Goal: Communication & Community: Answer question/provide support

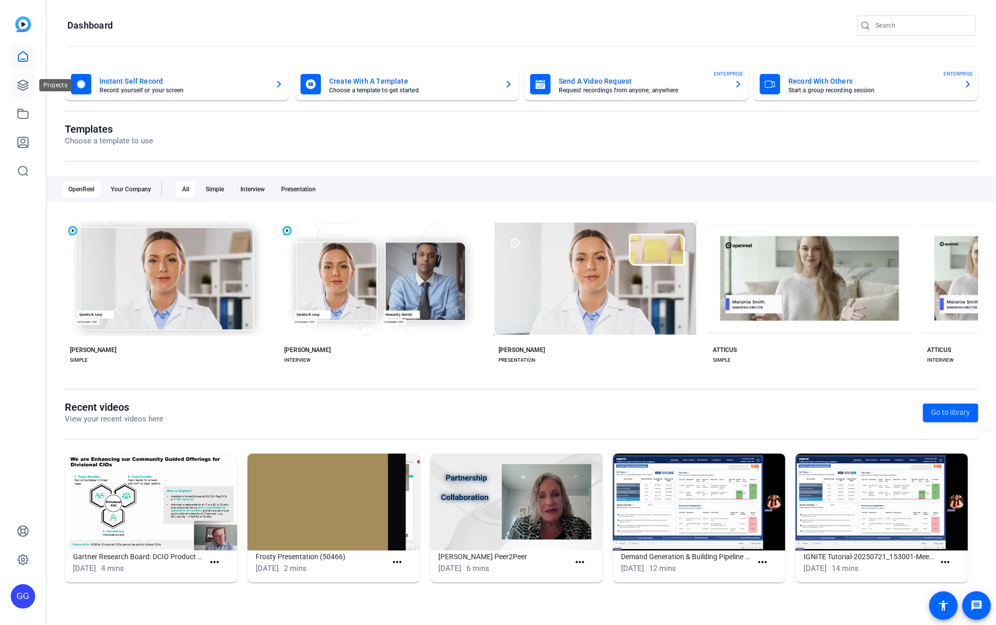
click at [20, 88] on icon at bounding box center [23, 85] width 12 height 12
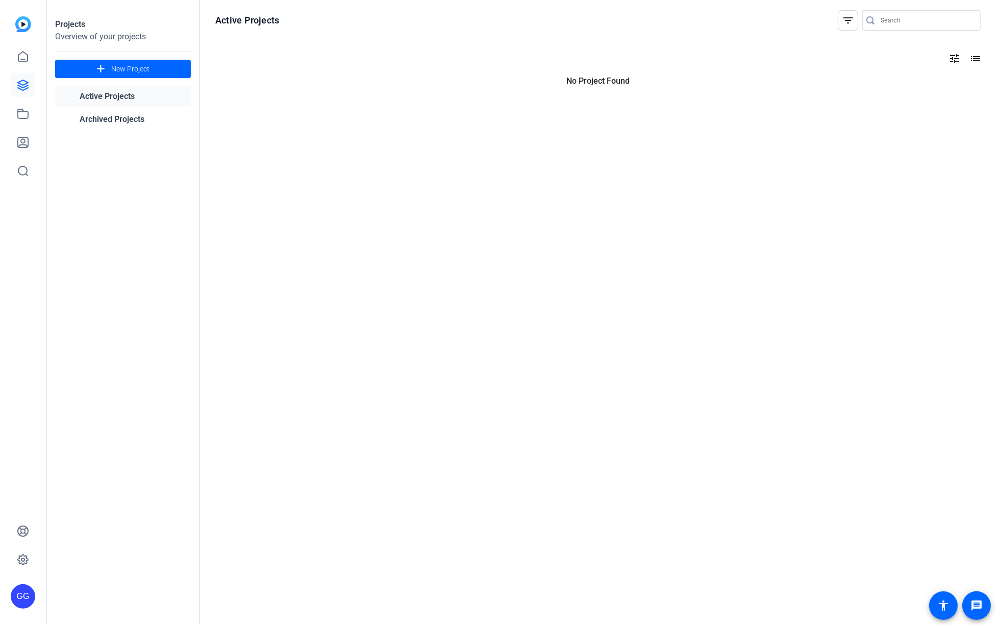
type input "[PERSON_NAME][EMAIL_ADDRESS][PERSON_NAME][PERSON_NAME][DOMAIN_NAME]"
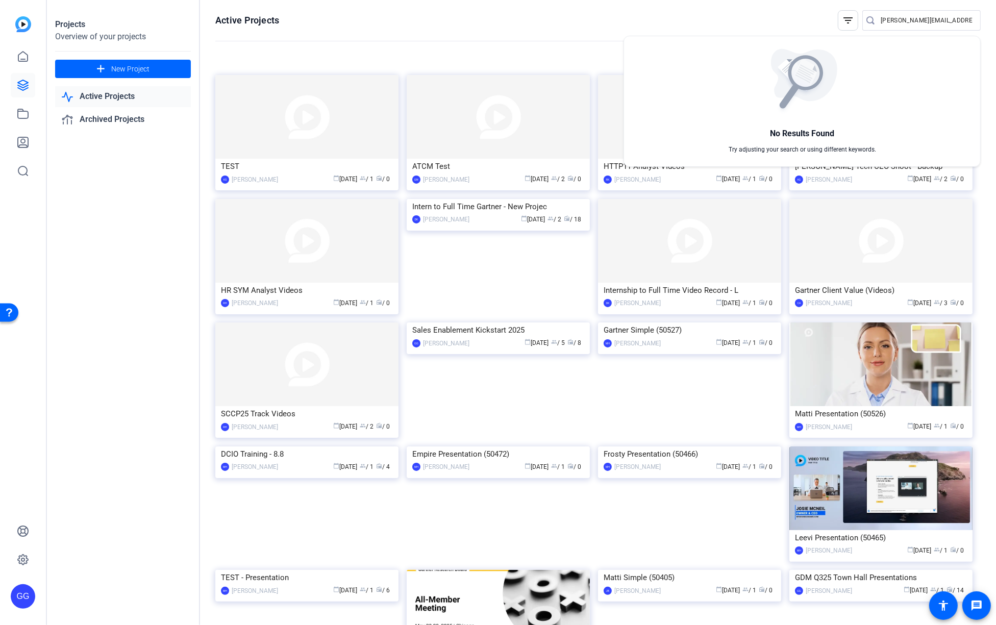
click at [528, 37] on div at bounding box center [498, 312] width 996 height 625
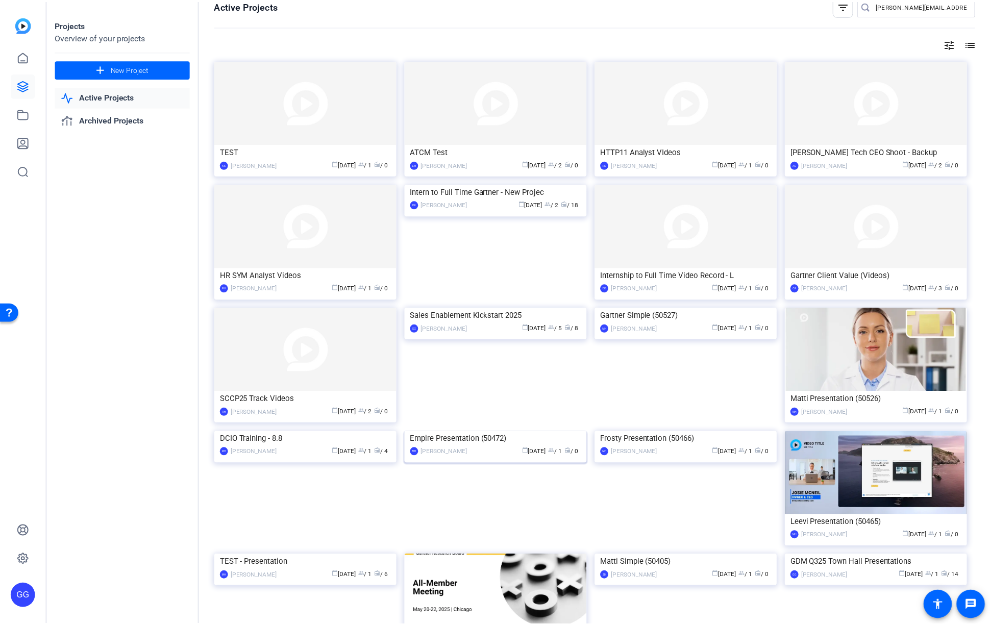
scroll to position [156, 0]
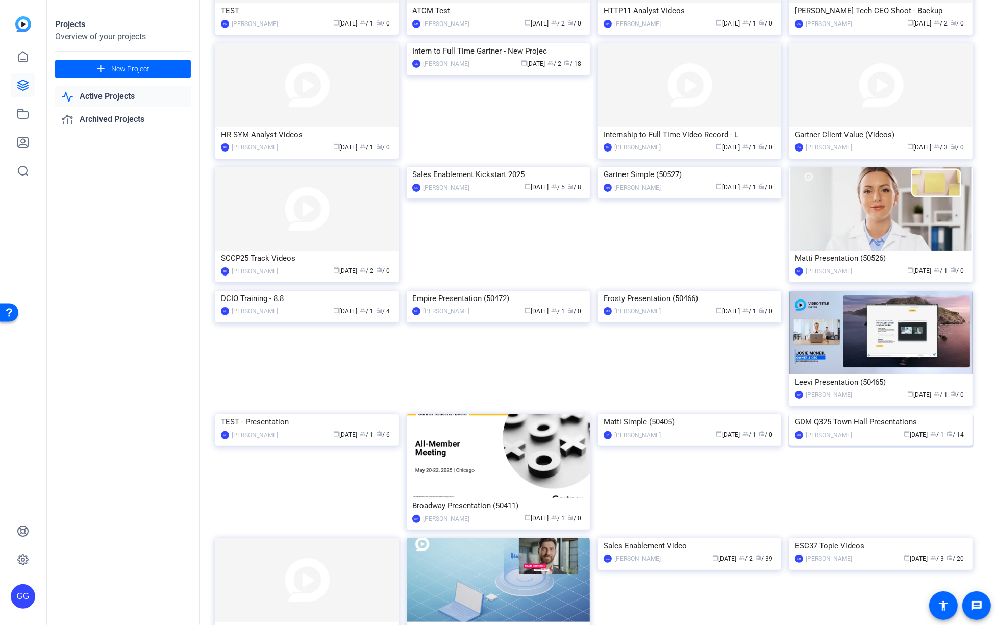
click at [862, 430] on div "GDM Q325 Town Hall Presentations" at bounding box center [881, 421] width 172 height 15
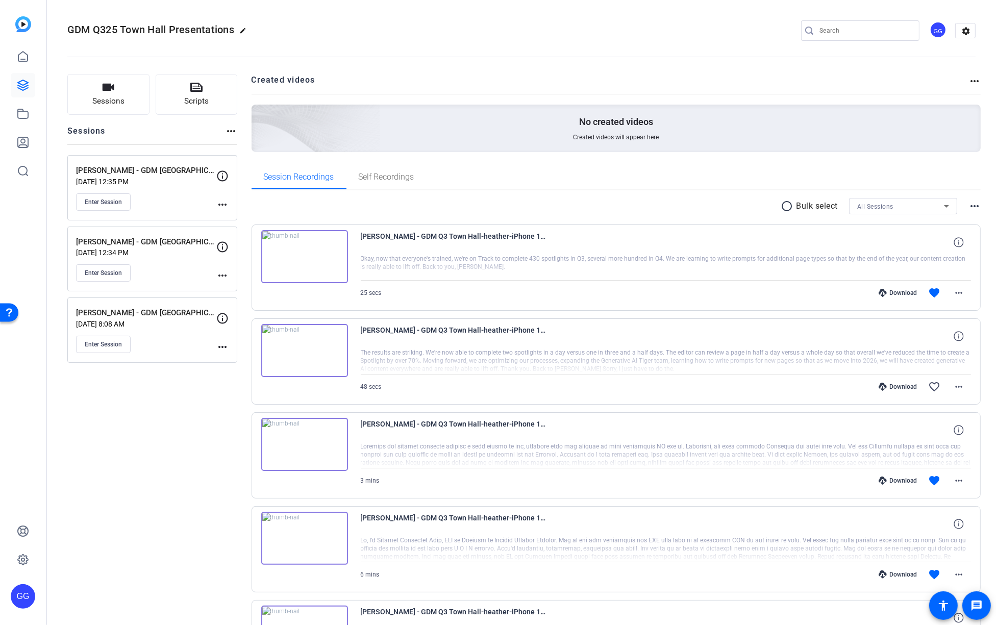
click at [223, 202] on mat-icon "more_horiz" at bounding box center [222, 205] width 12 height 12
click at [231, 217] on span "Edit Session" at bounding box center [248, 218] width 46 height 12
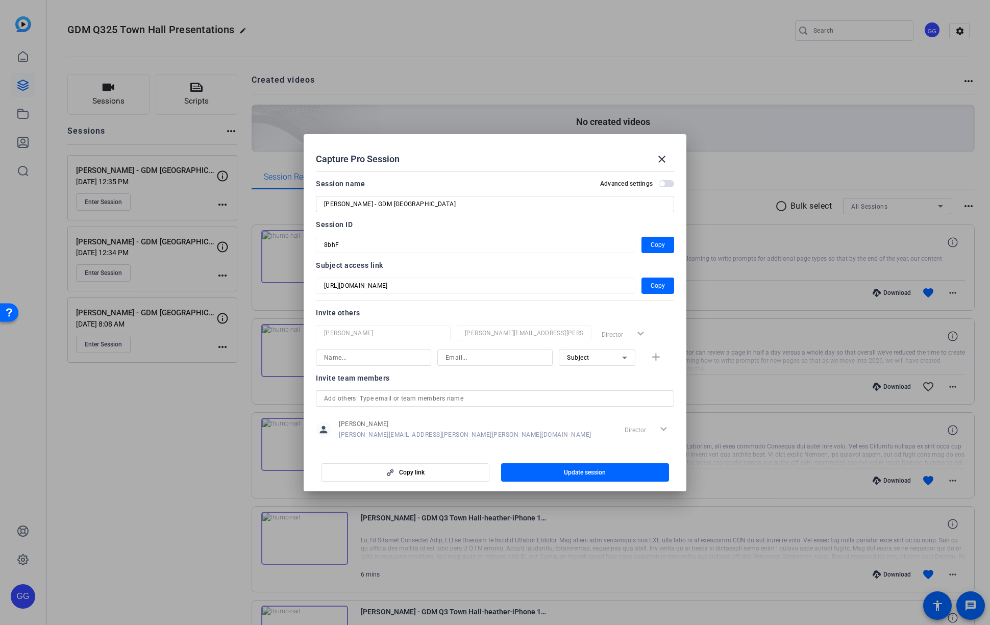
click at [620, 360] on icon at bounding box center [625, 358] width 12 height 12
click at [620, 360] on div at bounding box center [495, 312] width 990 height 625
click at [362, 359] on input at bounding box center [373, 358] width 99 height 12
type input "[PERSON_NAME]"
click at [490, 360] on input at bounding box center [495, 358] width 99 height 12
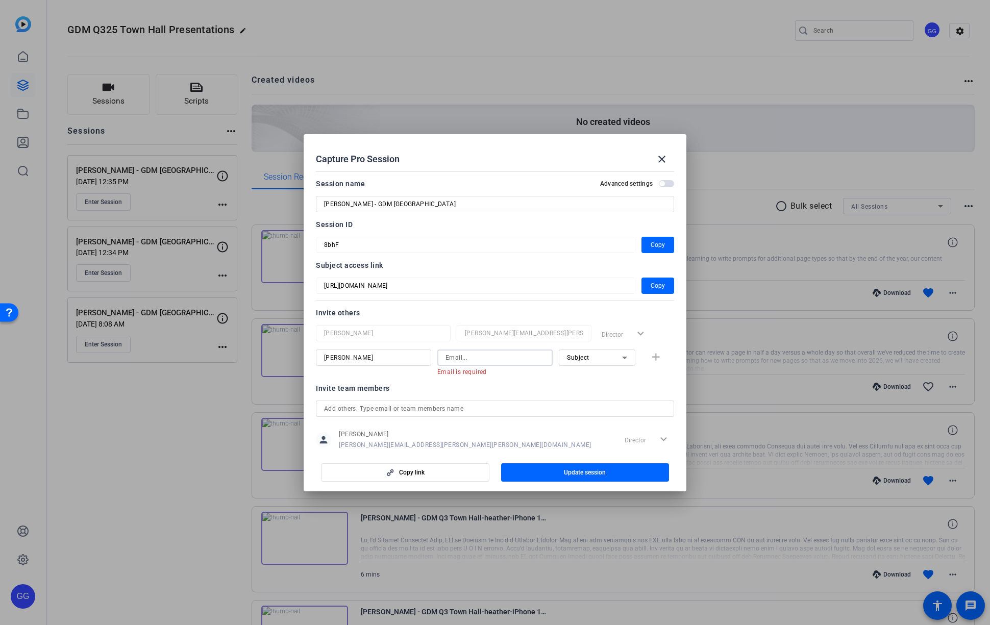
paste input "[PERSON_NAME][EMAIL_ADDRESS][PERSON_NAME][PERSON_NAME][DOMAIN_NAME]"
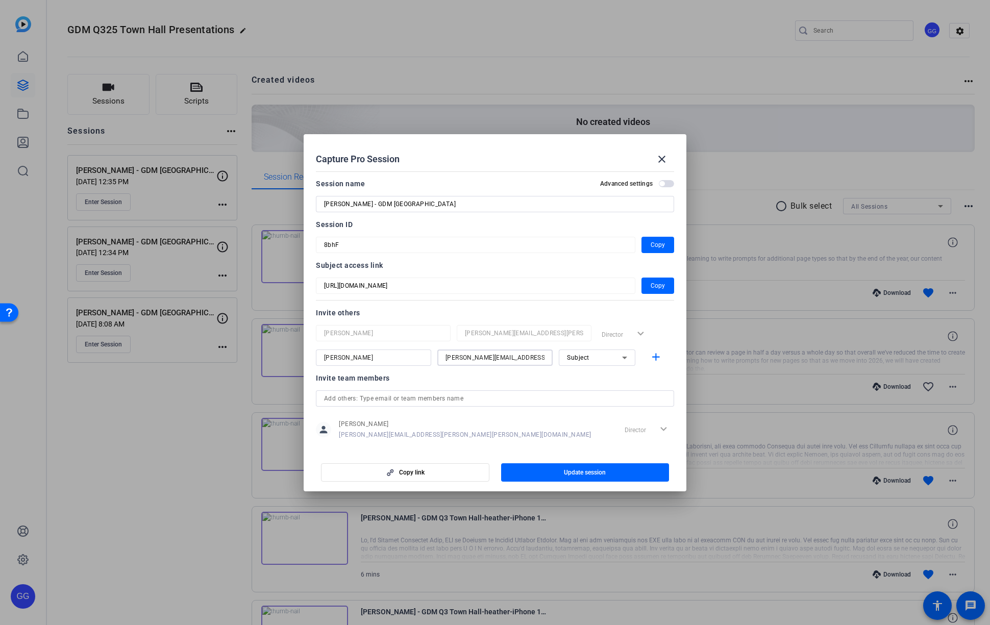
type input "[PERSON_NAME][EMAIL_ADDRESS][PERSON_NAME][PERSON_NAME][DOMAIN_NAME]"
click at [604, 365] on div "Subject" at bounding box center [597, 358] width 60 height 16
click at [592, 375] on span "Collaborator" at bounding box center [579, 378] width 37 height 12
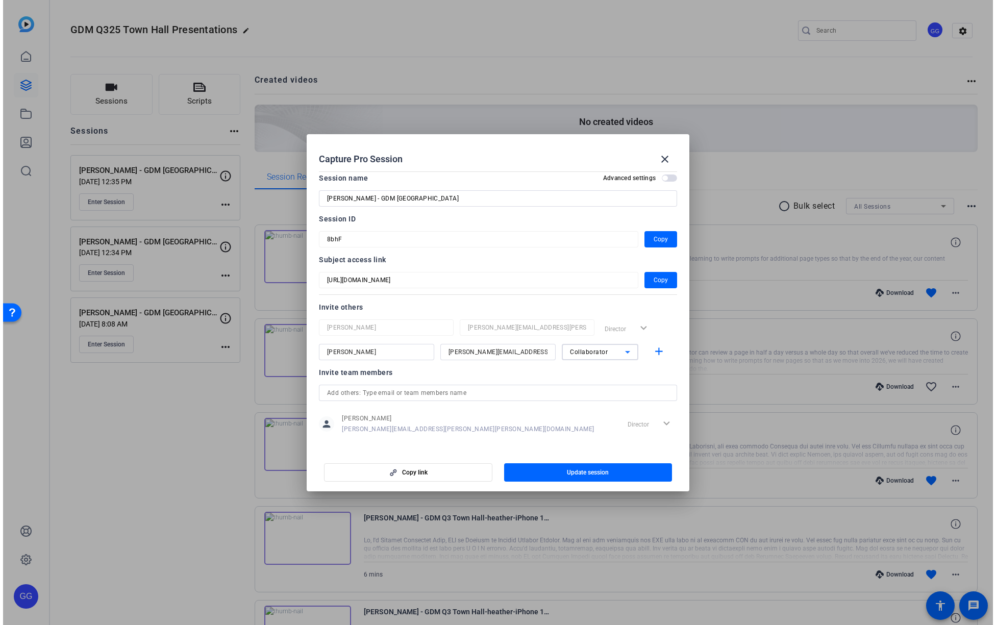
scroll to position [13, 0]
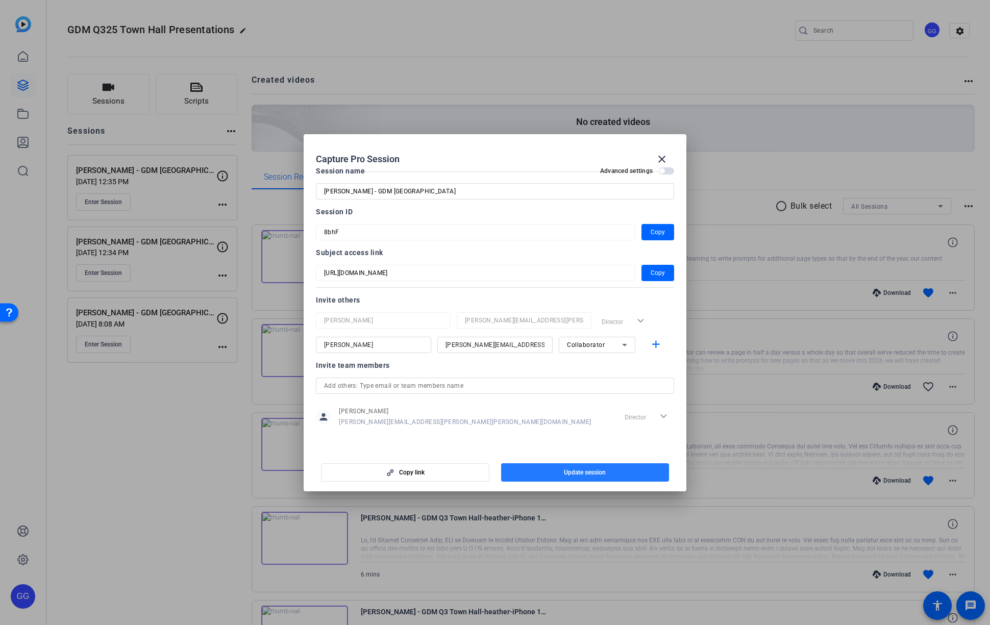
click at [579, 471] on span "Update session" at bounding box center [585, 472] width 42 height 8
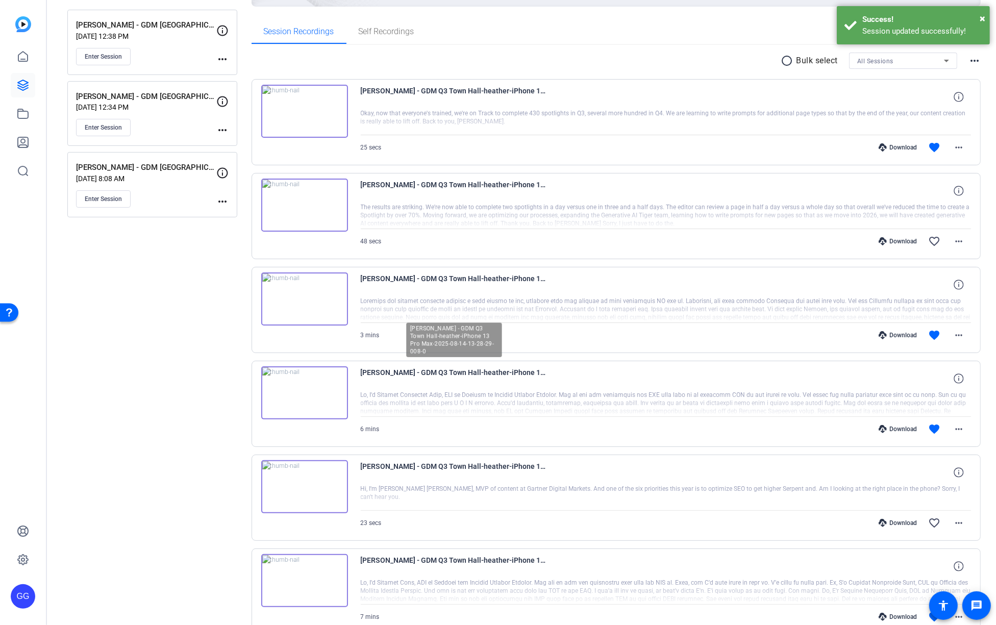
scroll to position [0, 0]
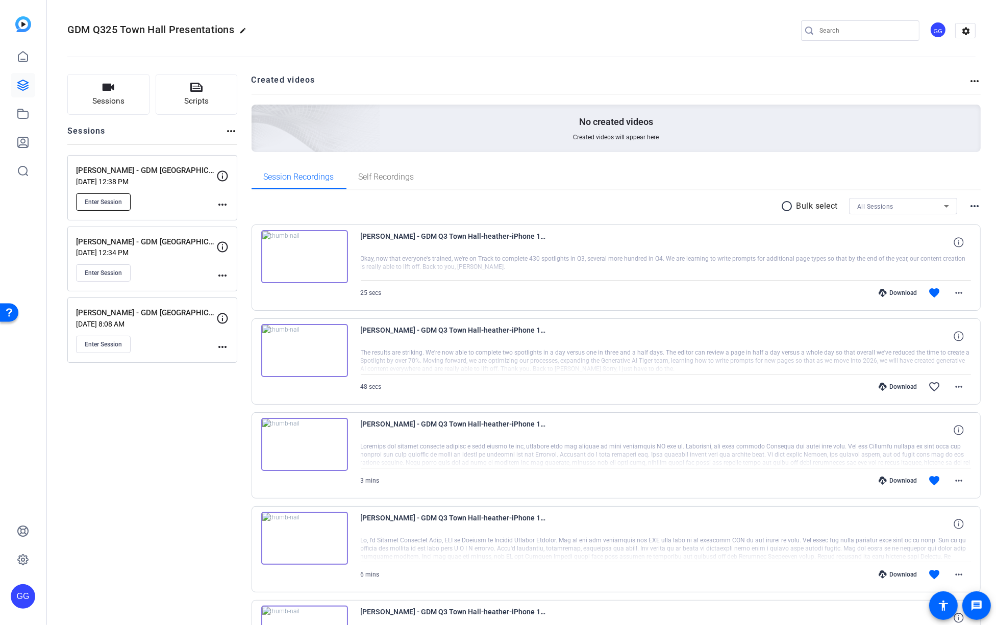
click at [116, 201] on span "Enter Session" at bounding box center [103, 202] width 37 height 8
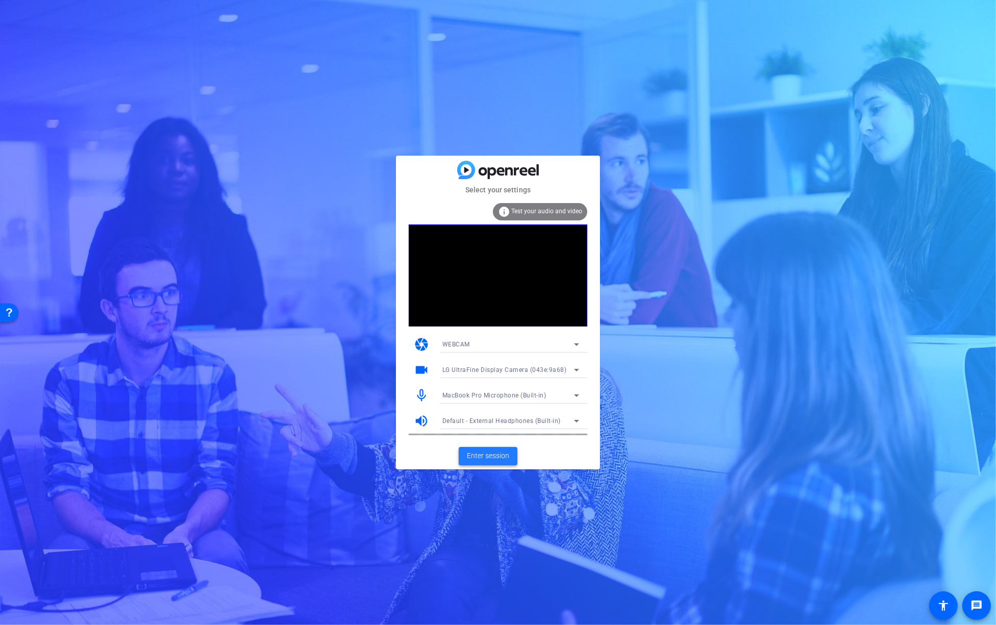
click at [498, 453] on span "Enter session" at bounding box center [488, 456] width 42 height 11
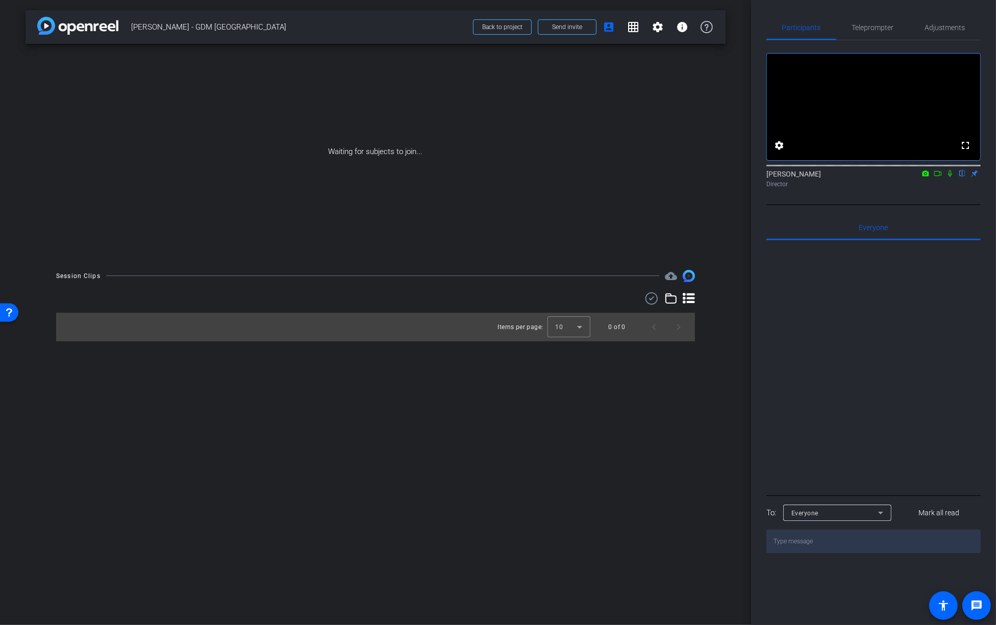
click at [950, 177] on icon at bounding box center [950, 173] width 8 height 7
click at [563, 21] on span at bounding box center [567, 27] width 58 height 24
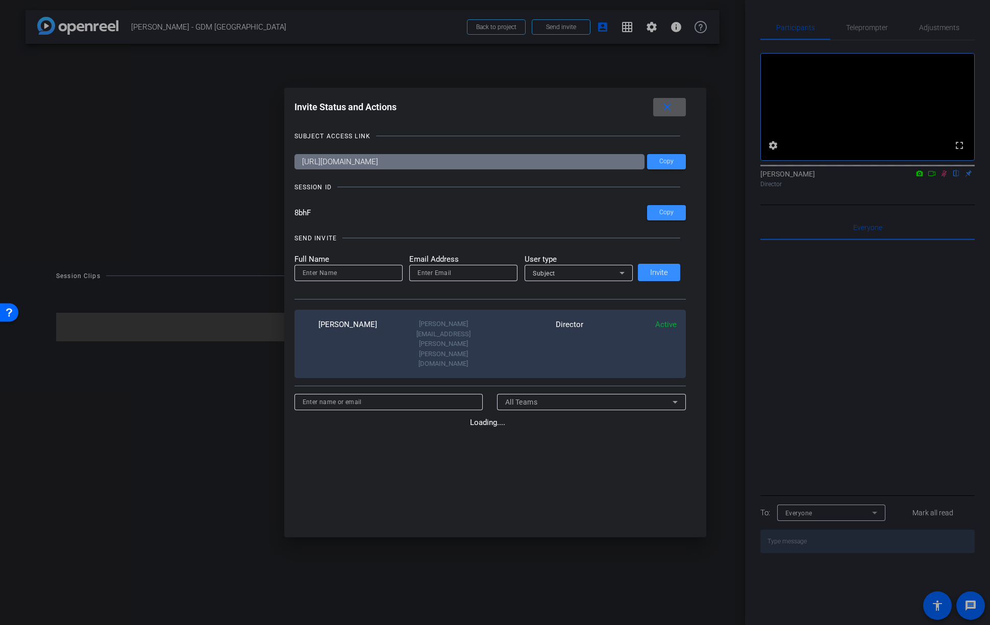
type input "[PERSON_NAME][EMAIL_ADDRESS][PERSON_NAME][PERSON_NAME][DOMAIN_NAME]"
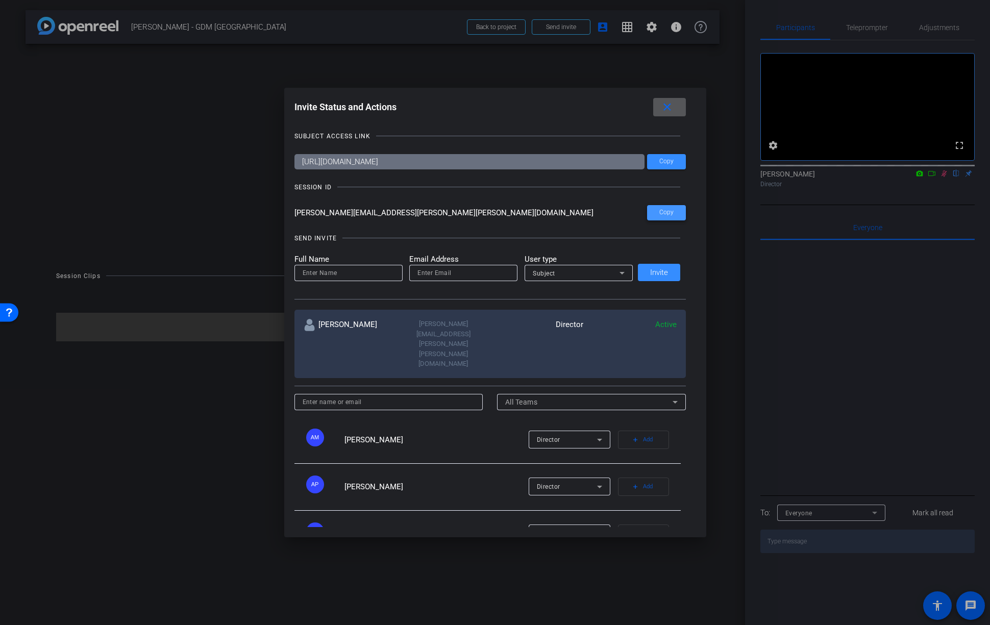
click at [659, 212] on span "Copy" at bounding box center [666, 213] width 14 height 8
click at [670, 107] on mat-icon "close" at bounding box center [667, 107] width 13 height 13
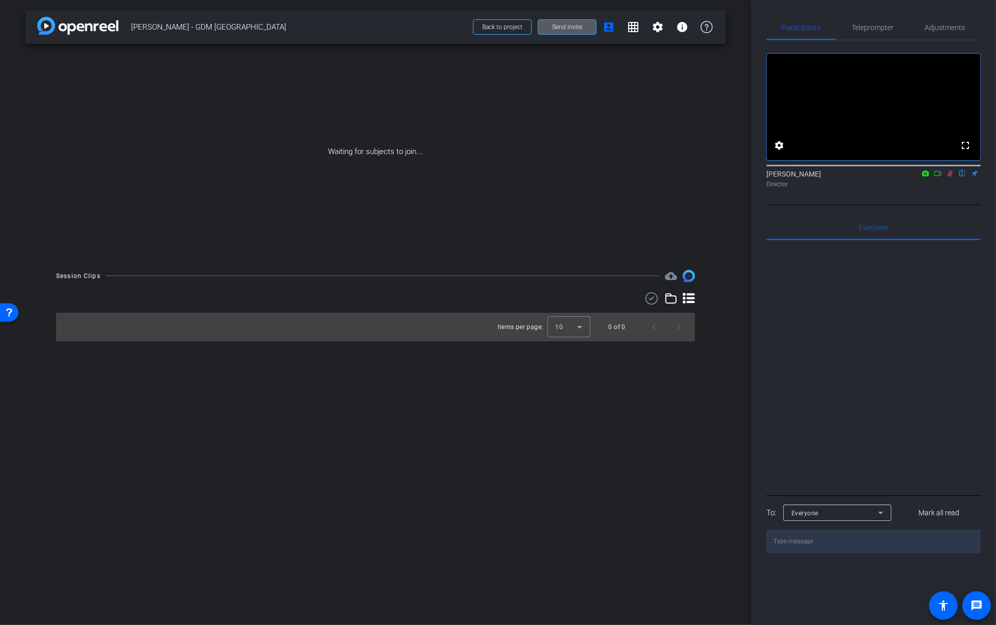
click at [563, 24] on span "Send invite" at bounding box center [567, 27] width 30 height 8
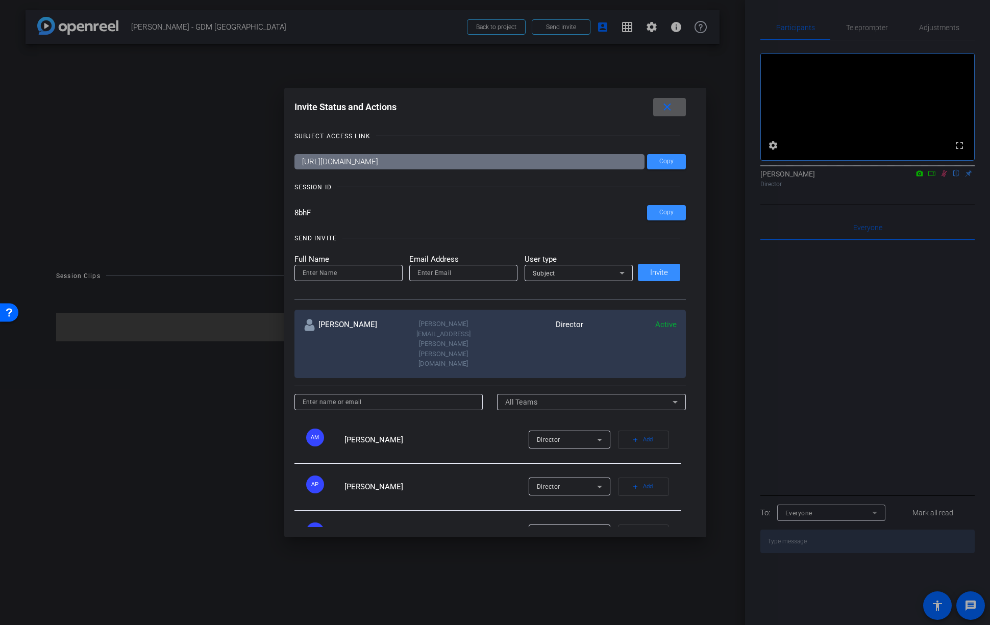
click at [338, 273] on input at bounding box center [349, 273] width 92 height 12
paste input "Kelley"
type input "Kelley"
click at [457, 273] on input "email" at bounding box center [463, 273] width 92 height 12
paste input "kelley.white@gartner.com"
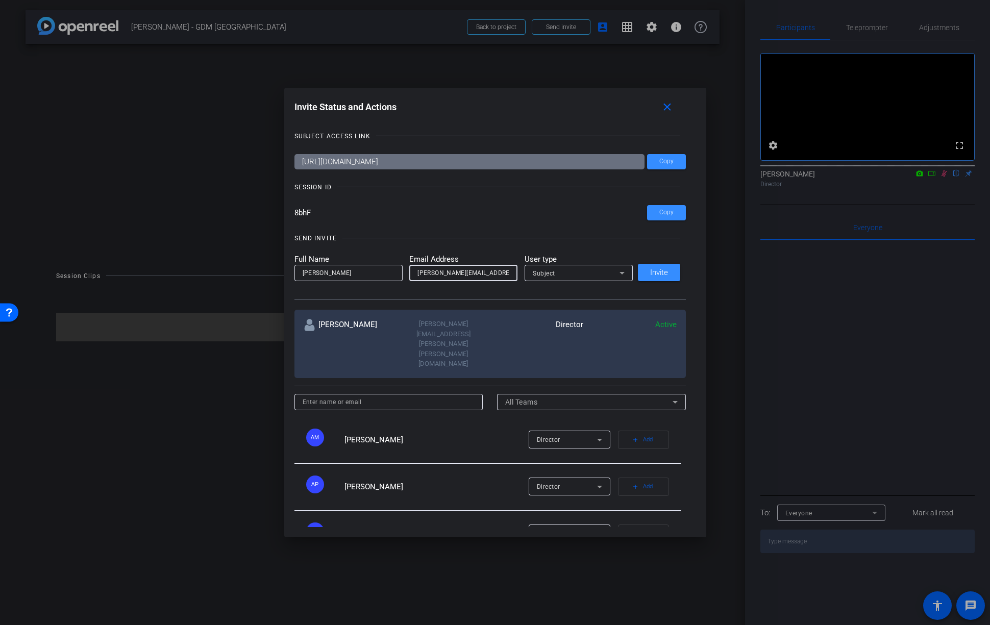
type input "kelley.white@gartner.com"
click at [594, 270] on div "Subject" at bounding box center [576, 273] width 87 height 13
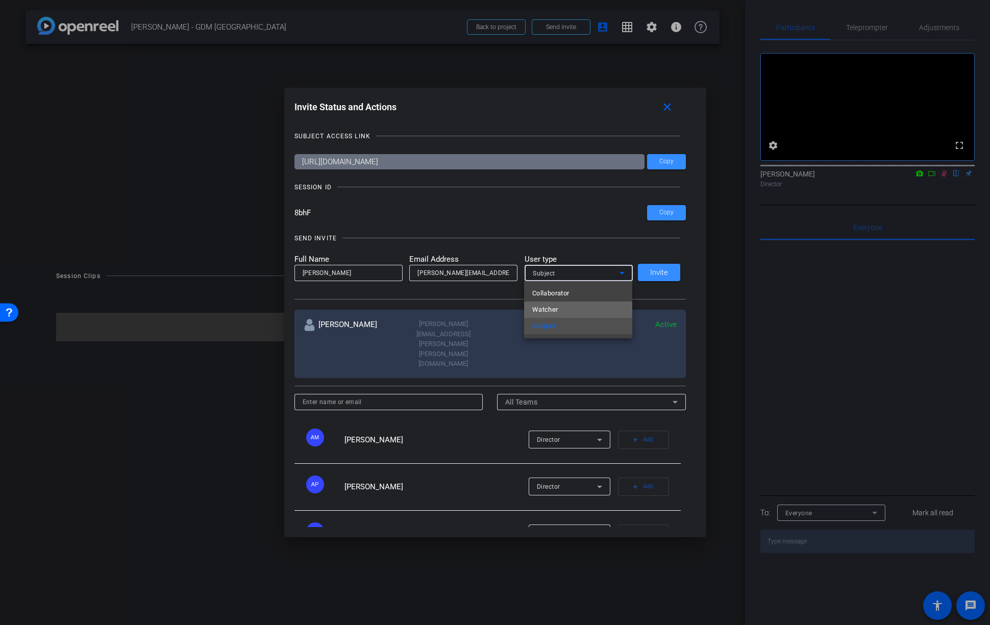
click at [549, 305] on span "Watcher" at bounding box center [545, 310] width 26 height 12
click at [657, 276] on span "Invite" at bounding box center [659, 273] width 18 height 8
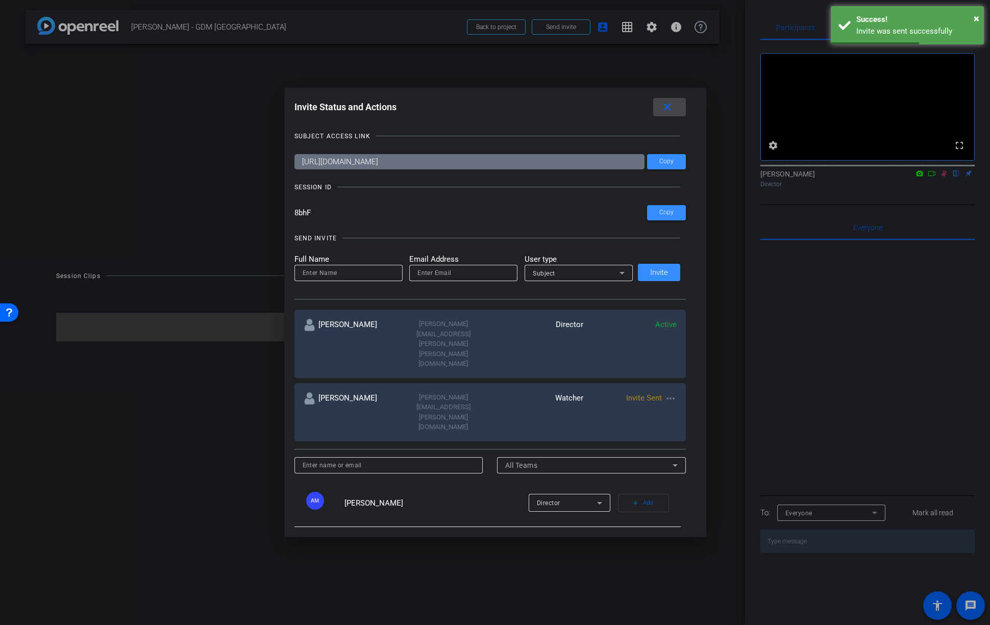
click at [665, 105] on mat-icon "close" at bounding box center [667, 107] width 13 height 13
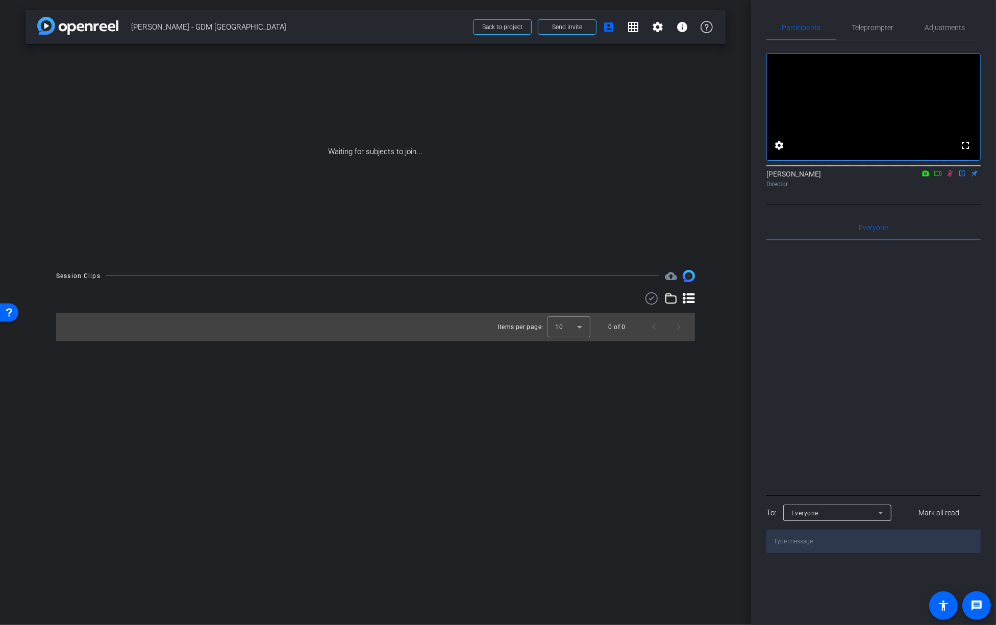
click at [335, 150] on div "Waiting for subjects to join..." at bounding box center [376, 152] width 700 height 216
click at [587, 25] on span at bounding box center [567, 27] width 58 height 24
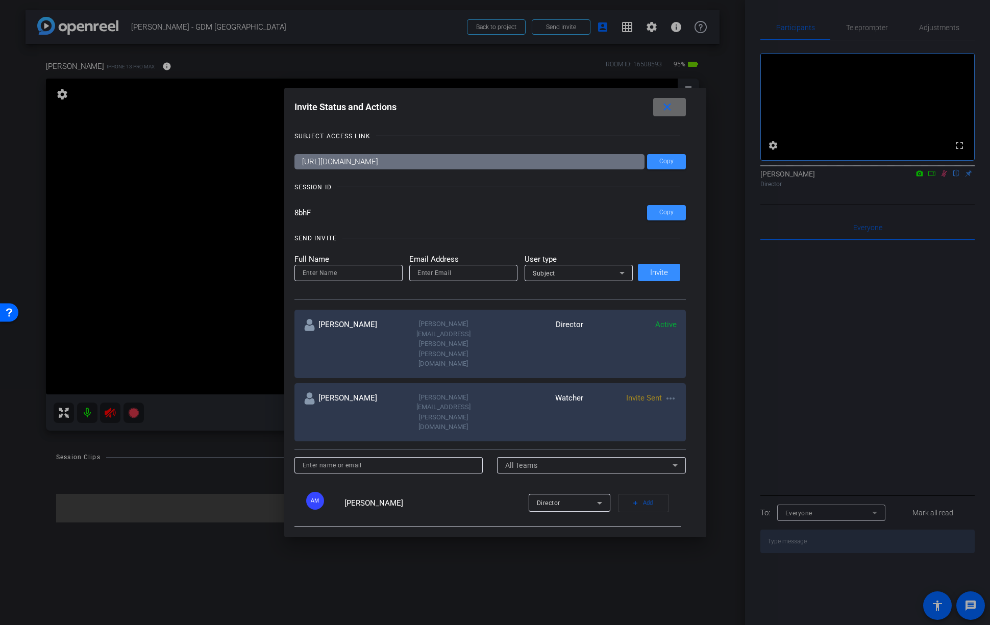
click at [676, 105] on span at bounding box center [669, 107] width 33 height 24
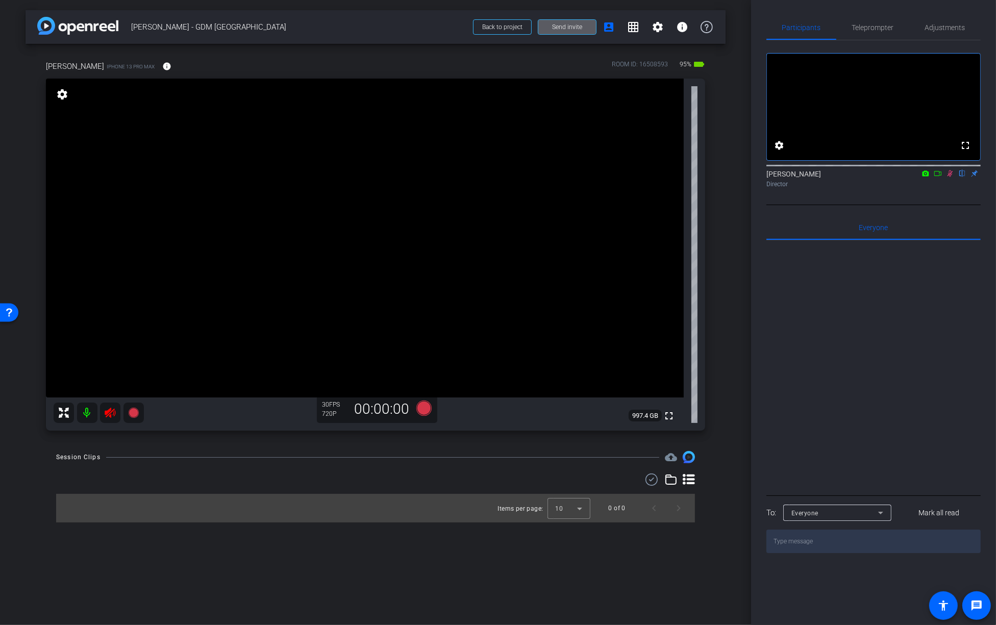
click at [90, 413] on mat-icon at bounding box center [87, 413] width 20 height 20
click at [581, 28] on span "Send invite" at bounding box center [567, 27] width 30 height 8
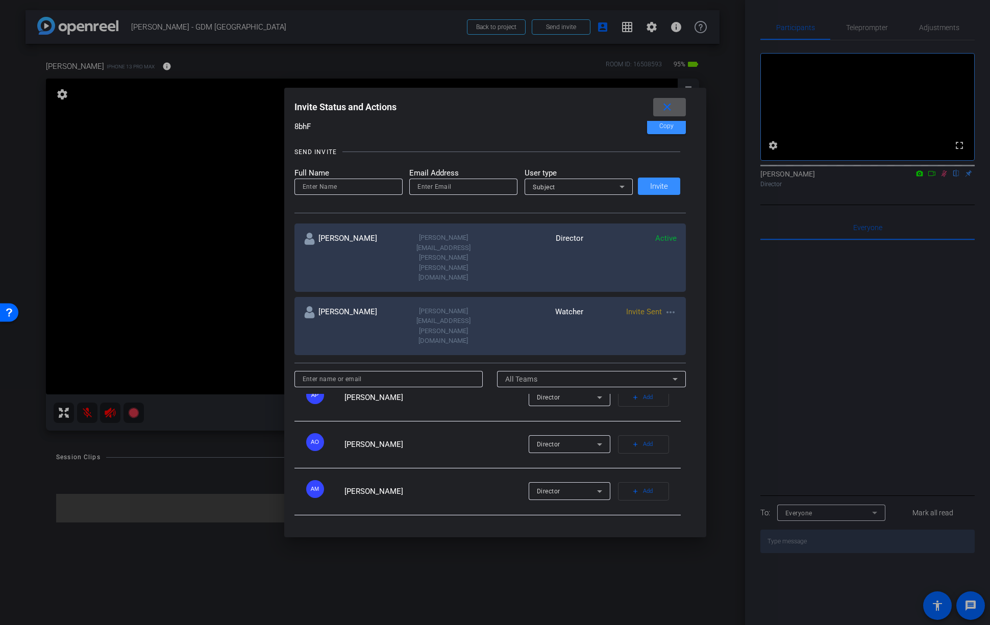
scroll to position [64, 0]
click at [594, 437] on div "Director" at bounding box center [570, 446] width 82 height 18
click at [432, 375] on div at bounding box center [495, 312] width 990 height 625
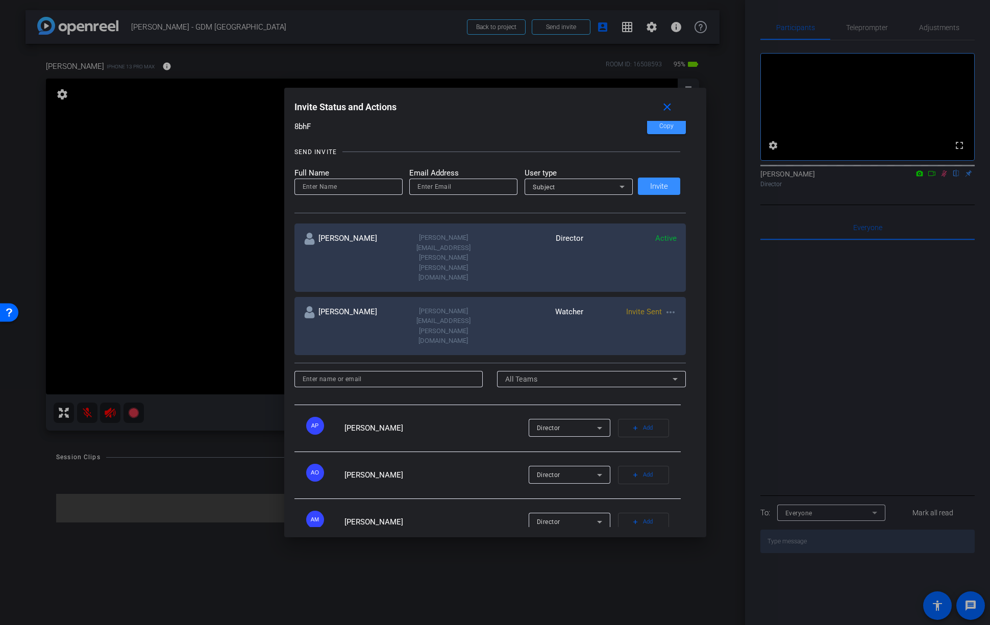
scroll to position [0, 0]
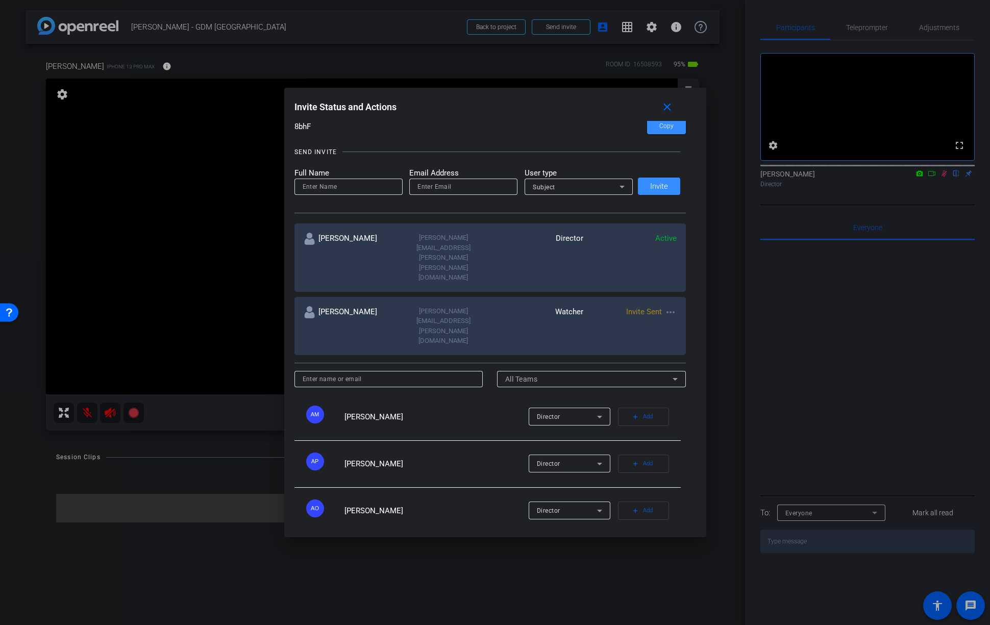
click at [341, 184] on input at bounding box center [349, 187] width 92 height 12
type input "Amanda"
click at [431, 190] on input "email" at bounding box center [463, 187] width 92 height 12
paste input "Amanda.Ozment@gartner.com"
type input "Amanda.Ozment@gartner.com"
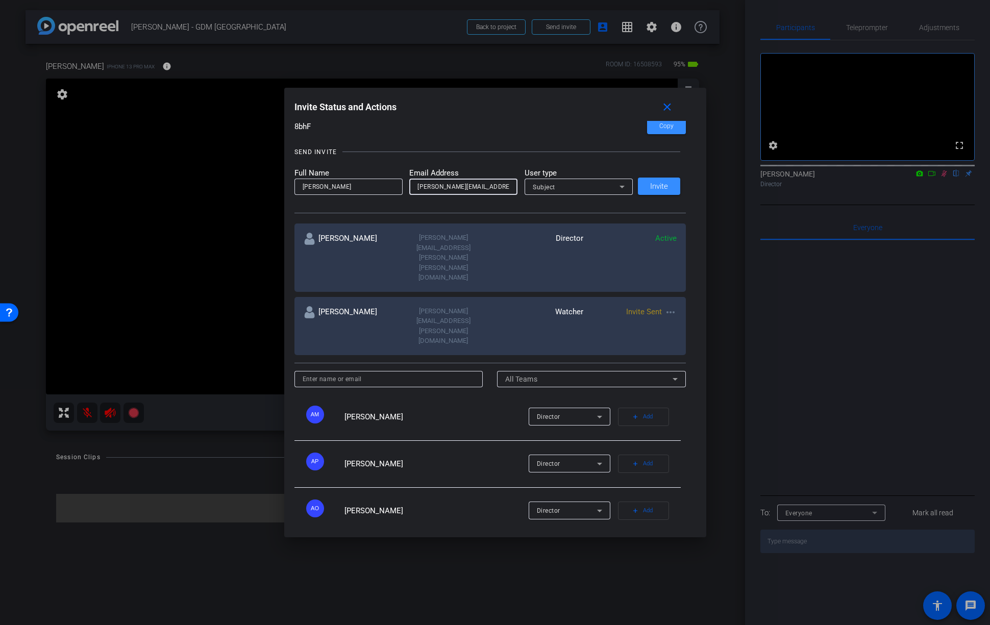
click at [595, 184] on div "Subject" at bounding box center [576, 187] width 87 height 13
click at [560, 208] on span "Collaborator" at bounding box center [550, 207] width 37 height 12
click at [663, 187] on span "Invite" at bounding box center [659, 187] width 18 height 8
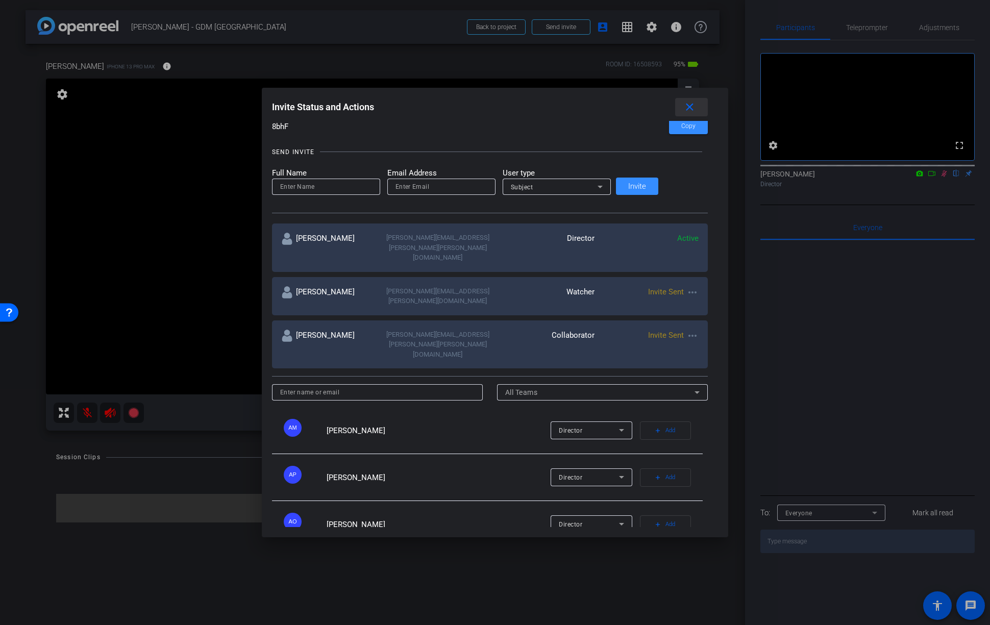
click at [683, 113] on mat-icon "close" at bounding box center [689, 107] width 13 height 13
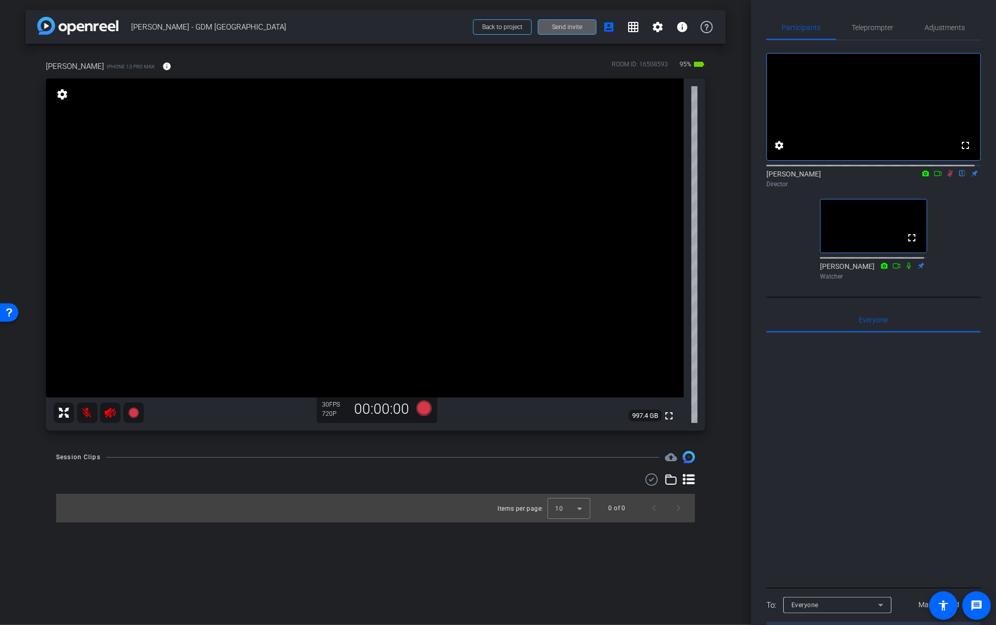
click at [946, 177] on icon at bounding box center [950, 173] width 8 height 7
click at [107, 409] on icon at bounding box center [110, 413] width 12 height 12
click at [92, 417] on mat-icon at bounding box center [87, 413] width 20 height 20
click at [949, 27] on span "Adjustments" at bounding box center [945, 27] width 40 height 7
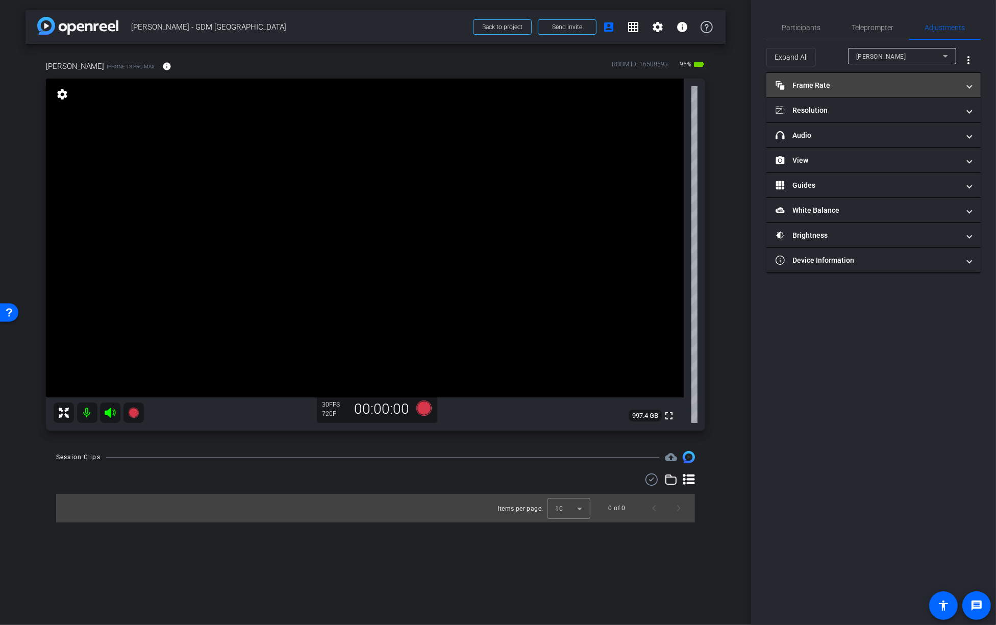
click at [894, 85] on mat-panel-title "Frame Rate Frame Rate" at bounding box center [868, 85] width 184 height 11
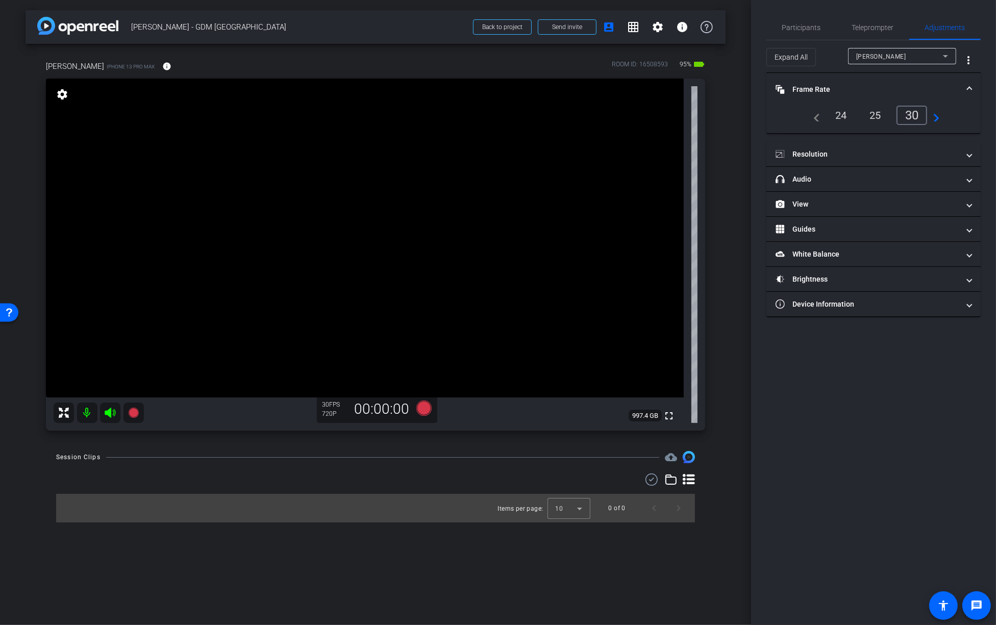
click at [839, 117] on div "24" at bounding box center [841, 115] width 27 height 17
click at [865, 151] on mat-panel-title "Resolution" at bounding box center [868, 154] width 184 height 11
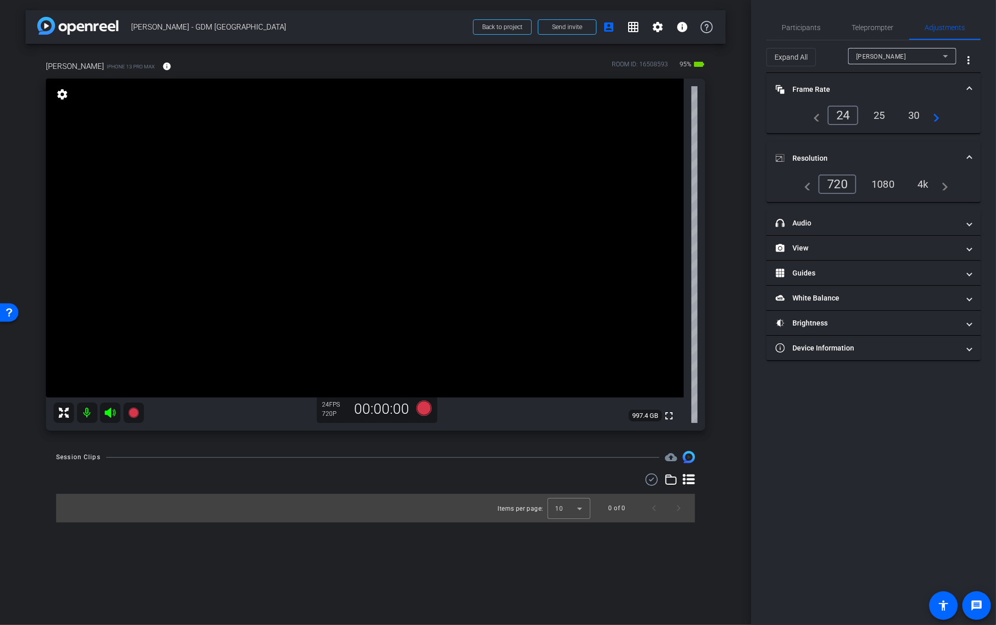
click at [925, 181] on div "4k" at bounding box center [923, 184] width 27 height 17
click at [812, 28] on span "Participants" at bounding box center [801, 27] width 39 height 7
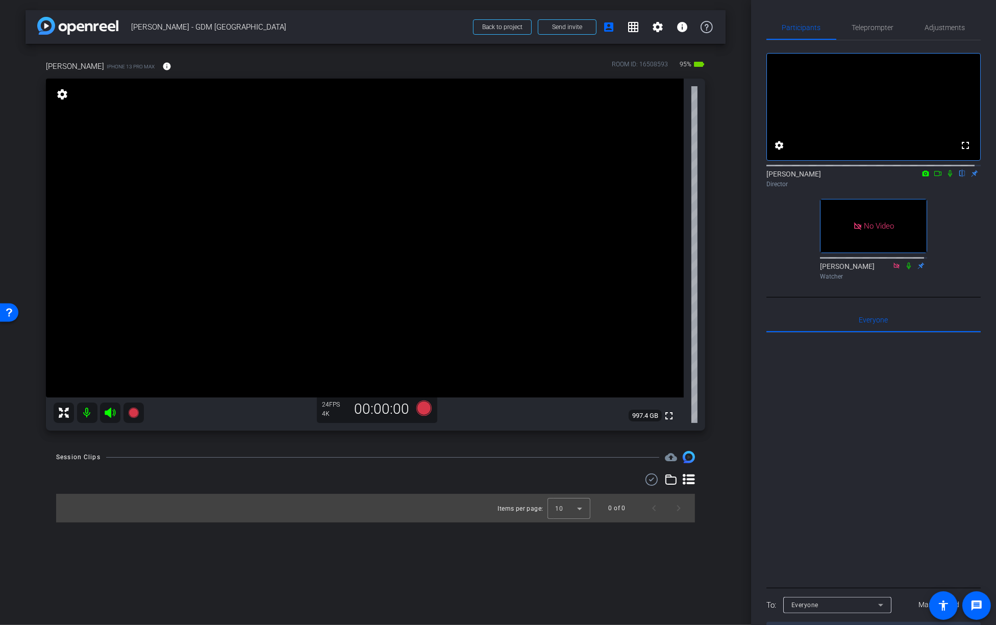
click at [288, 591] on div "arrow_back Hemant Adhikari - GDM Q3 Town Hall Back to project Send invite accou…" at bounding box center [375, 312] width 751 height 625
click at [584, 28] on span at bounding box center [567, 27] width 58 height 24
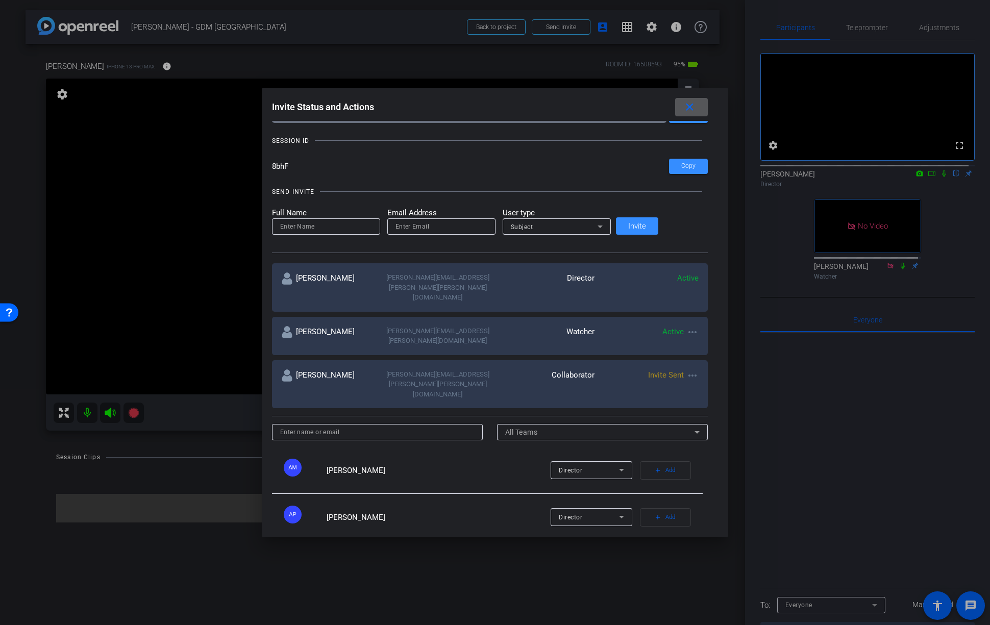
scroll to position [49, 0]
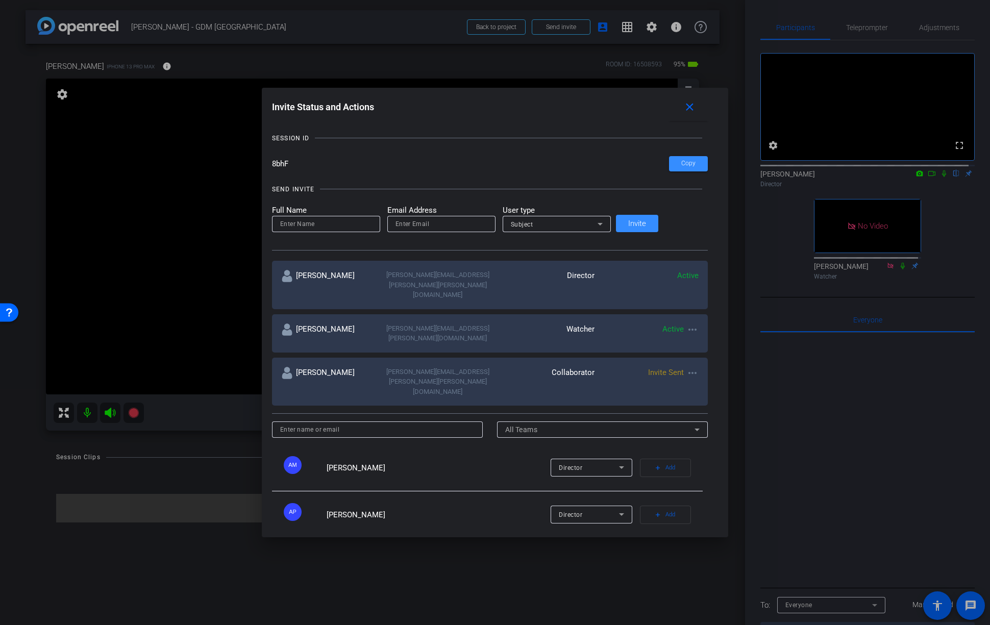
click at [686, 367] on mat-icon "more_horiz" at bounding box center [692, 373] width 12 height 12
click at [592, 347] on div at bounding box center [495, 312] width 990 height 625
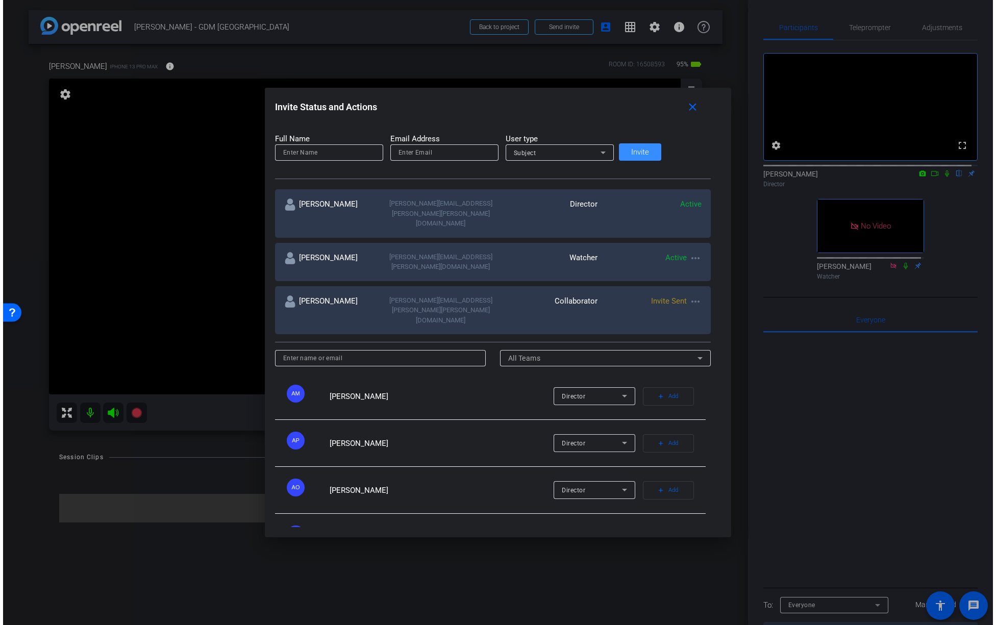
scroll to position [120, 0]
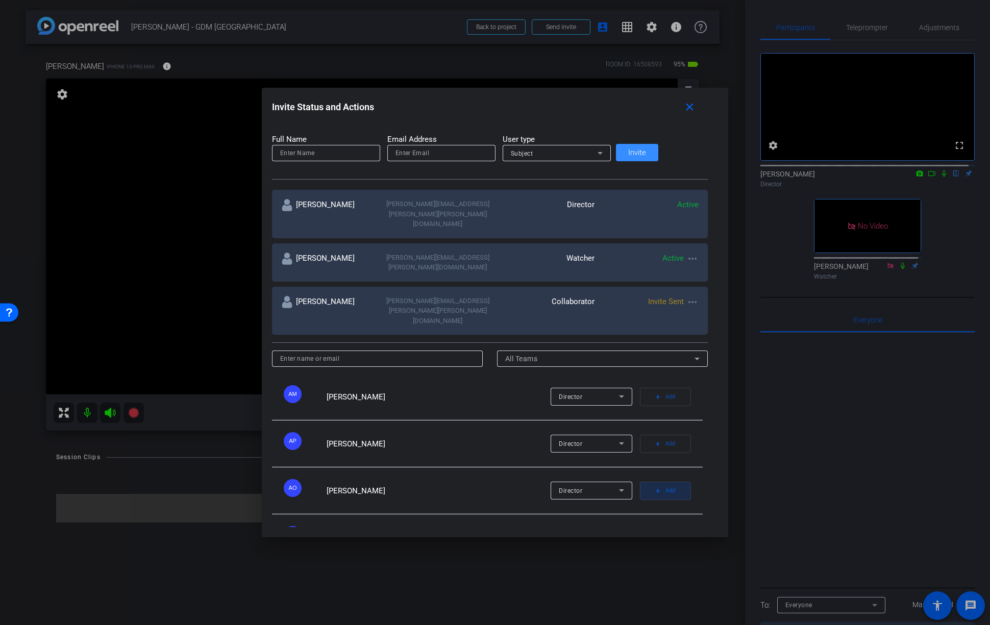
click at [640, 479] on span "button" at bounding box center [665, 491] width 50 height 24
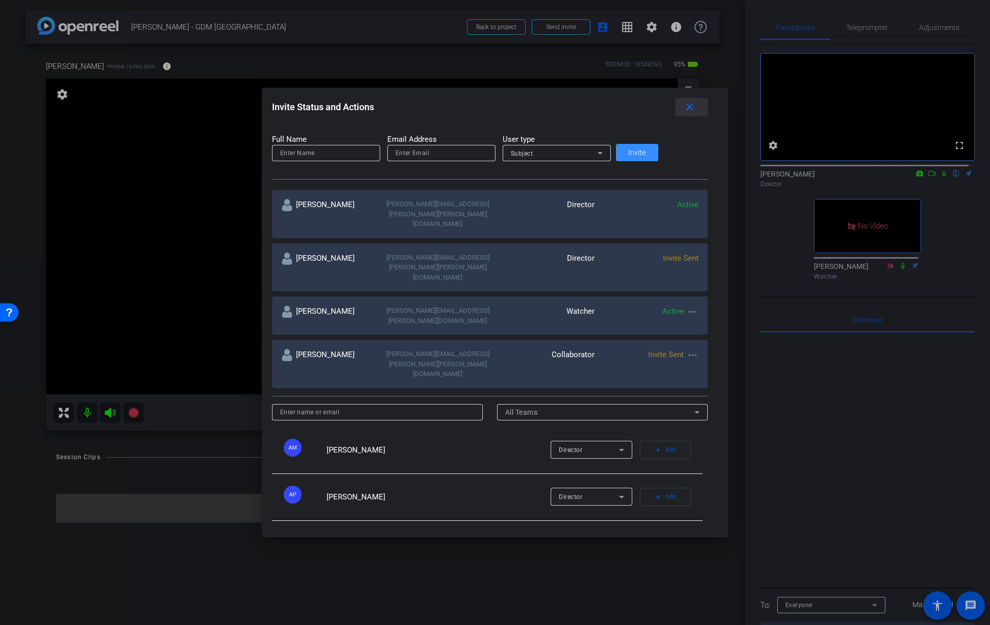
click at [683, 107] on mat-icon "close" at bounding box center [689, 107] width 13 height 13
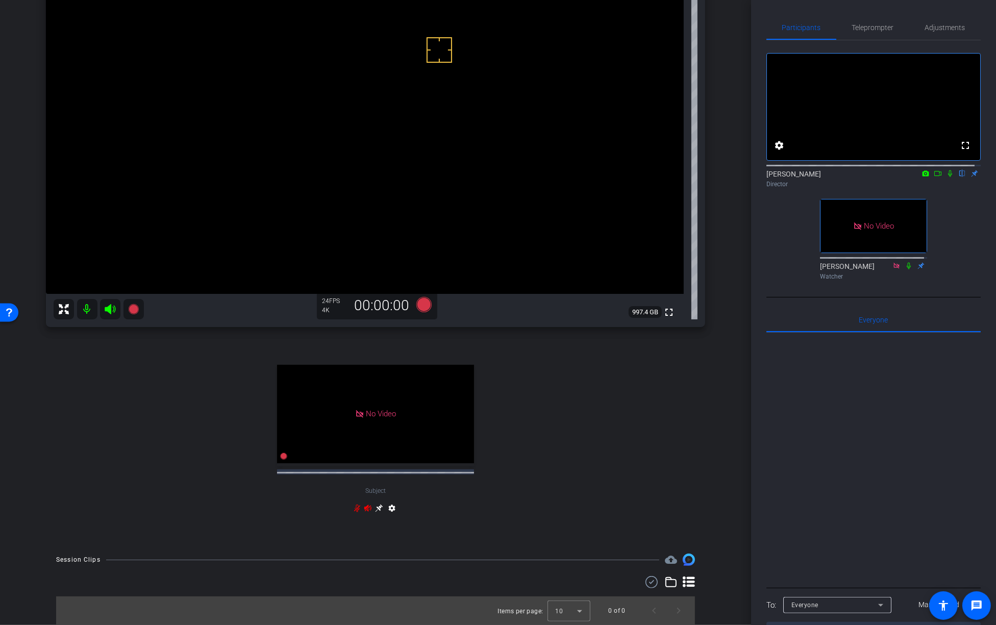
scroll to position [110, 0]
click at [391, 513] on mat-icon "settings" at bounding box center [392, 510] width 12 height 12
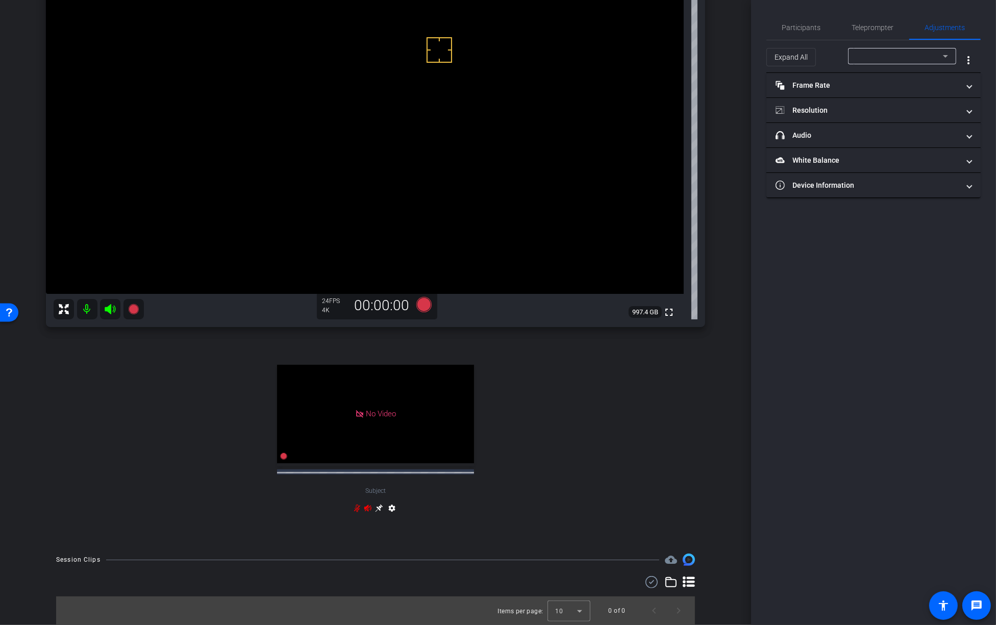
click at [387, 513] on mat-icon "settings" at bounding box center [392, 510] width 12 height 12
click at [858, 32] on span "Teleprompter" at bounding box center [873, 27] width 42 height 24
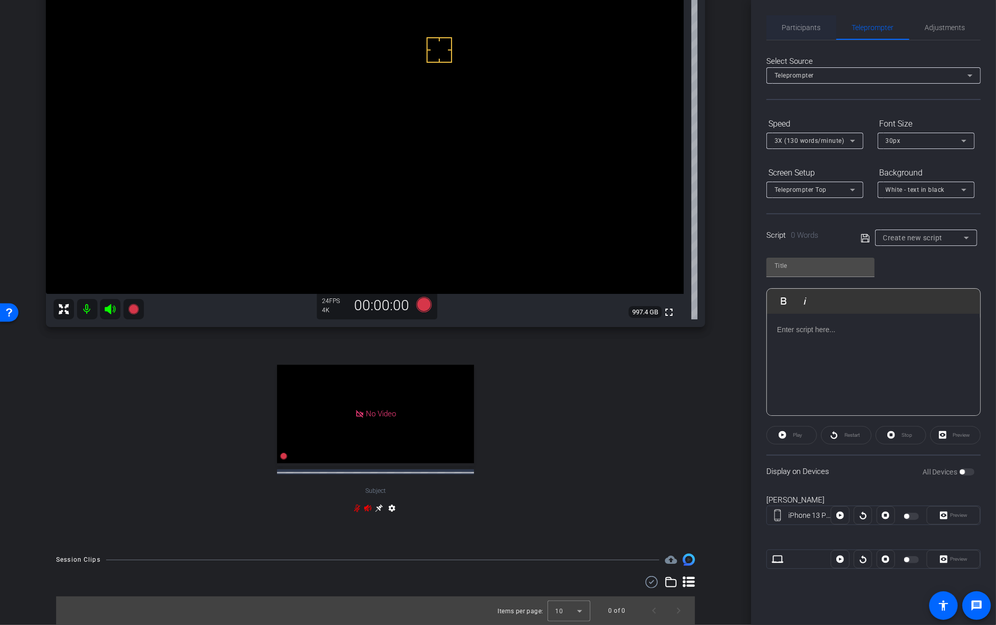
click at [812, 31] on span "Participants" at bounding box center [801, 27] width 39 height 7
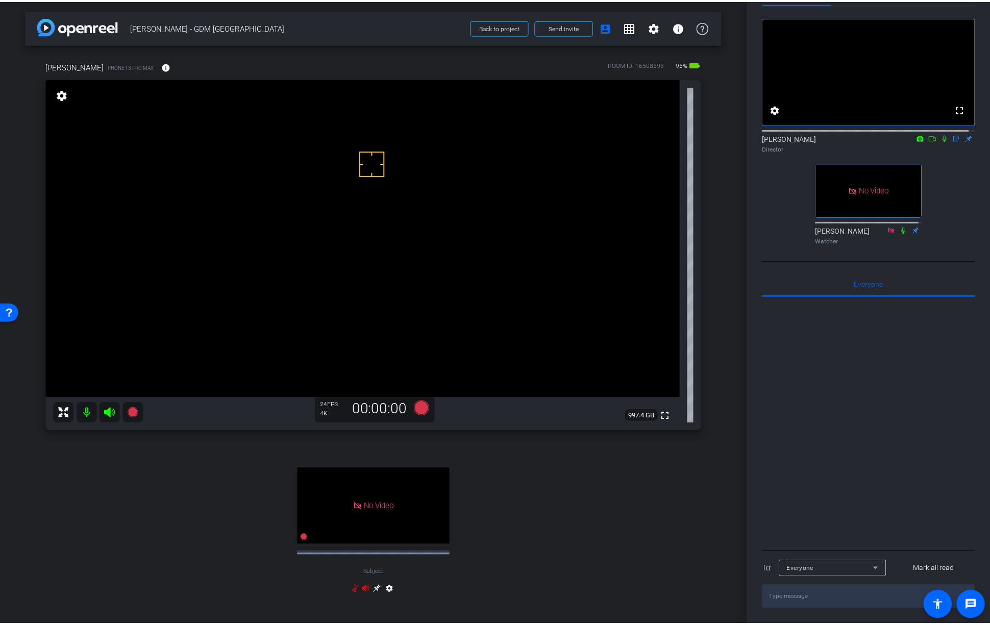
scroll to position [0, 0]
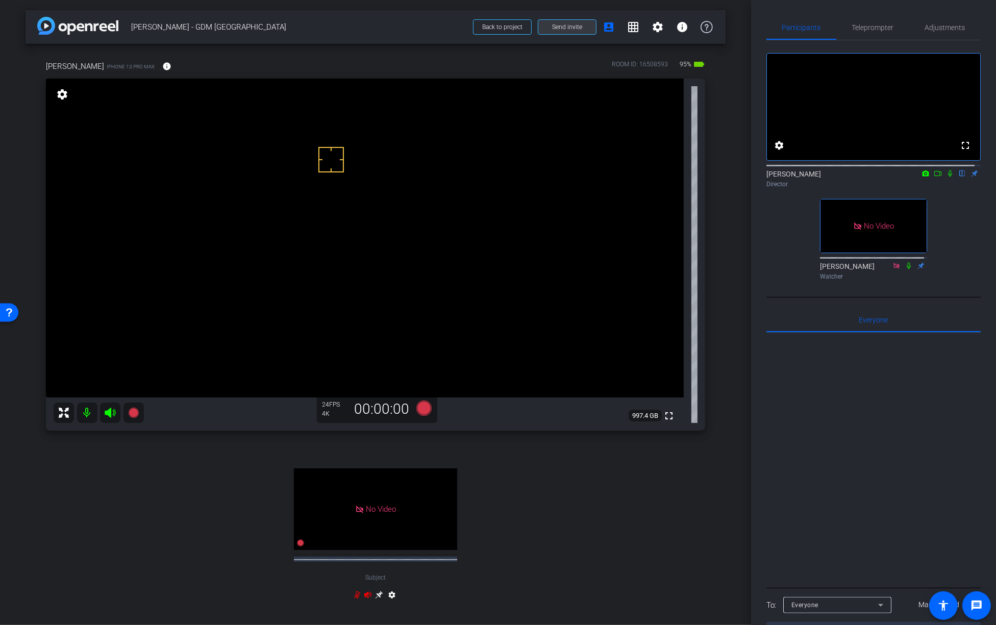
click at [568, 30] on span "Send invite" at bounding box center [567, 27] width 30 height 8
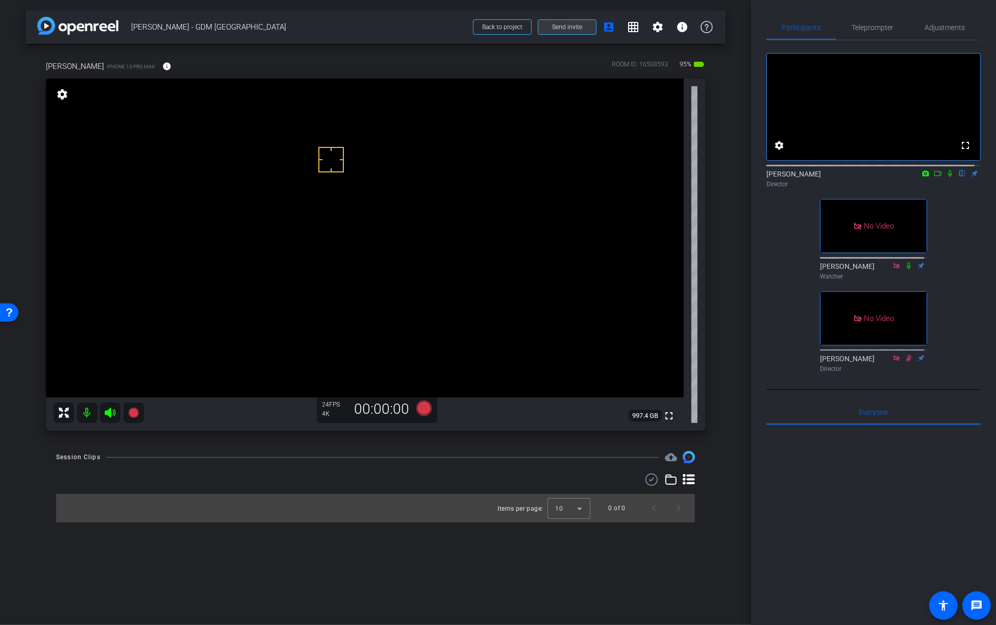
click at [555, 23] on span "Send invite" at bounding box center [567, 27] width 30 height 8
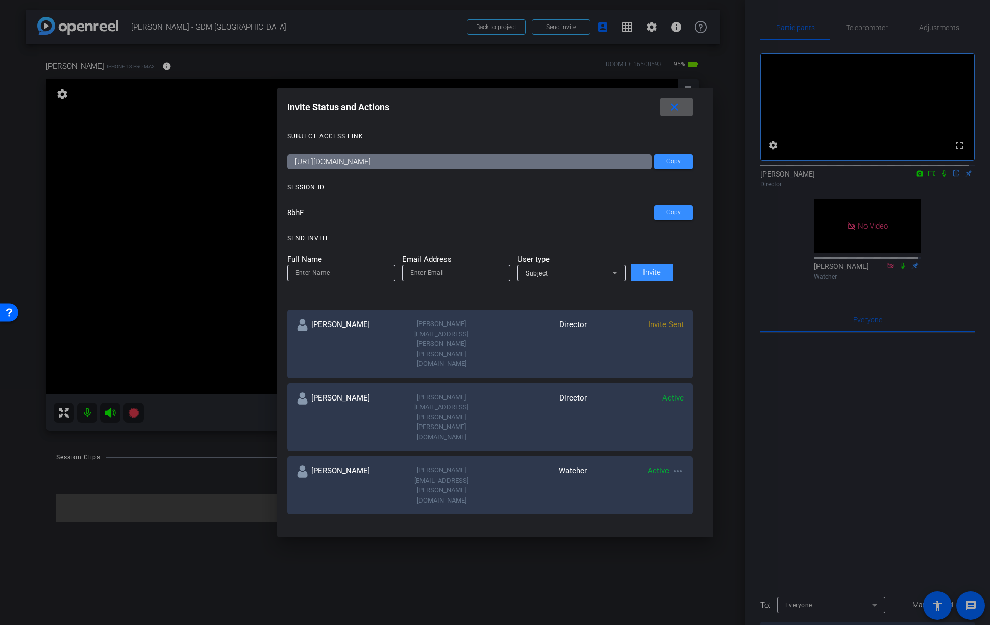
click at [258, 358] on div at bounding box center [495, 312] width 990 height 625
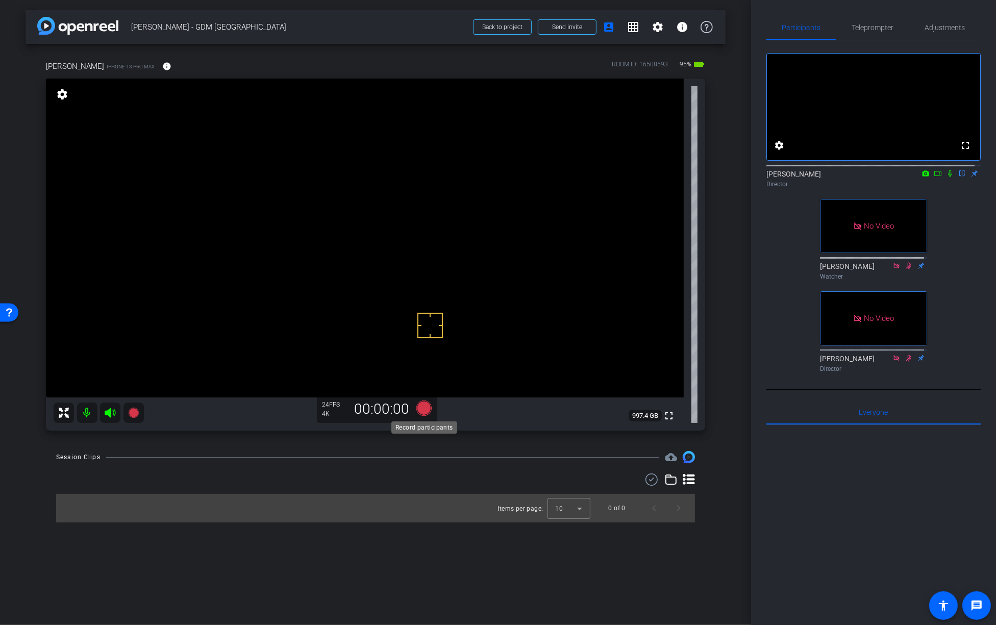
click at [422, 409] on icon at bounding box center [423, 408] width 15 height 15
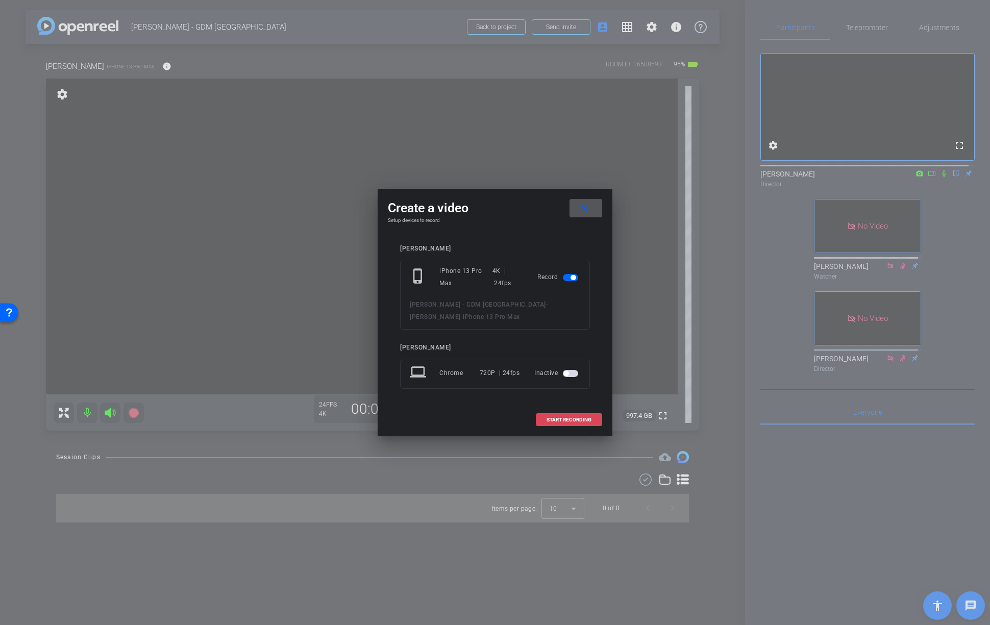
click at [578, 423] on span at bounding box center [568, 420] width 65 height 24
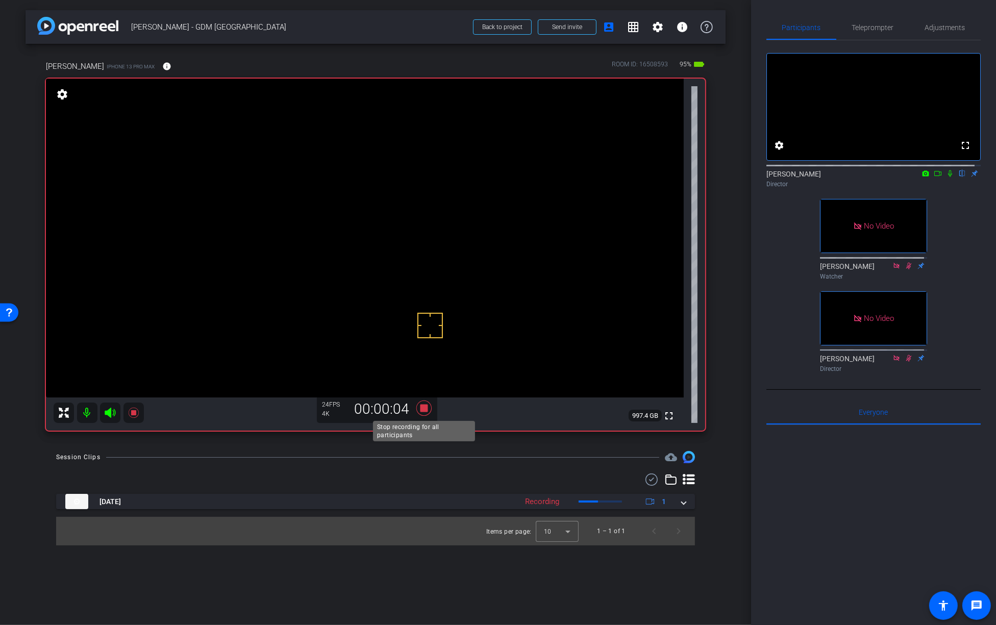
click at [422, 408] on icon at bounding box center [423, 408] width 15 height 15
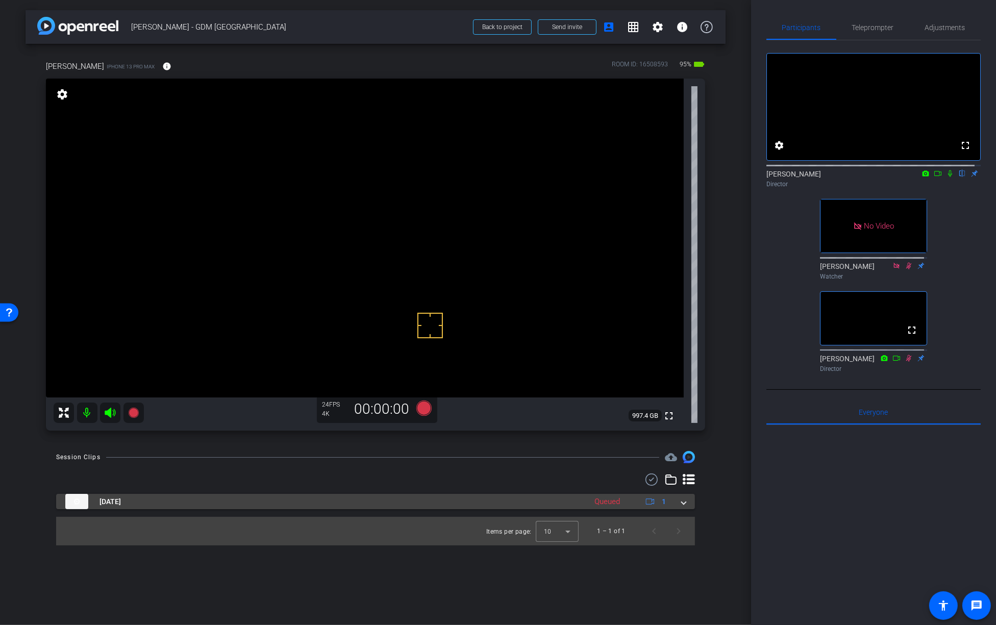
click at [687, 504] on mat-expansion-panel-header "Aug 21, 2025 Queued 1" at bounding box center [375, 501] width 639 height 15
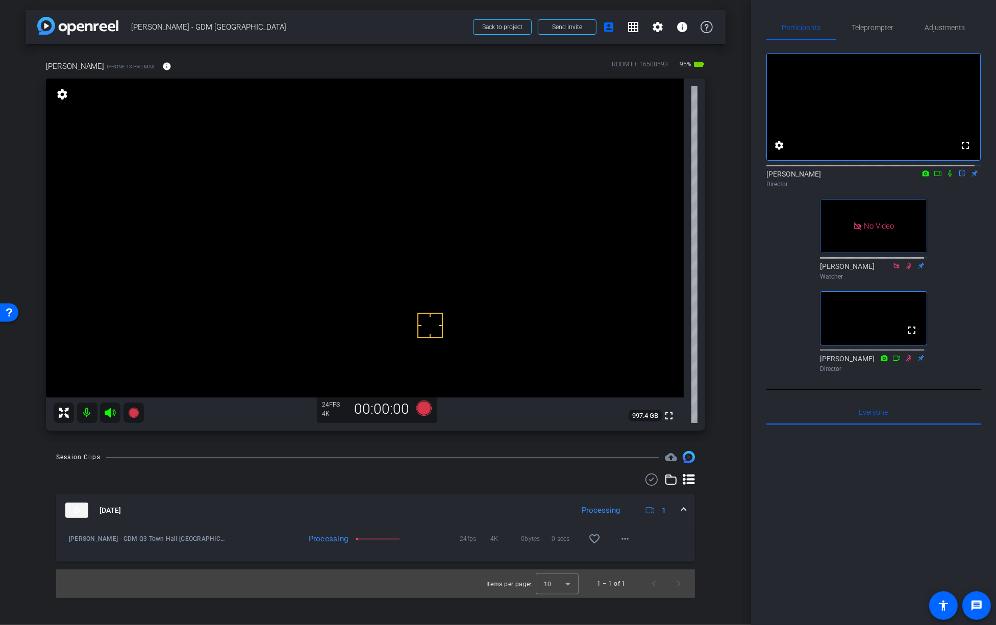
click at [687, 504] on mat-expansion-panel-header "Aug 21, 2025 Processing 1" at bounding box center [375, 510] width 639 height 33
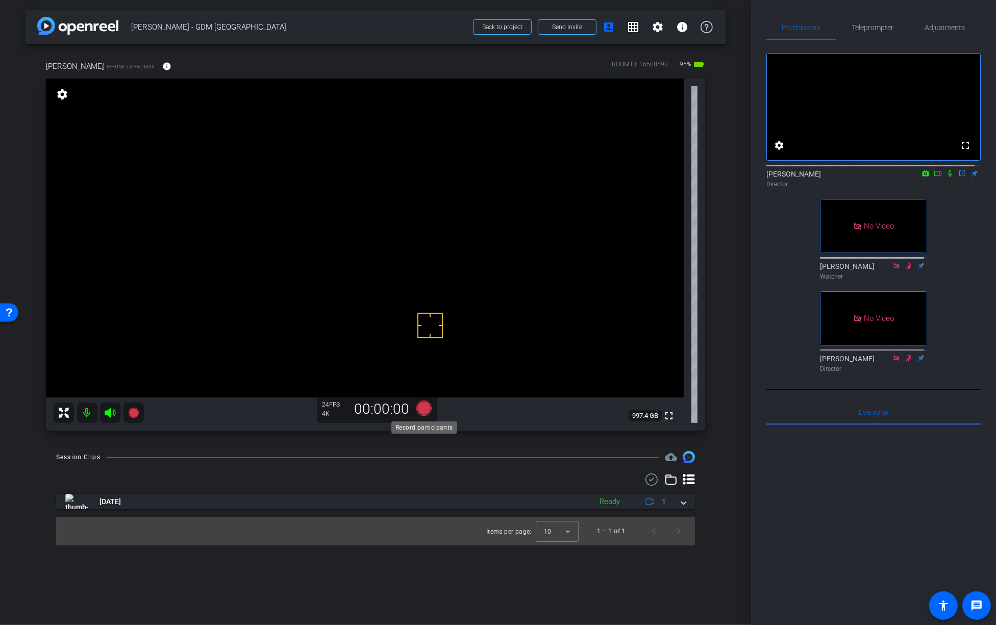
click at [423, 406] on icon at bounding box center [423, 408] width 15 height 15
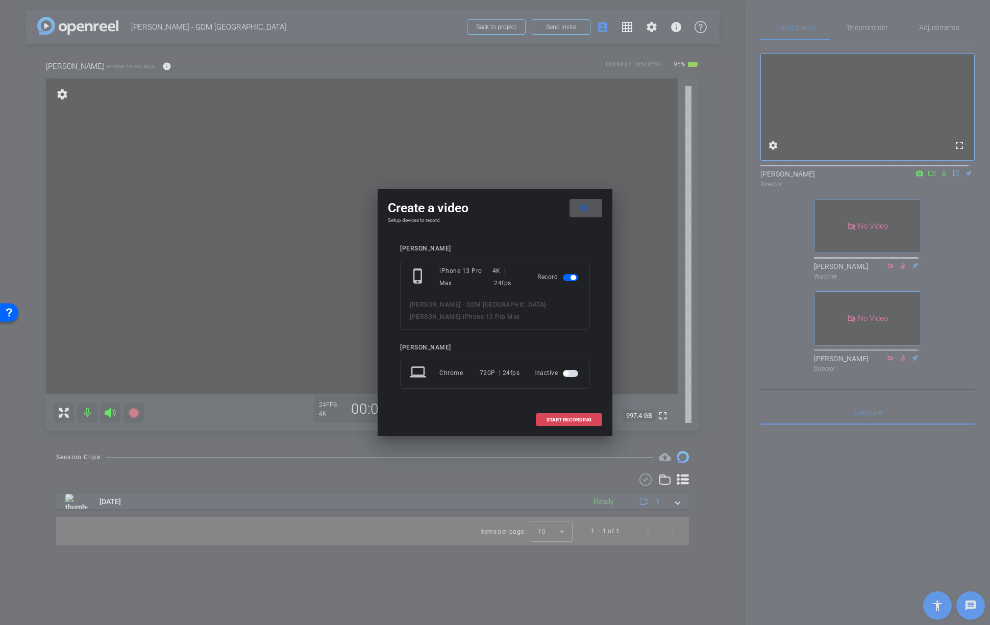
click at [567, 425] on span at bounding box center [568, 420] width 65 height 24
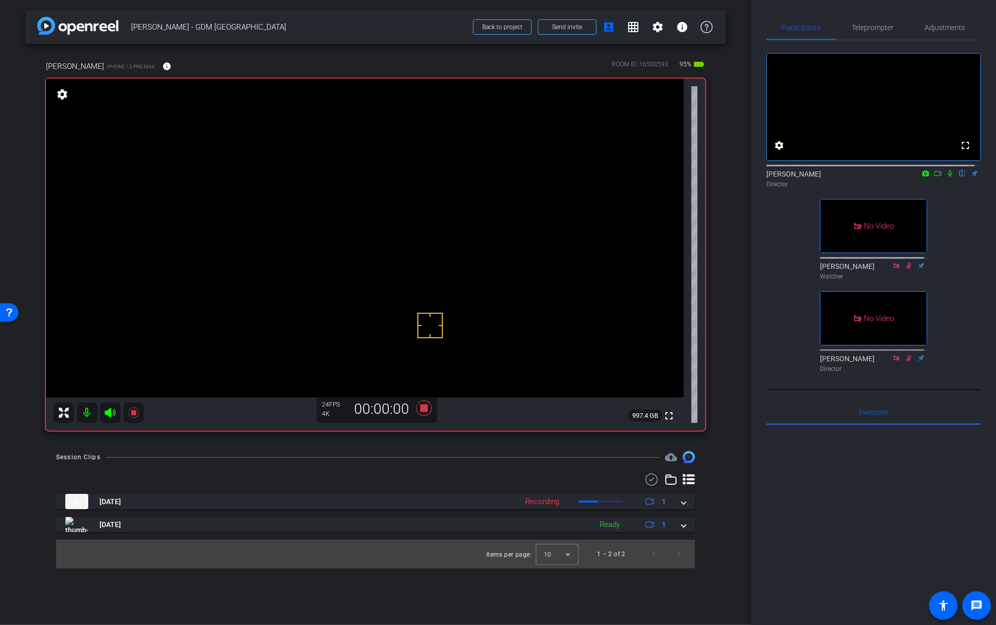
click at [948, 177] on icon at bounding box center [950, 173] width 4 height 7
click at [426, 408] on icon at bounding box center [423, 408] width 15 height 15
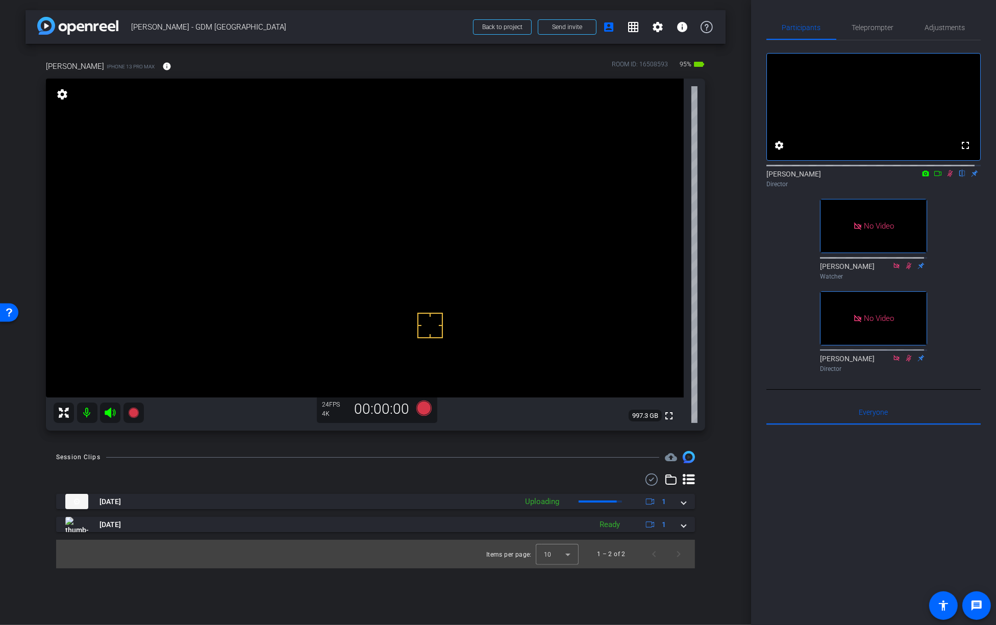
click at [946, 177] on icon at bounding box center [950, 173] width 8 height 7
click at [426, 412] on icon at bounding box center [423, 408] width 15 height 15
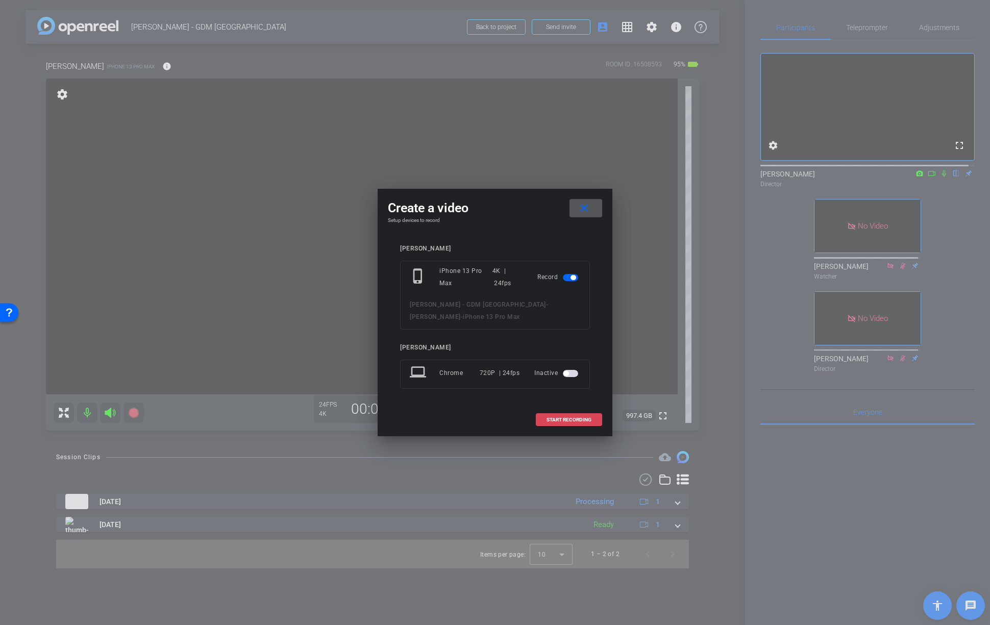
click at [570, 423] on span at bounding box center [568, 420] width 65 height 24
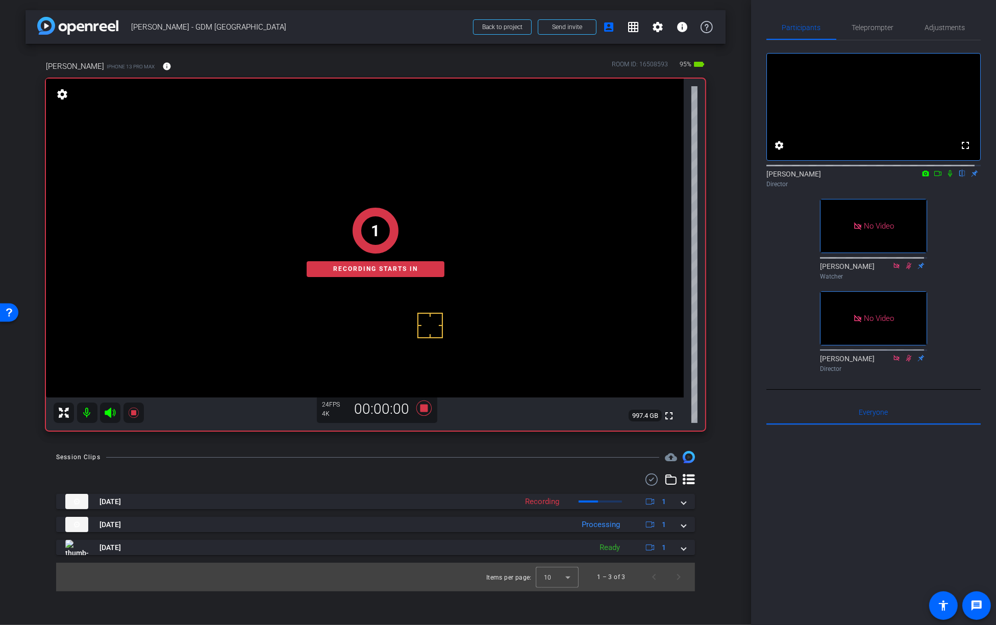
click at [946, 177] on icon at bounding box center [950, 173] width 8 height 7
click at [166, 68] on mat-icon "info" at bounding box center [166, 66] width 9 height 9
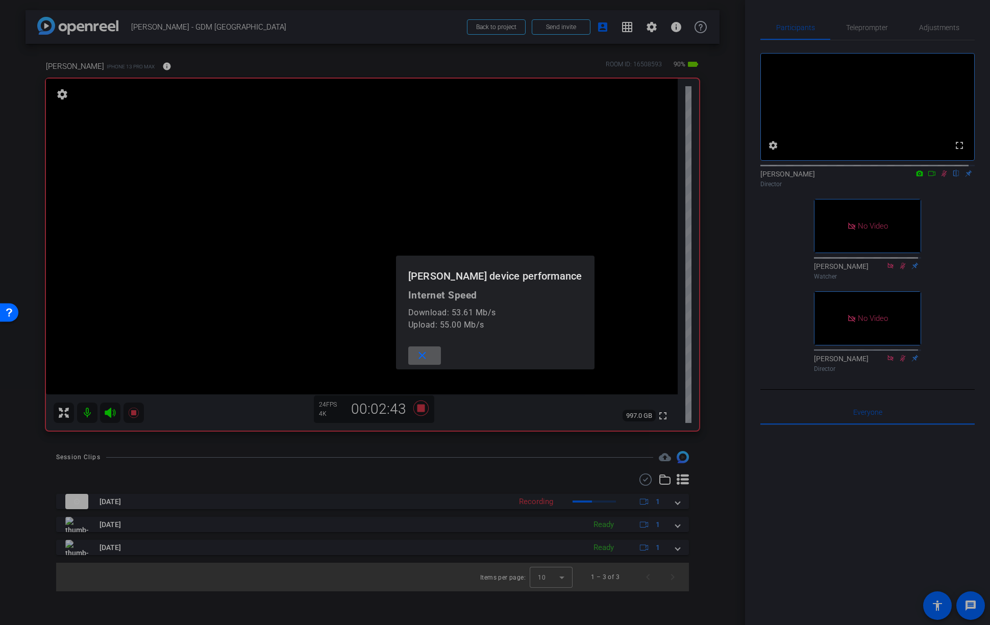
click at [435, 354] on span at bounding box center [424, 355] width 33 height 24
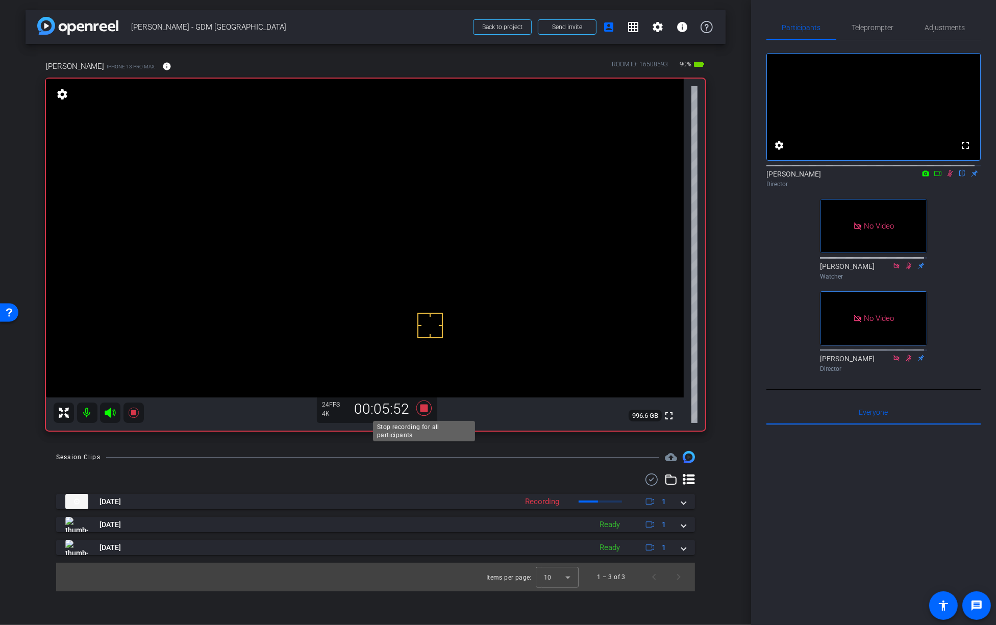
click at [427, 407] on icon at bounding box center [423, 408] width 15 height 15
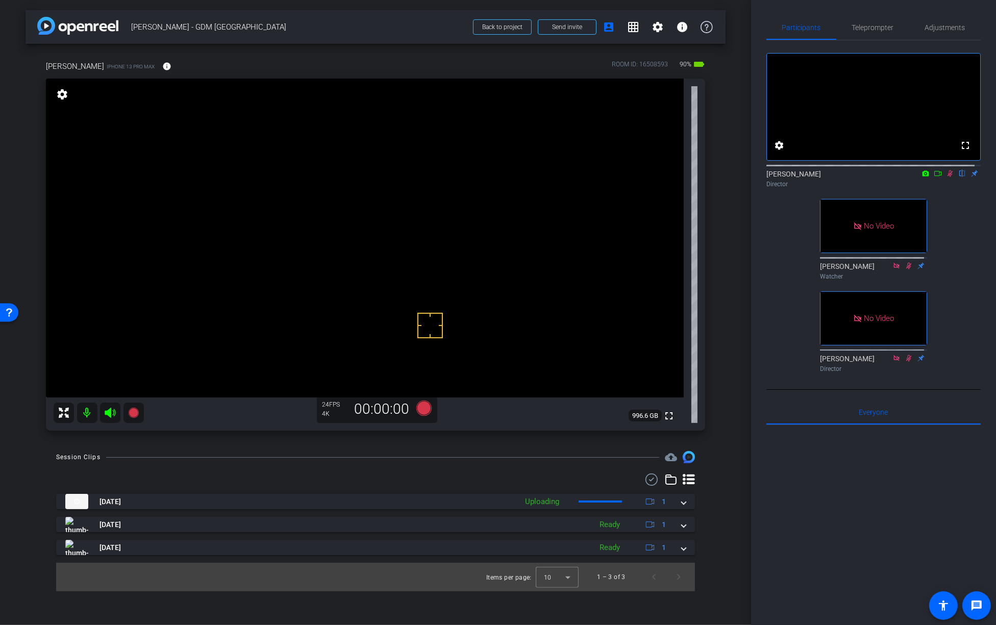
click at [946, 177] on icon at bounding box center [950, 173] width 8 height 7
click at [426, 409] on icon at bounding box center [423, 408] width 15 height 15
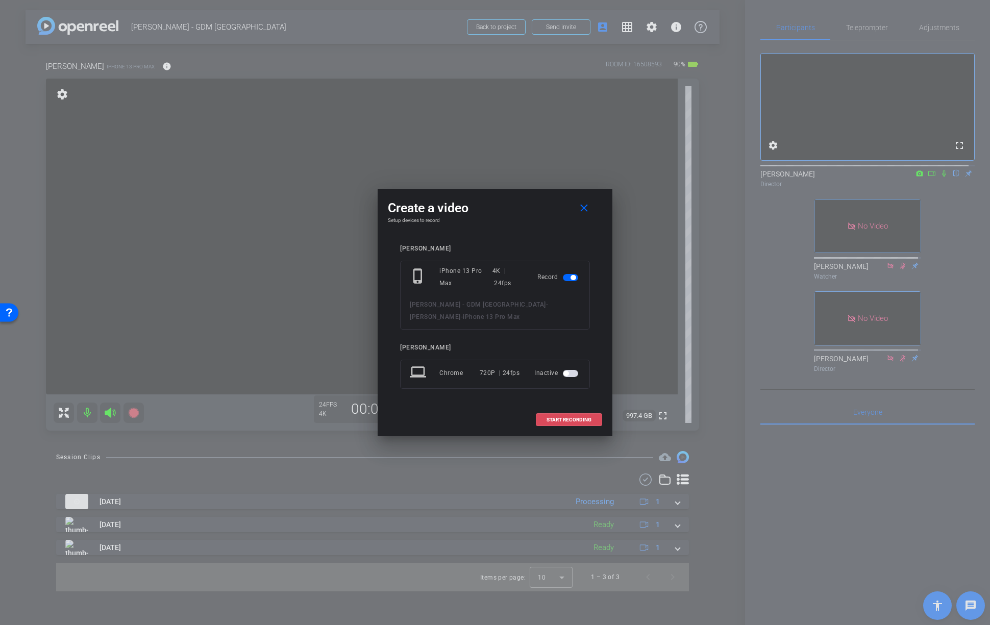
click at [586, 417] on span "START RECORDING" at bounding box center [569, 419] width 45 height 5
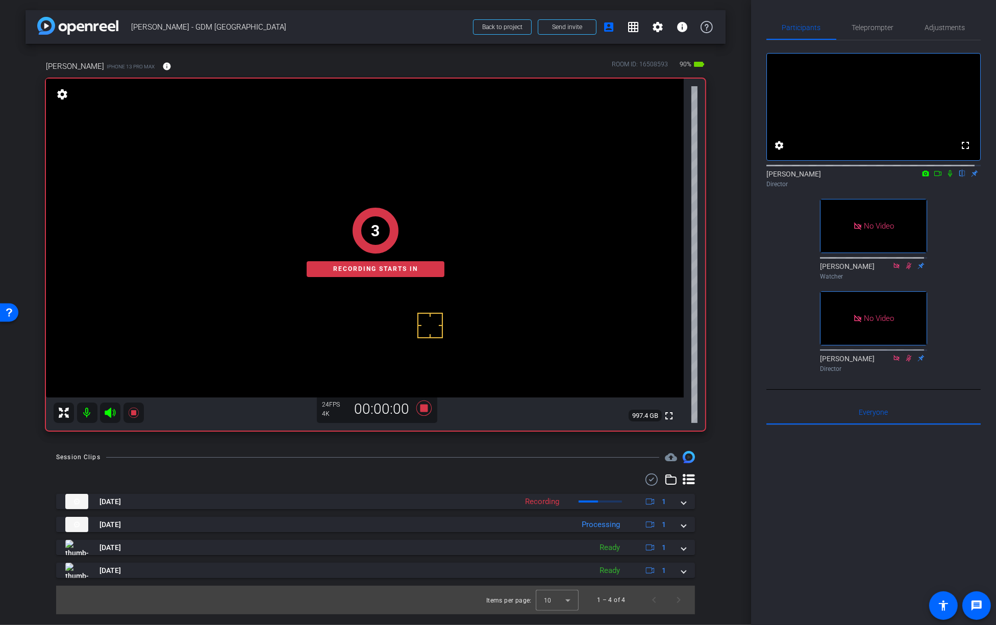
click at [946, 177] on icon at bounding box center [950, 173] width 8 height 7
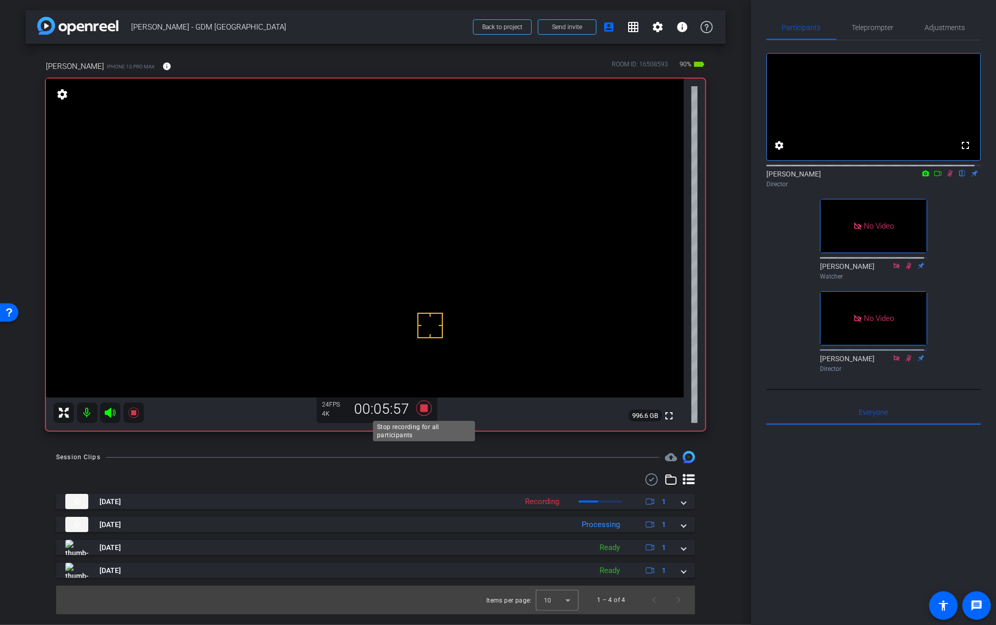
click at [428, 408] on icon at bounding box center [424, 408] width 24 height 18
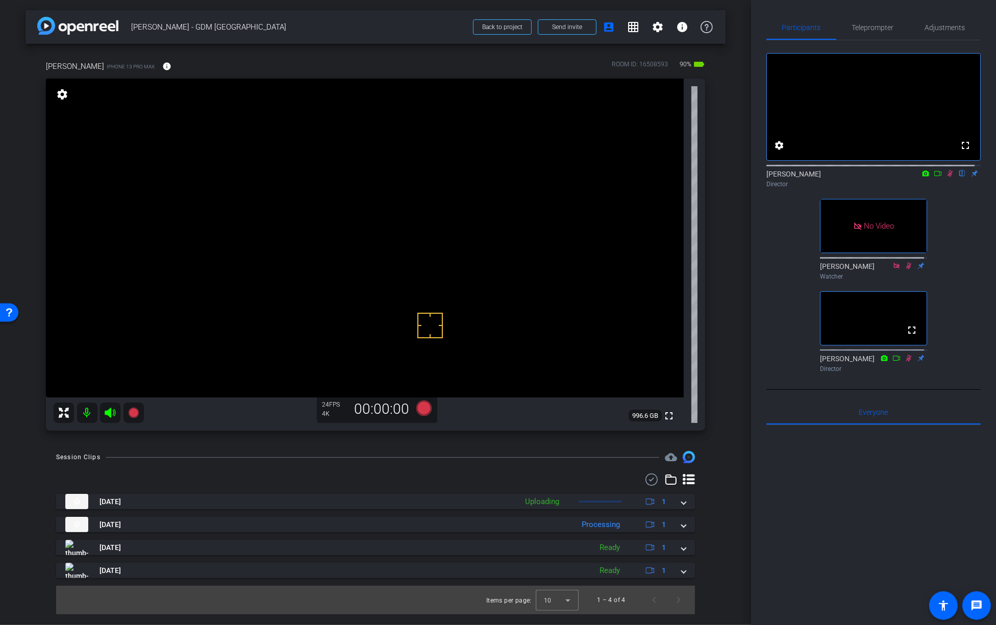
click at [946, 177] on icon at bounding box center [950, 173] width 8 height 7
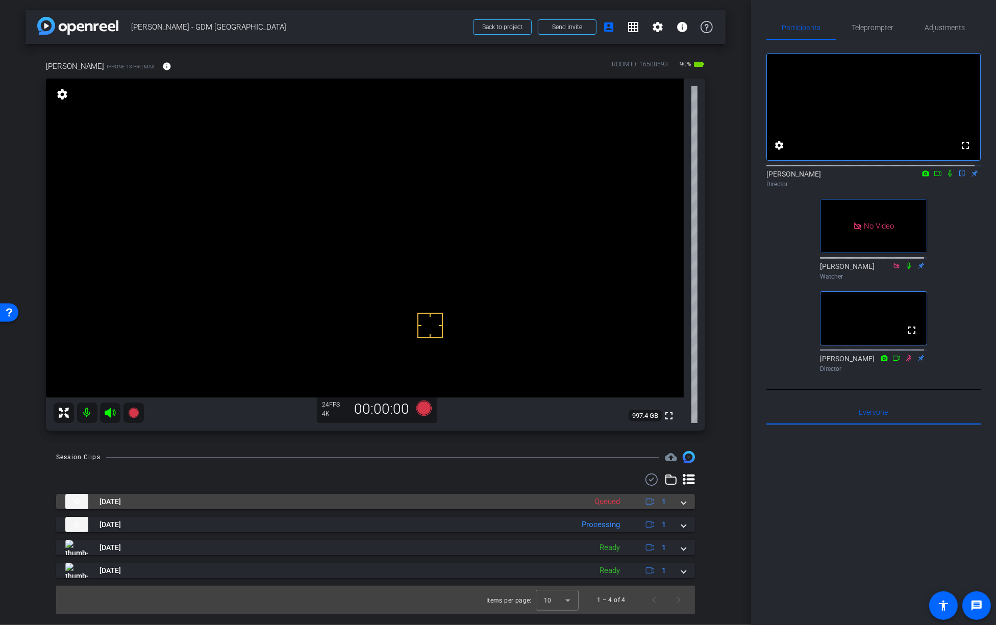
click at [682, 503] on span at bounding box center [684, 502] width 4 height 11
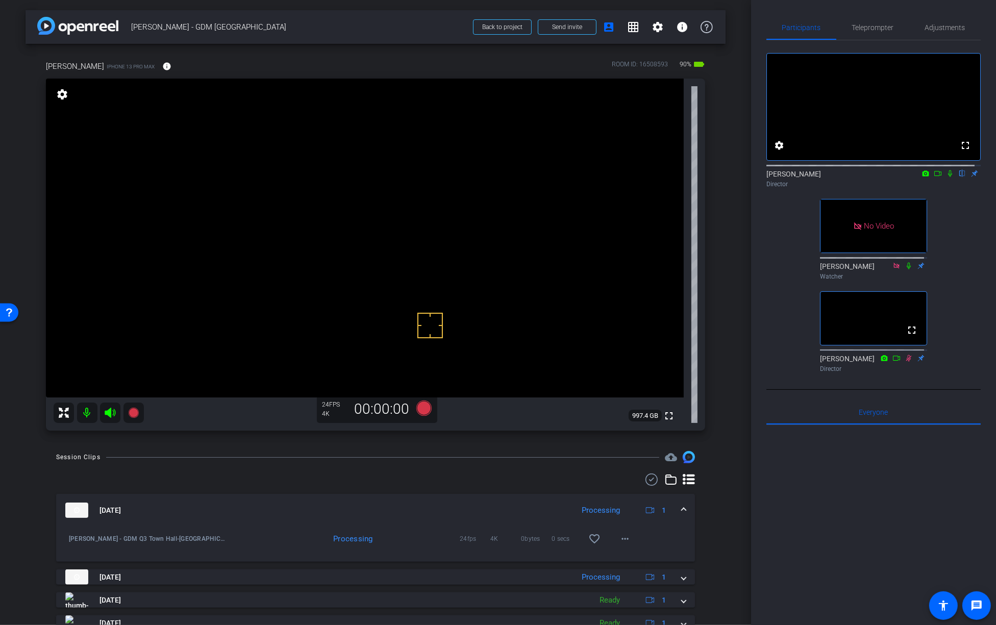
scroll to position [41, 0]
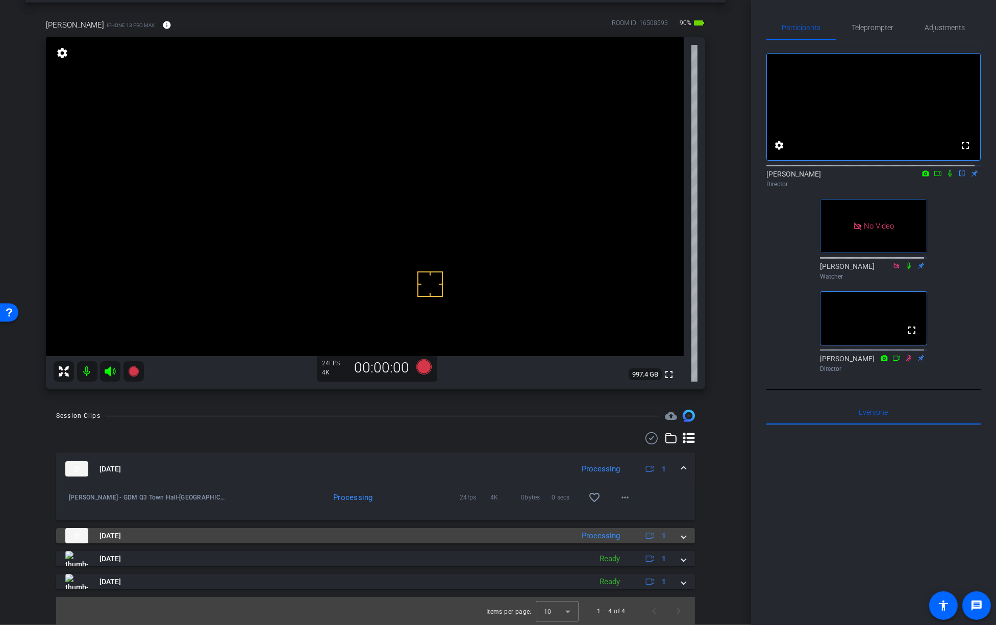
click at [682, 535] on span at bounding box center [684, 536] width 4 height 11
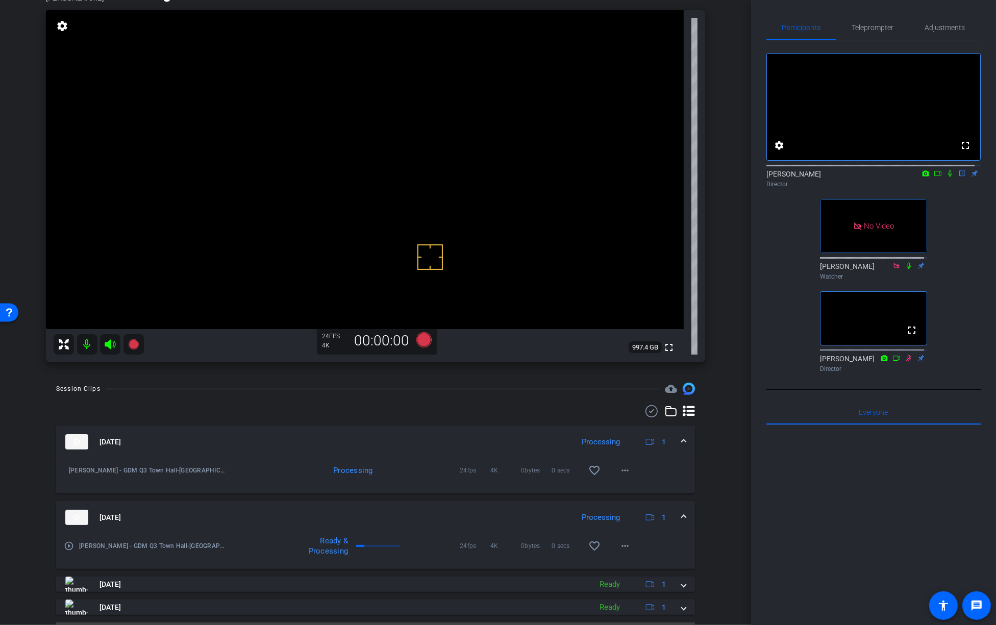
scroll to position [94, 0]
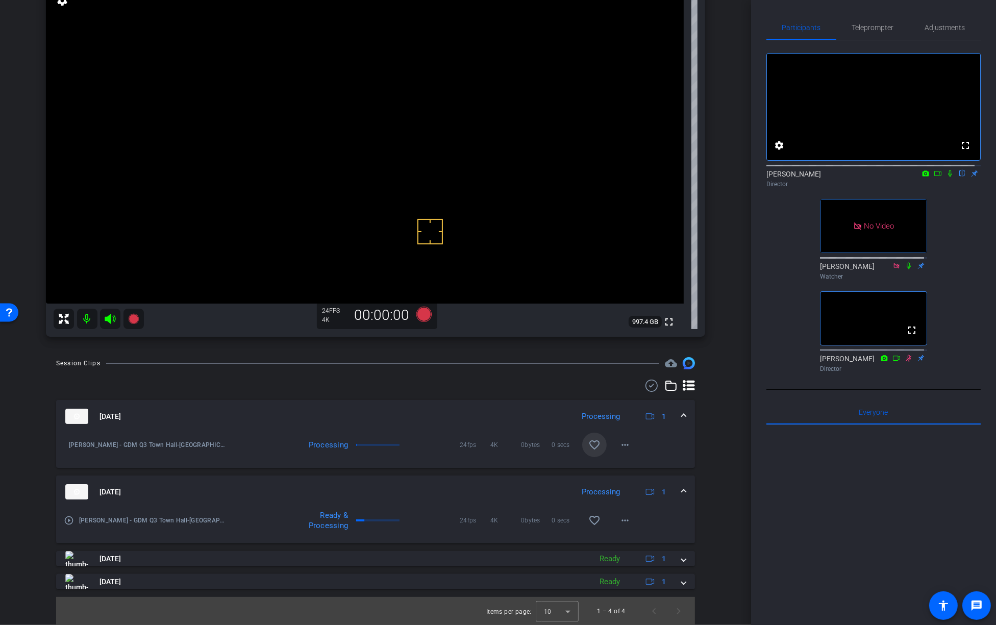
click at [588, 446] on mat-icon "favorite_border" at bounding box center [594, 445] width 12 height 12
click at [681, 490] on mat-expansion-panel-header "Aug 21, 2025 Processing 1" at bounding box center [375, 492] width 639 height 33
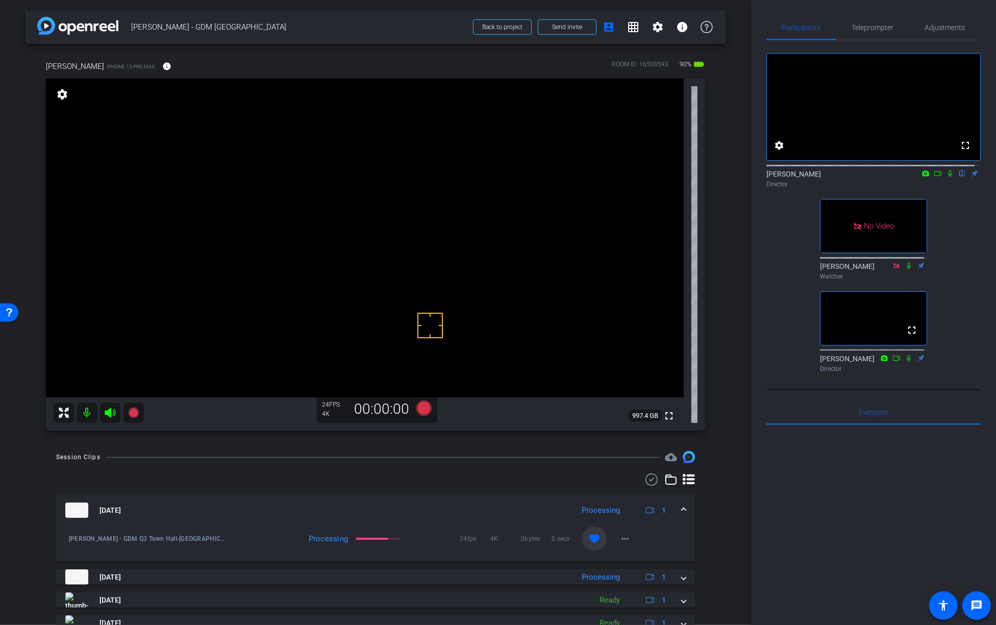
scroll to position [2, 0]
click at [422, 406] on icon at bounding box center [423, 406] width 15 height 15
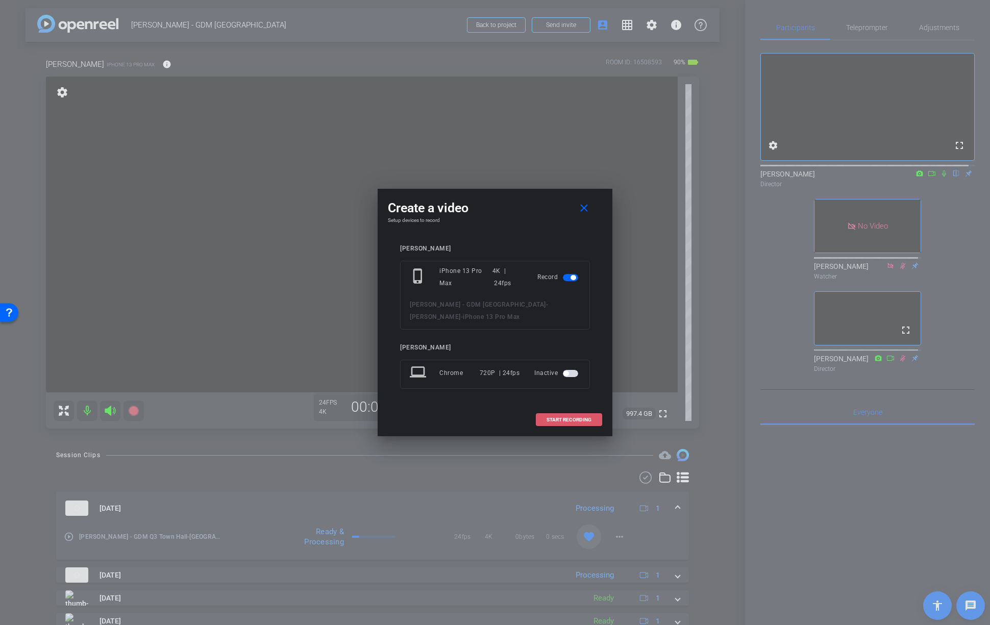
click at [558, 419] on span "START RECORDING" at bounding box center [569, 419] width 45 height 5
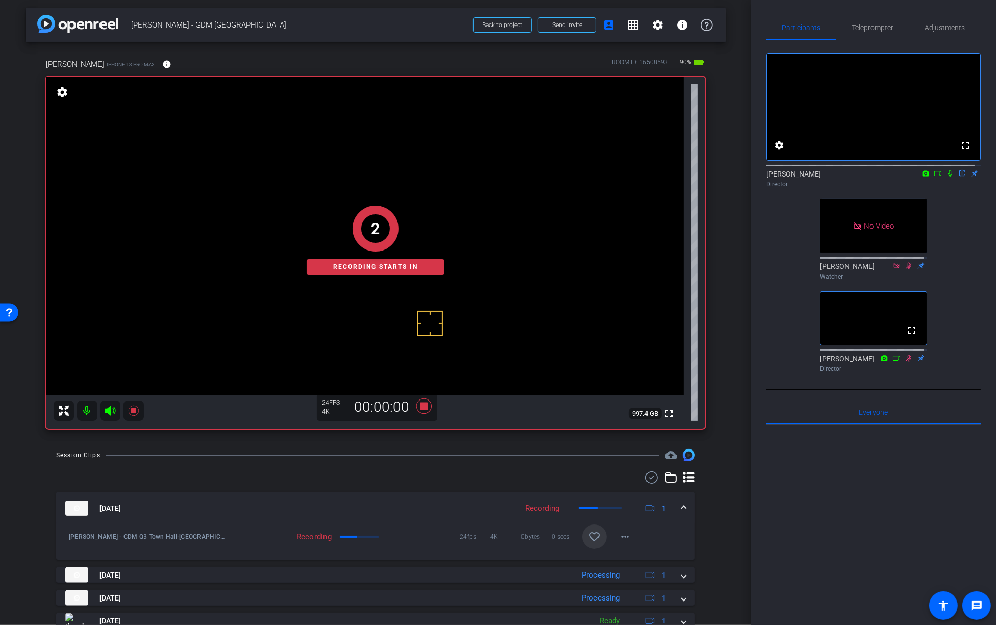
click at [947, 178] on mat-icon at bounding box center [950, 173] width 12 height 9
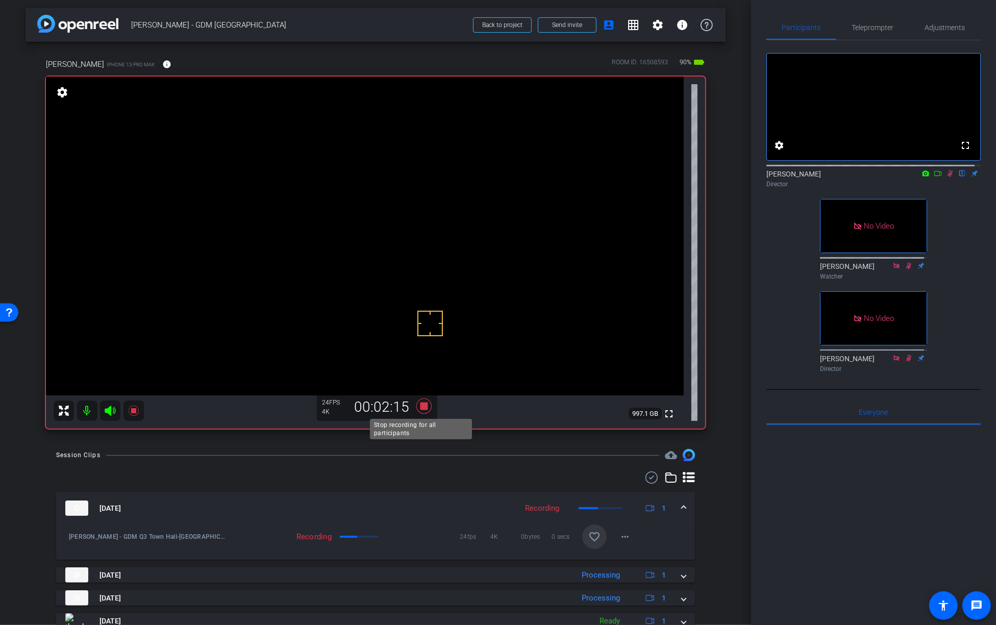
click at [420, 407] on icon at bounding box center [423, 406] width 15 height 15
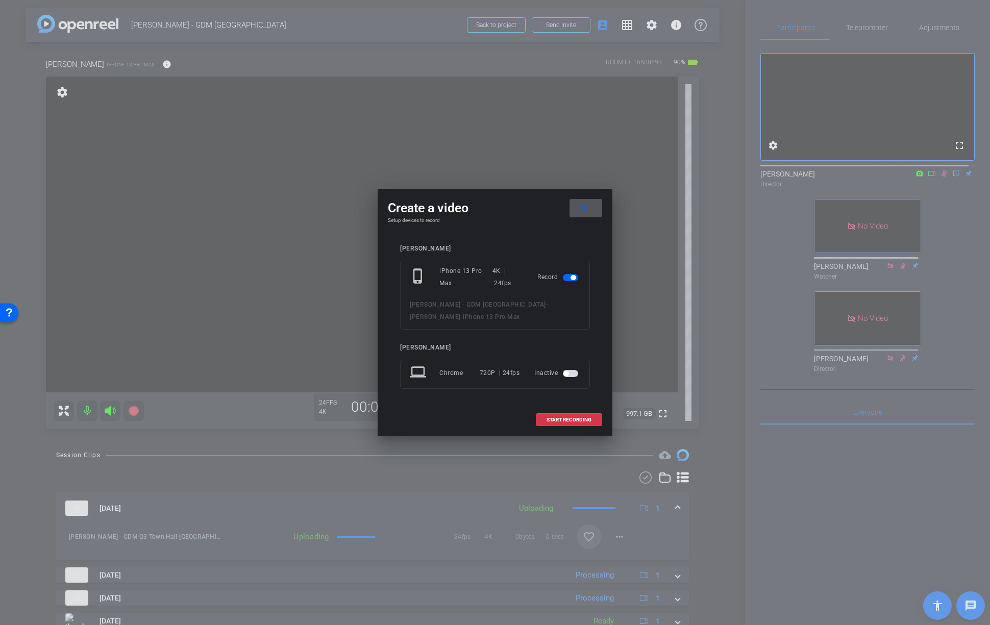
click at [578, 202] on span at bounding box center [586, 208] width 33 height 24
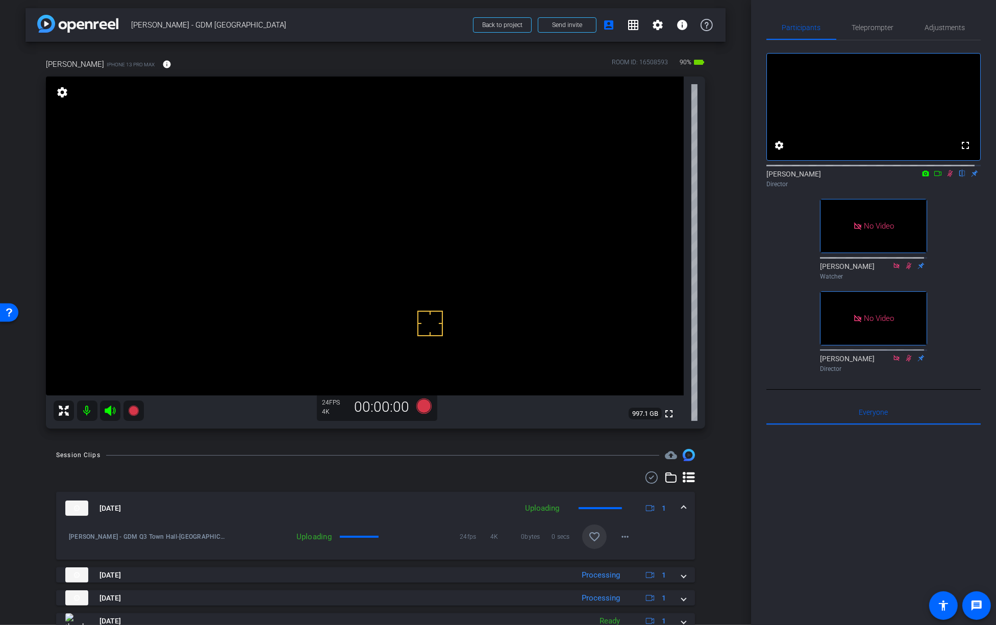
click at [946, 177] on icon at bounding box center [950, 173] width 8 height 7
click at [589, 539] on mat-icon "favorite_border" at bounding box center [594, 537] width 12 height 12
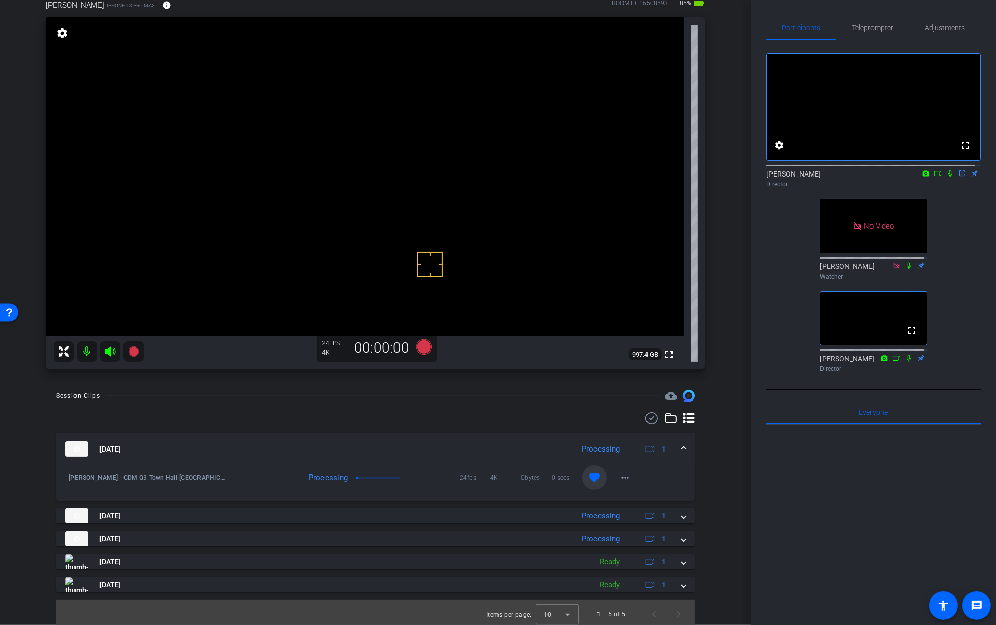
scroll to position [64, 0]
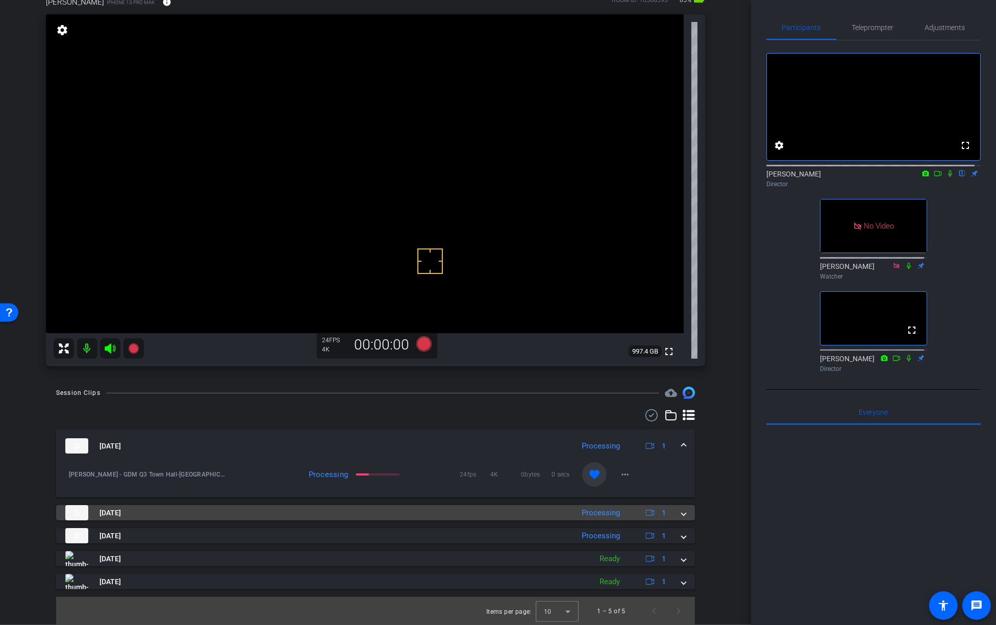
click at [681, 514] on mat-expansion-panel-header "Aug 21, 2025 Processing 1" at bounding box center [375, 512] width 639 height 15
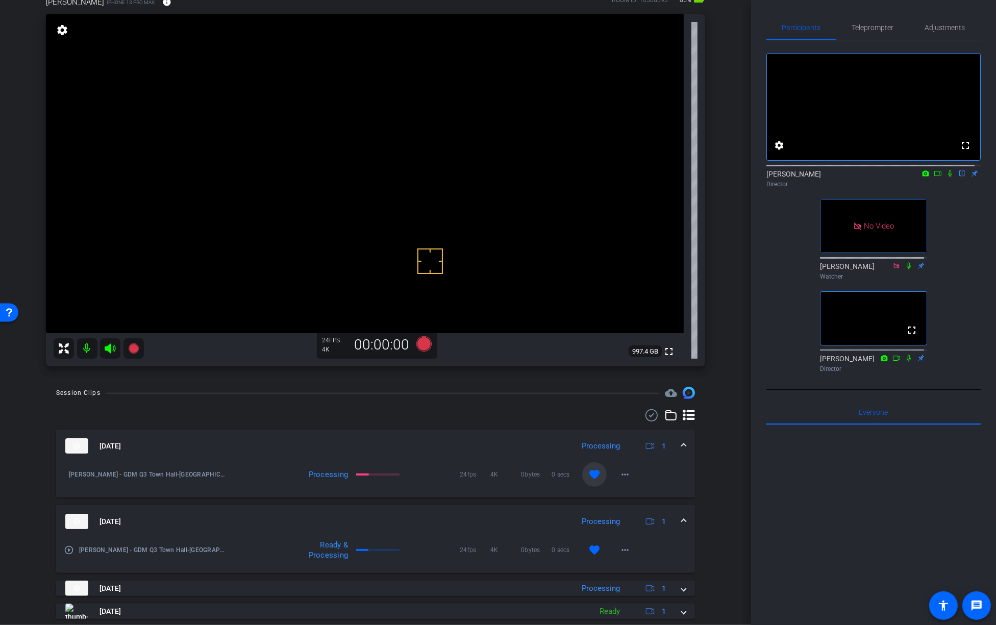
click at [681, 514] on mat-expansion-panel-header "Aug 21, 2025 Processing 1" at bounding box center [375, 521] width 639 height 33
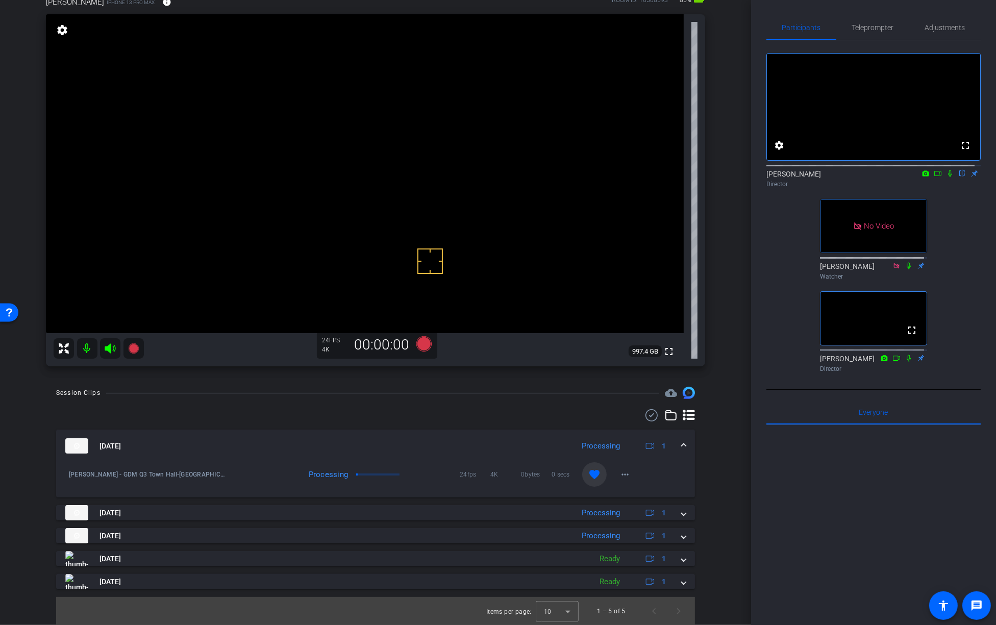
click at [680, 448] on mat-expansion-panel-header "Aug 21, 2025 Processing 1" at bounding box center [375, 446] width 639 height 33
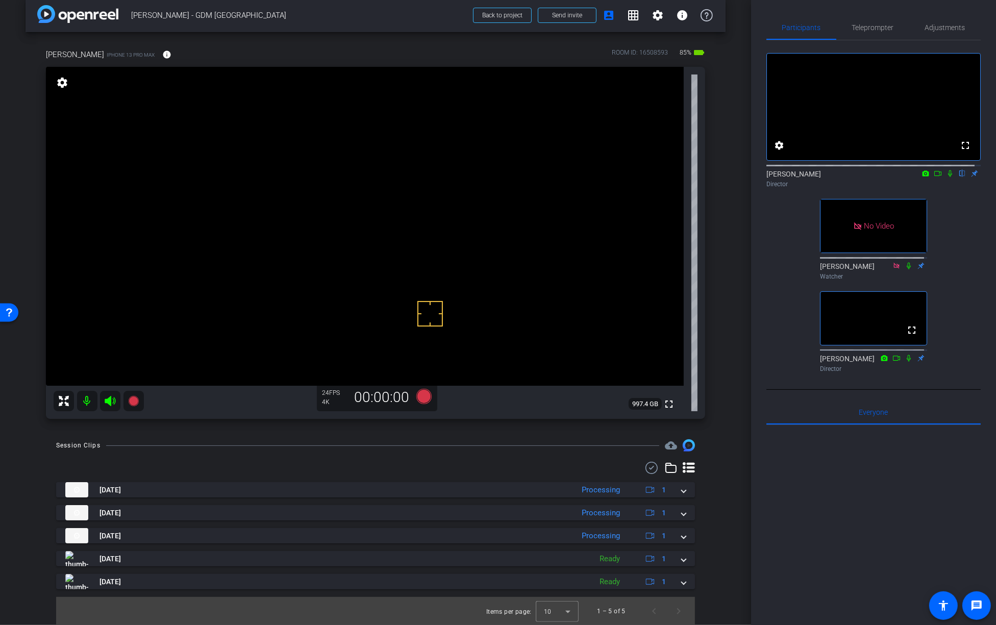
scroll to position [12, 0]
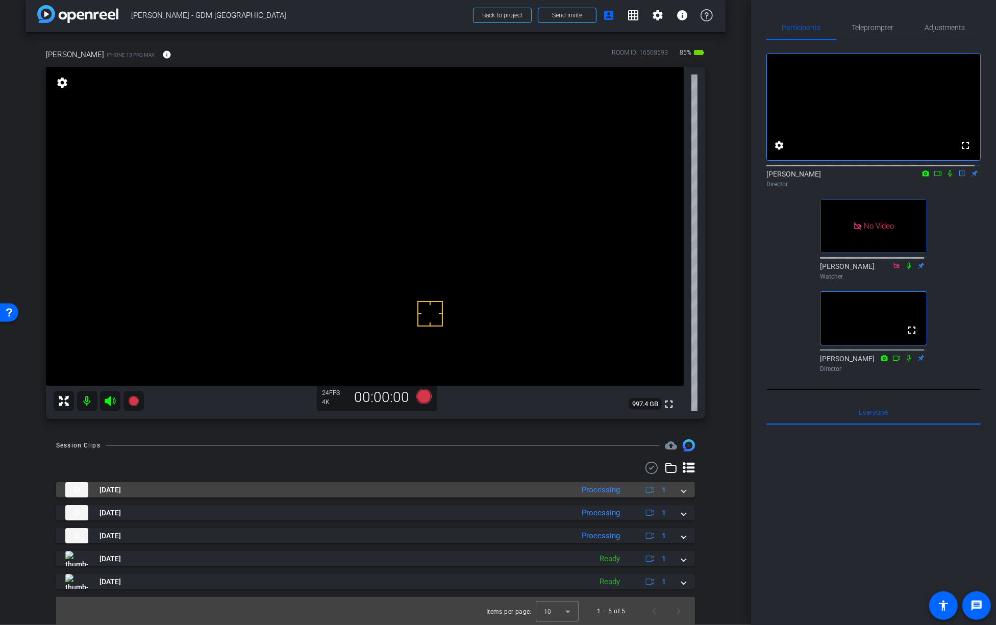
click at [682, 492] on mat-expansion-panel-header "Aug 21, 2025 Processing 1" at bounding box center [375, 489] width 639 height 15
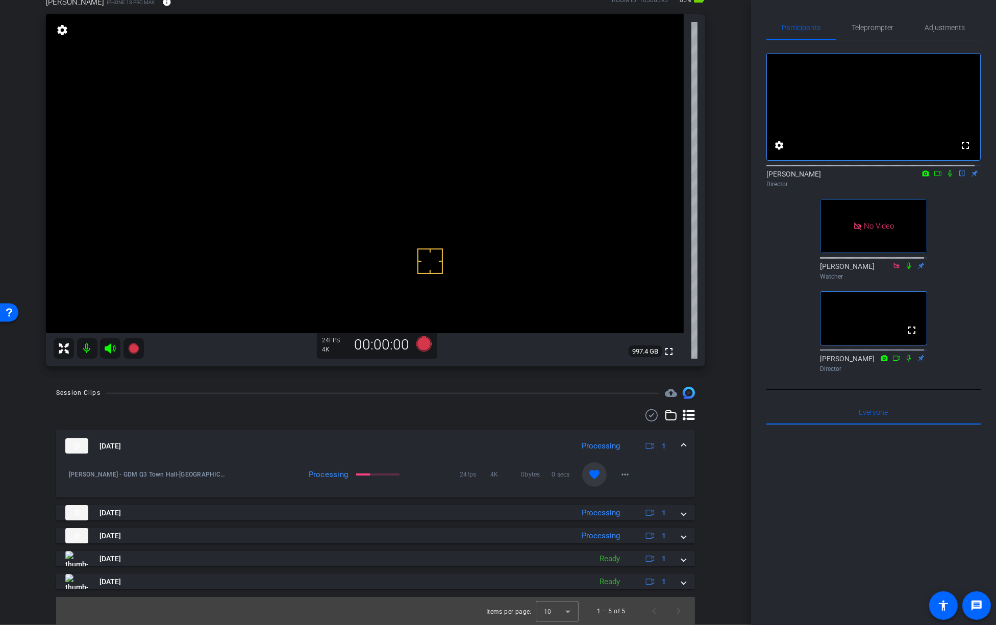
scroll to position [64, 0]
click at [682, 446] on span at bounding box center [684, 446] width 4 height 11
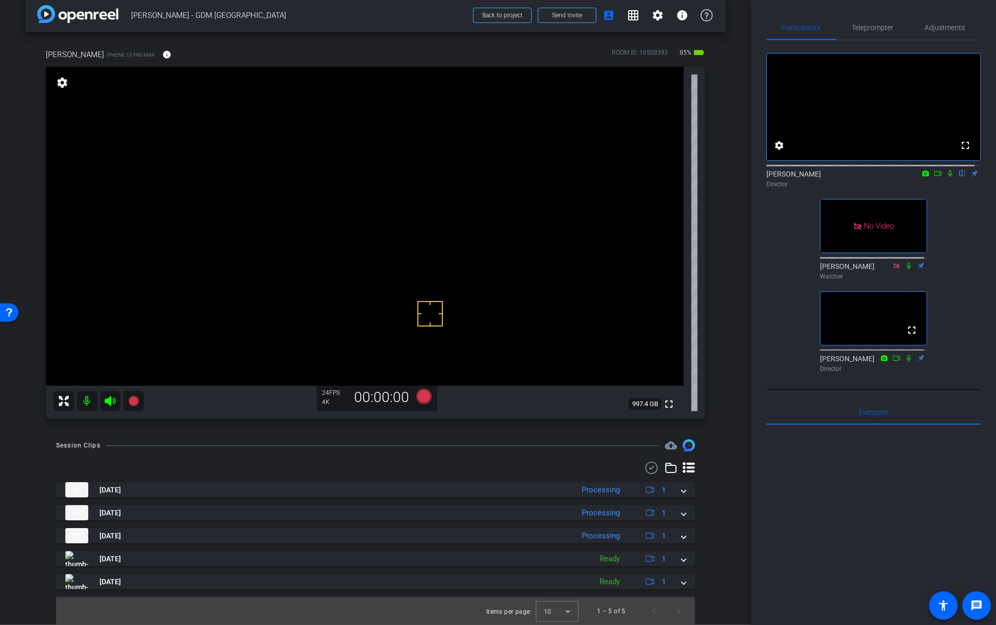
scroll to position [12, 0]
click at [422, 398] on icon at bounding box center [423, 396] width 15 height 15
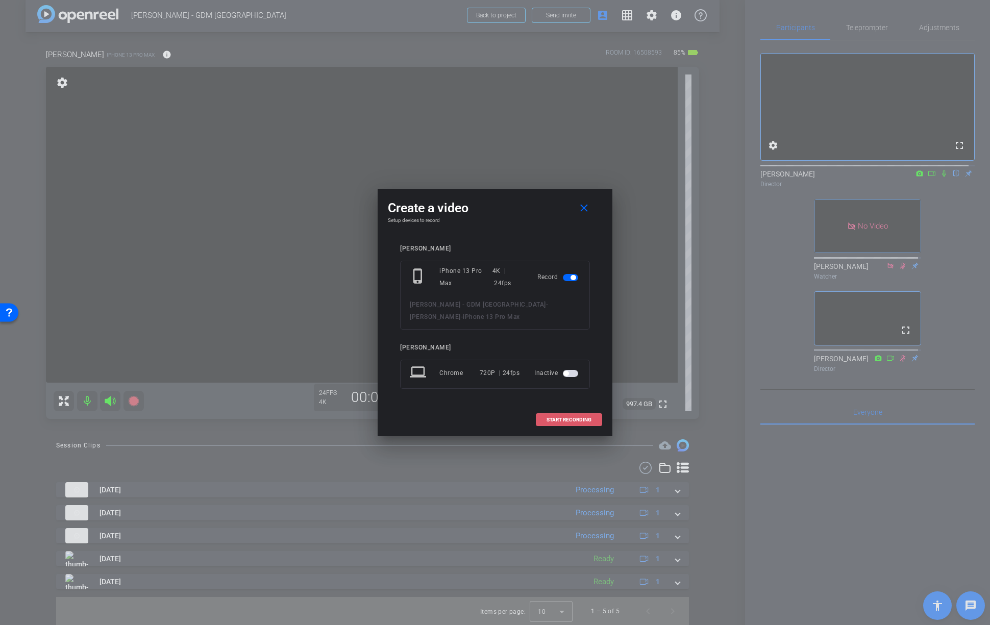
click at [563, 420] on span "START RECORDING" at bounding box center [569, 419] width 45 height 5
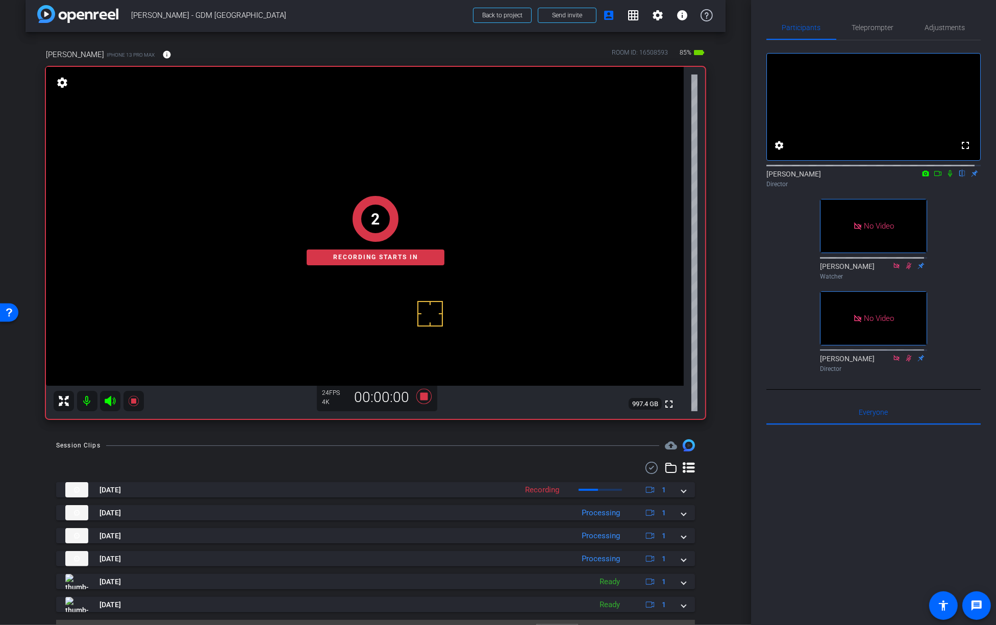
click at [946, 177] on icon at bounding box center [950, 173] width 8 height 7
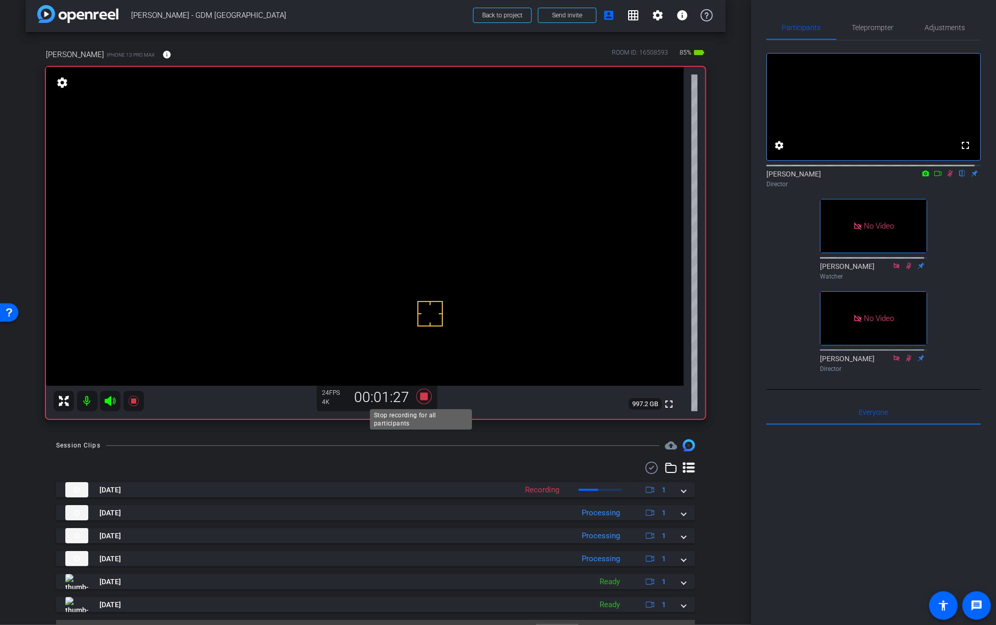
click at [422, 398] on icon at bounding box center [423, 396] width 15 height 15
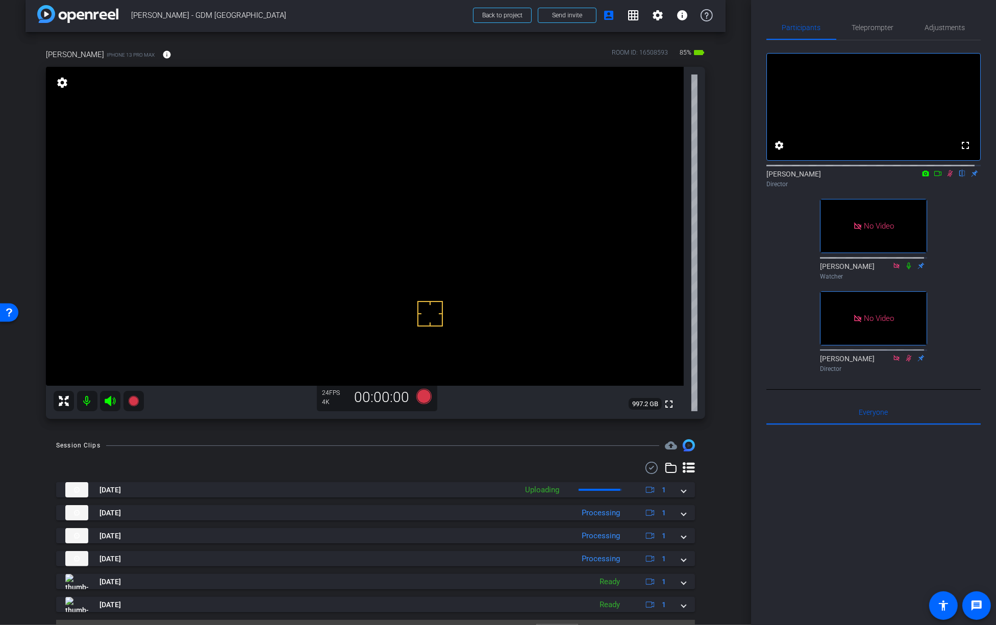
click at [946, 177] on icon at bounding box center [950, 173] width 8 height 7
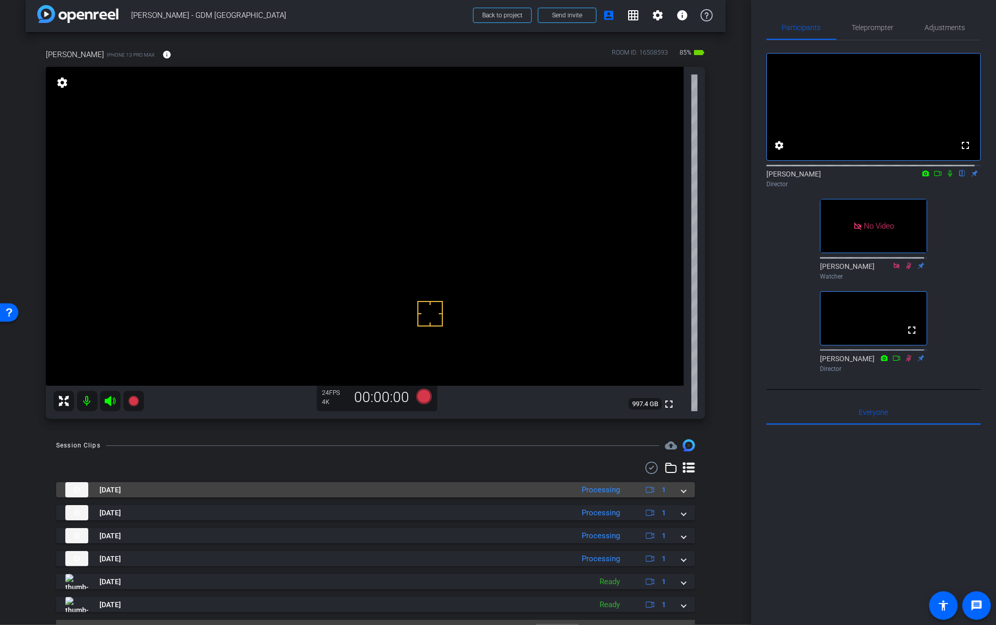
click at [682, 492] on span at bounding box center [684, 490] width 4 height 11
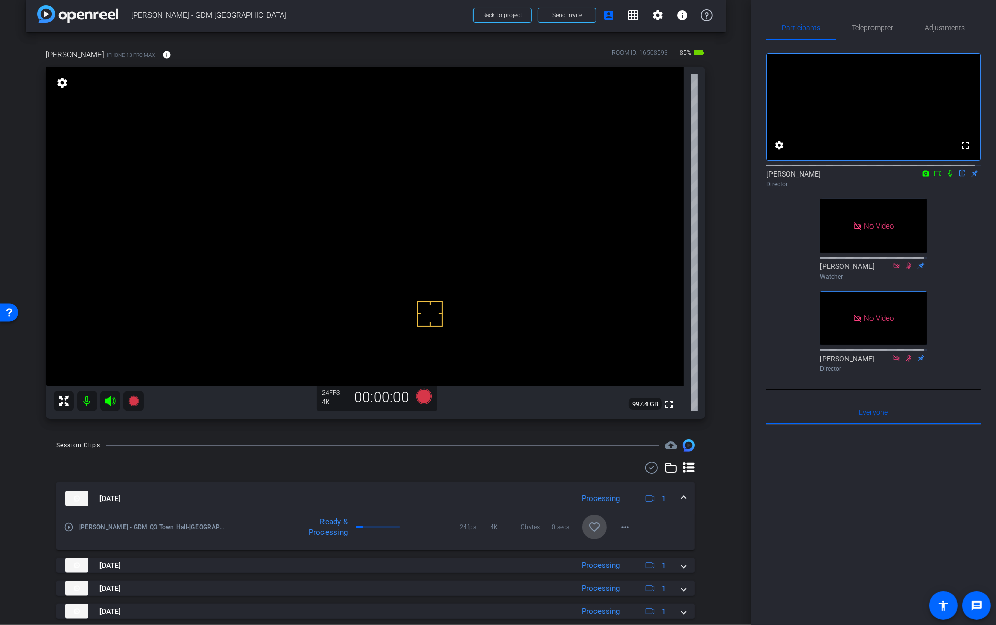
click at [588, 529] on mat-icon "favorite_border" at bounding box center [594, 527] width 12 height 12
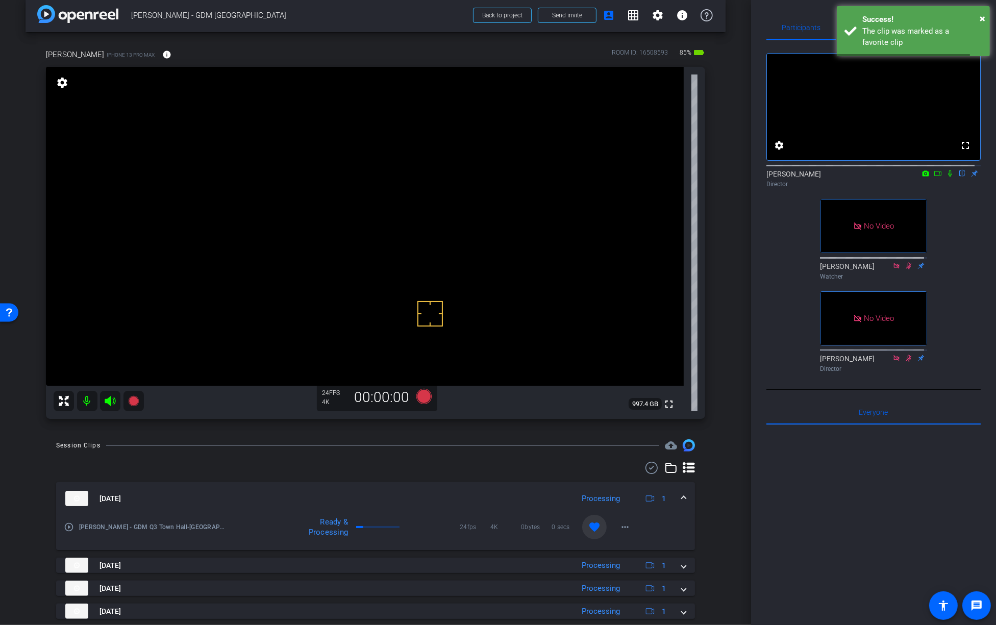
click at [682, 496] on span at bounding box center [684, 498] width 4 height 11
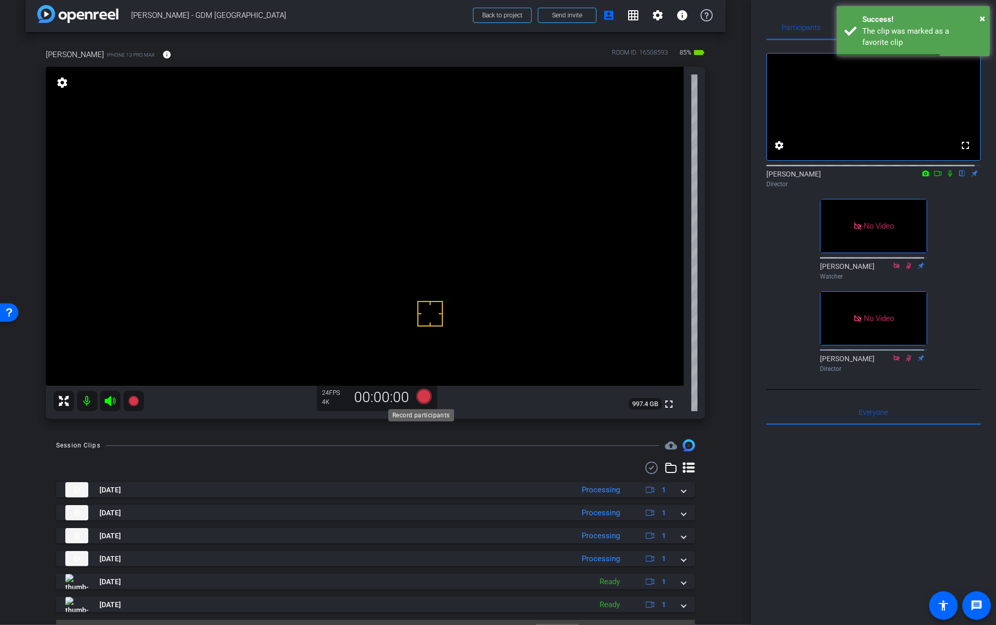
click at [425, 397] on icon at bounding box center [423, 396] width 15 height 15
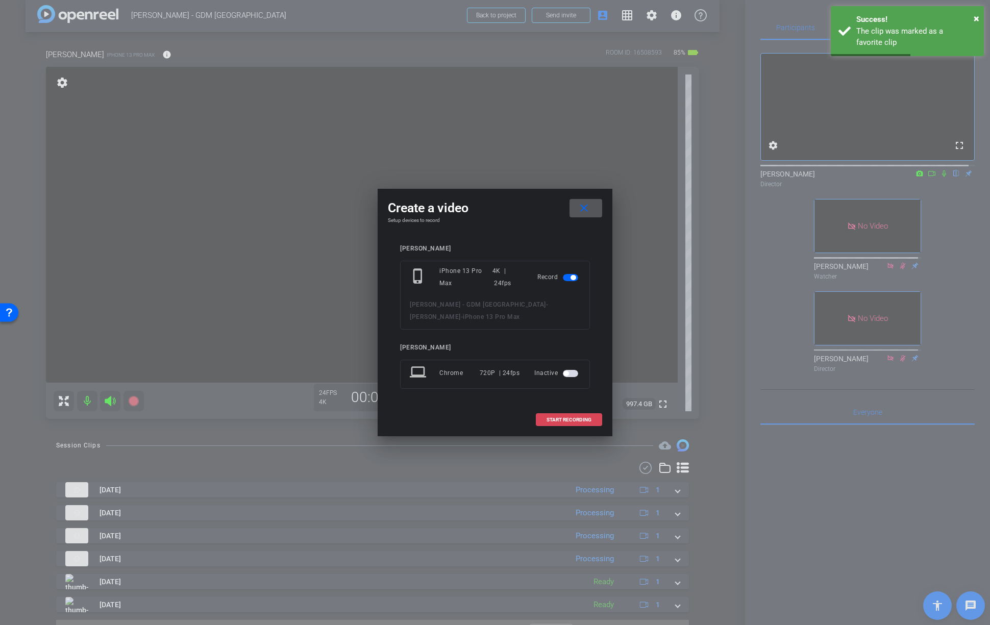
click at [557, 412] on span at bounding box center [568, 420] width 65 height 24
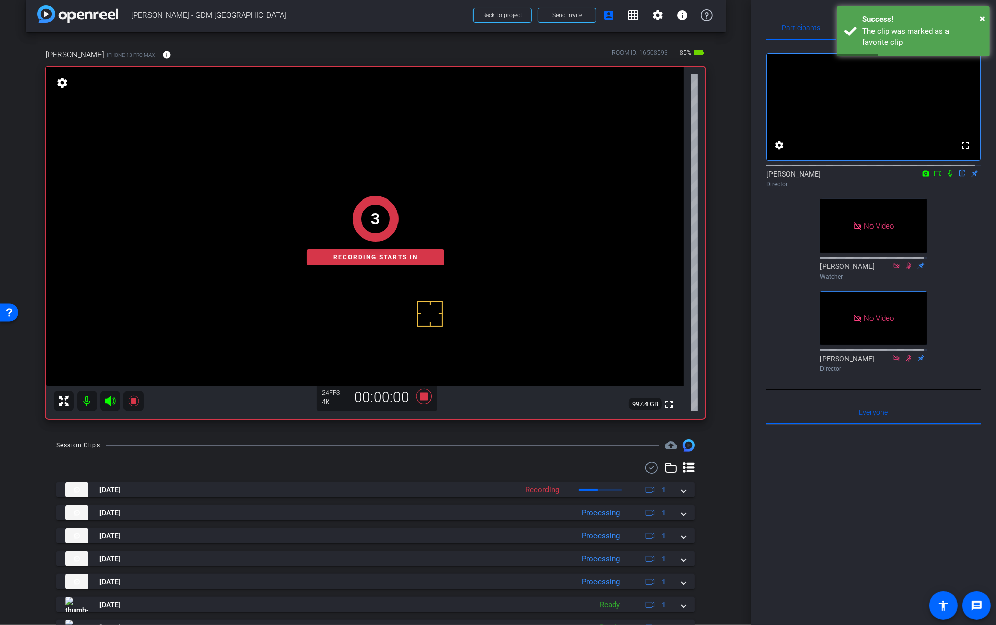
click at [946, 177] on icon at bounding box center [950, 173] width 8 height 7
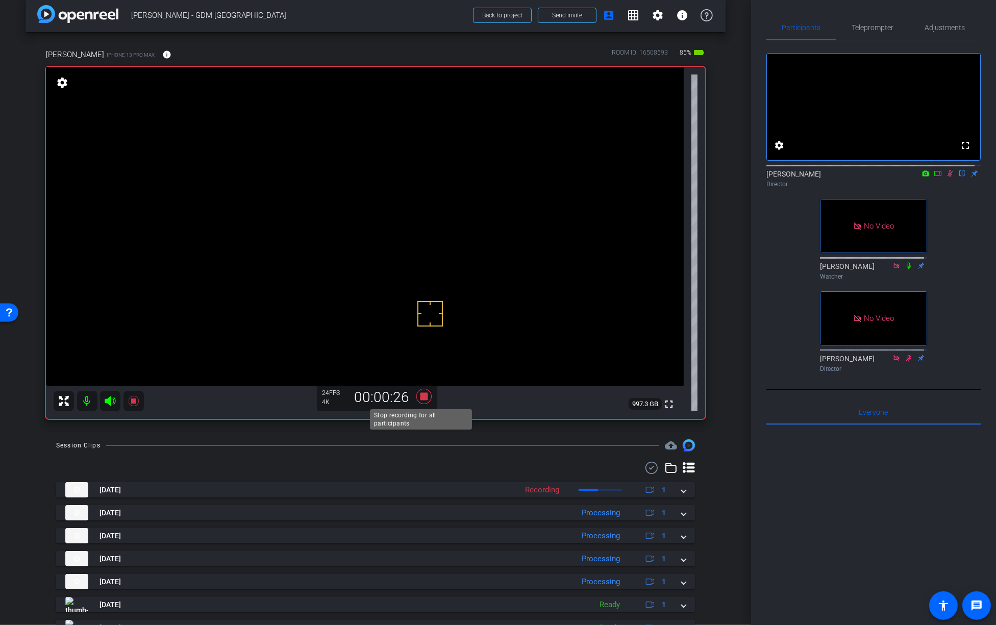
click at [423, 397] on icon at bounding box center [423, 396] width 15 height 15
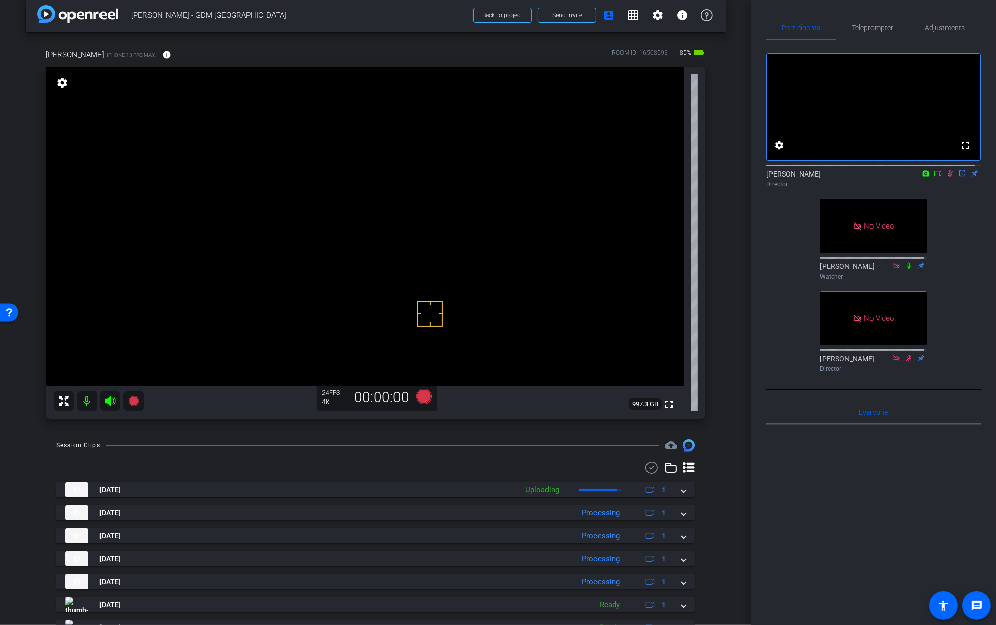
click at [946, 177] on icon at bounding box center [950, 173] width 8 height 7
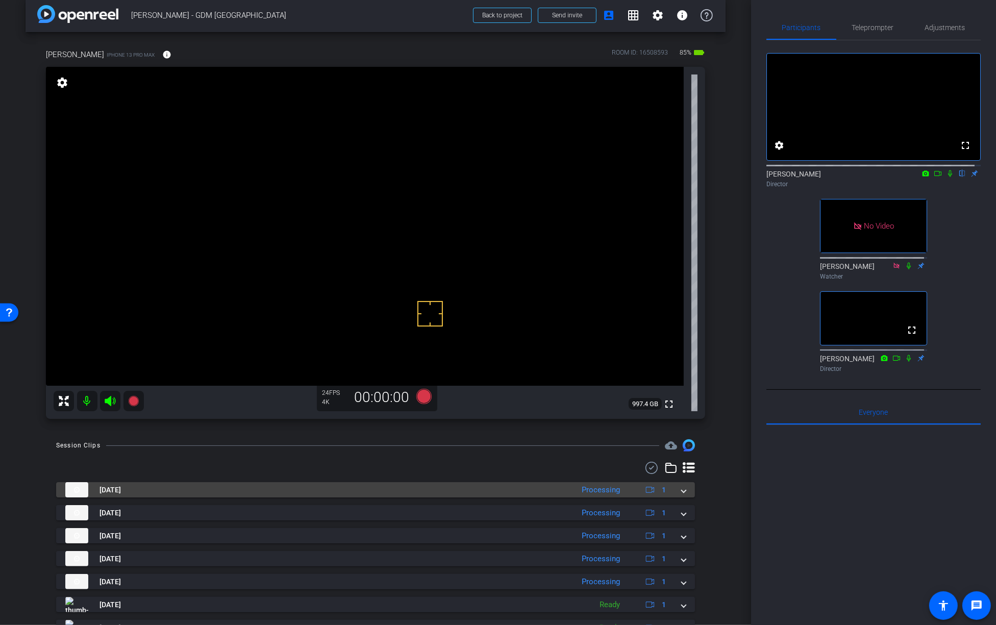
click at [681, 493] on mat-expansion-panel-header "Aug 21, 2025 Processing 1" at bounding box center [375, 489] width 639 height 15
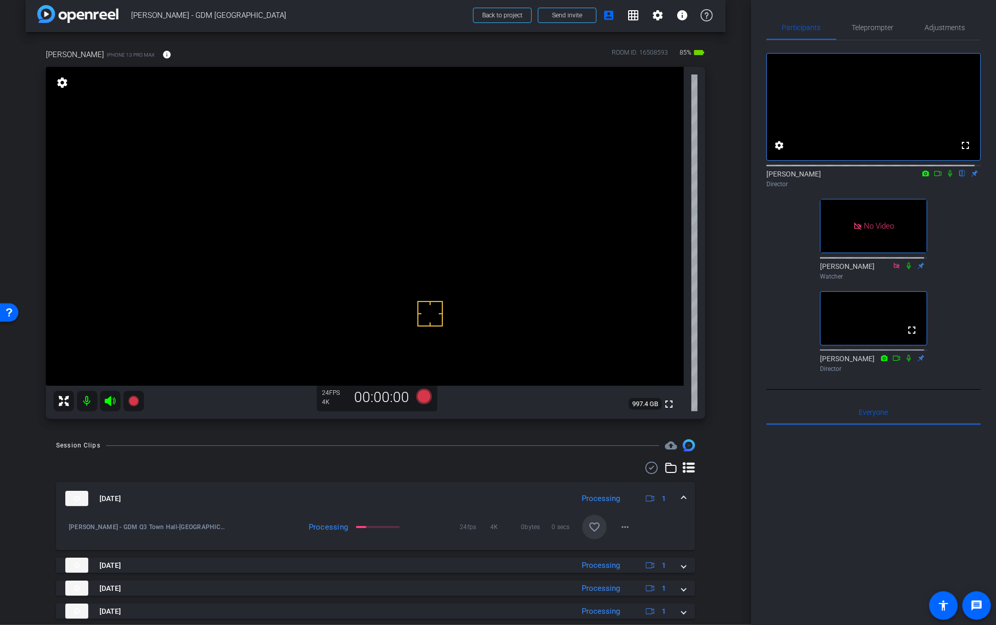
click at [590, 526] on mat-icon "favorite_border" at bounding box center [594, 527] width 12 height 12
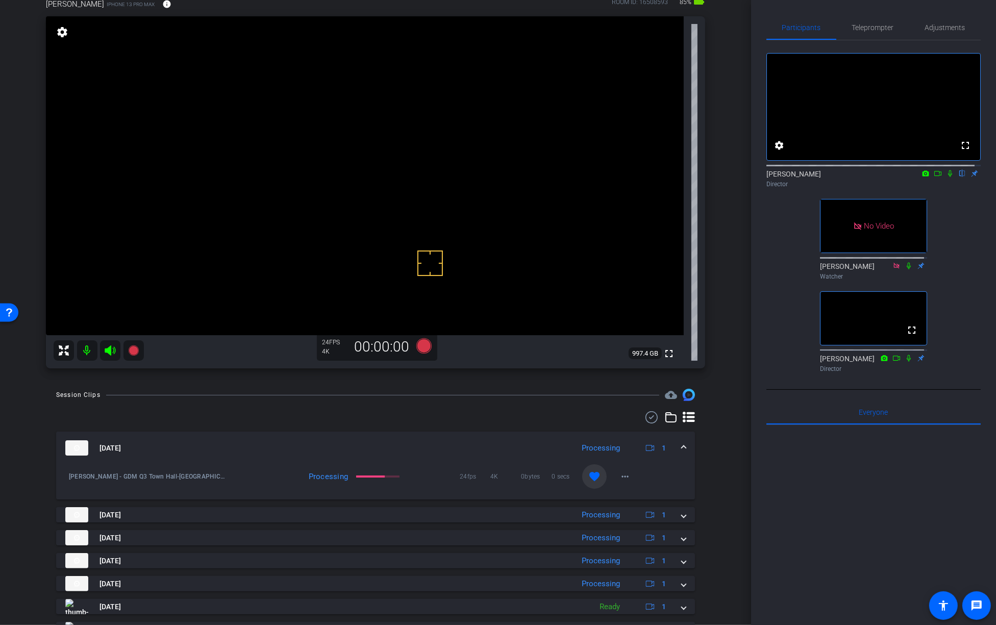
scroll to position [110, 0]
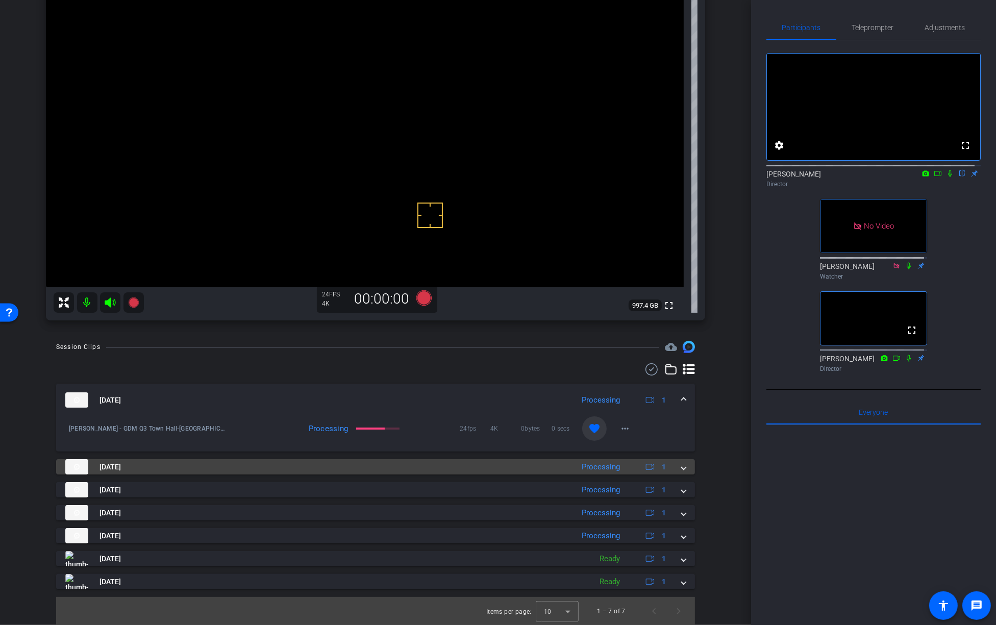
click at [682, 469] on span at bounding box center [684, 467] width 4 height 11
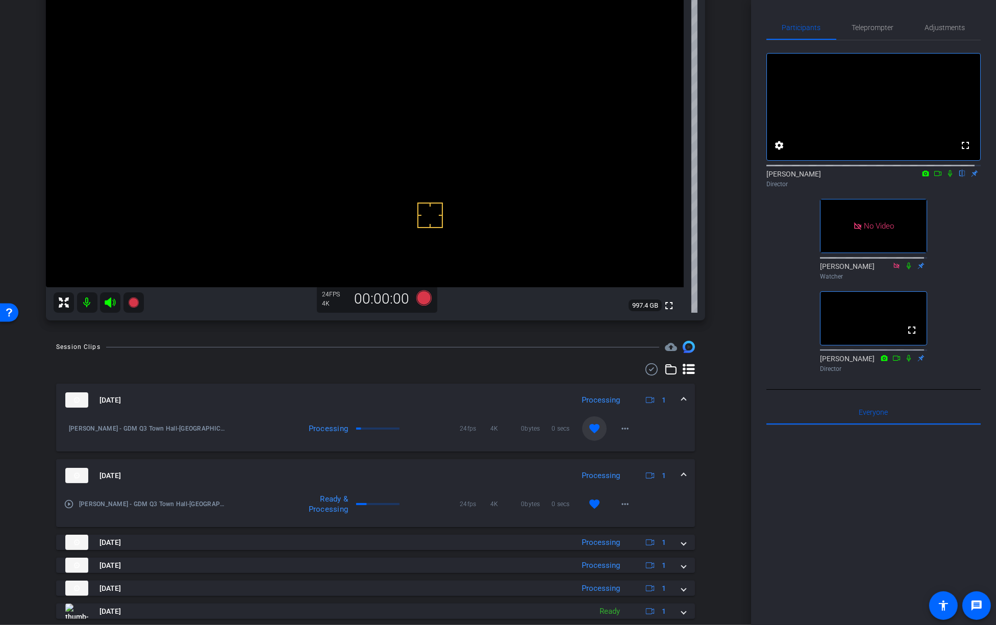
click at [681, 476] on mat-expansion-panel-header "Aug 21, 2025 Processing 1" at bounding box center [375, 475] width 639 height 33
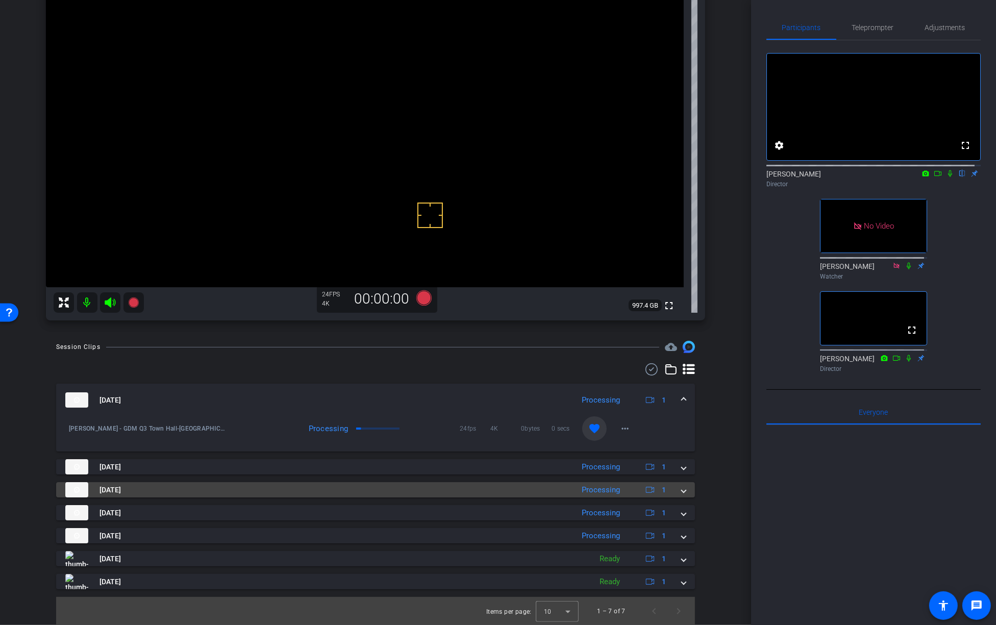
click at [682, 489] on span at bounding box center [684, 490] width 4 height 11
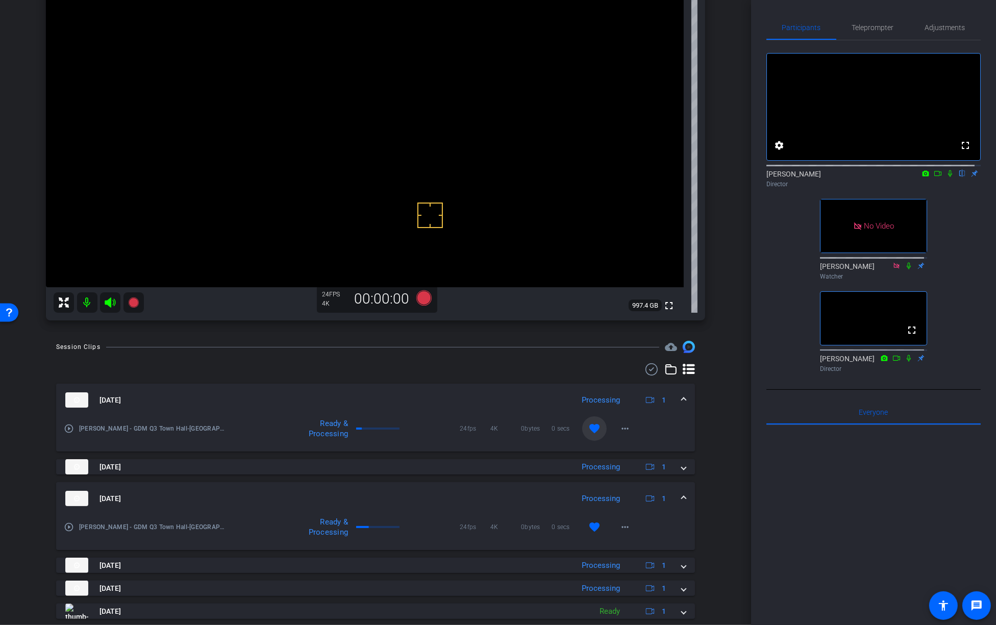
click at [682, 494] on span at bounding box center [684, 498] width 4 height 11
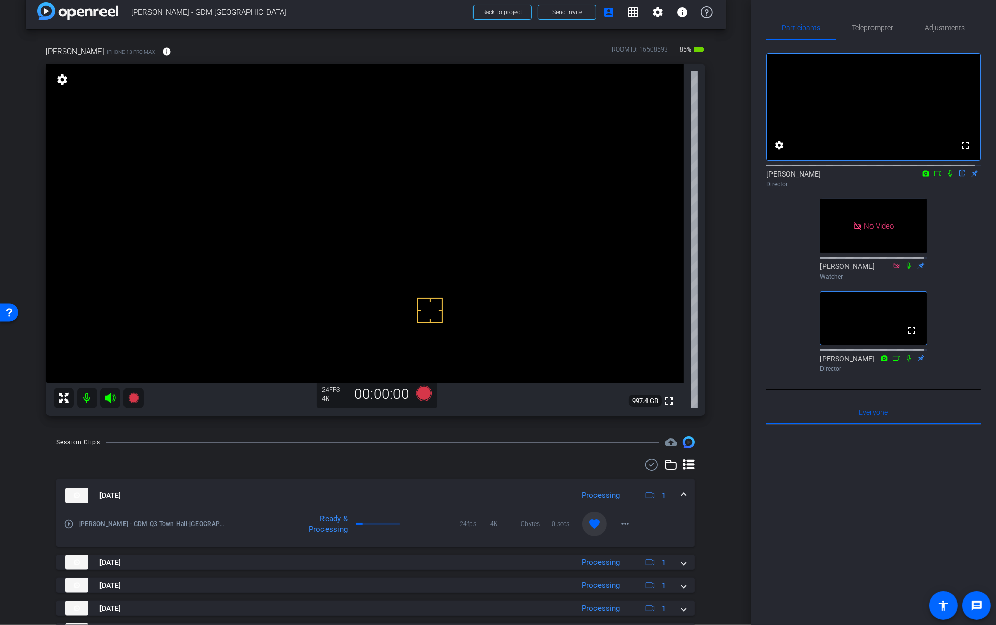
scroll to position [0, 0]
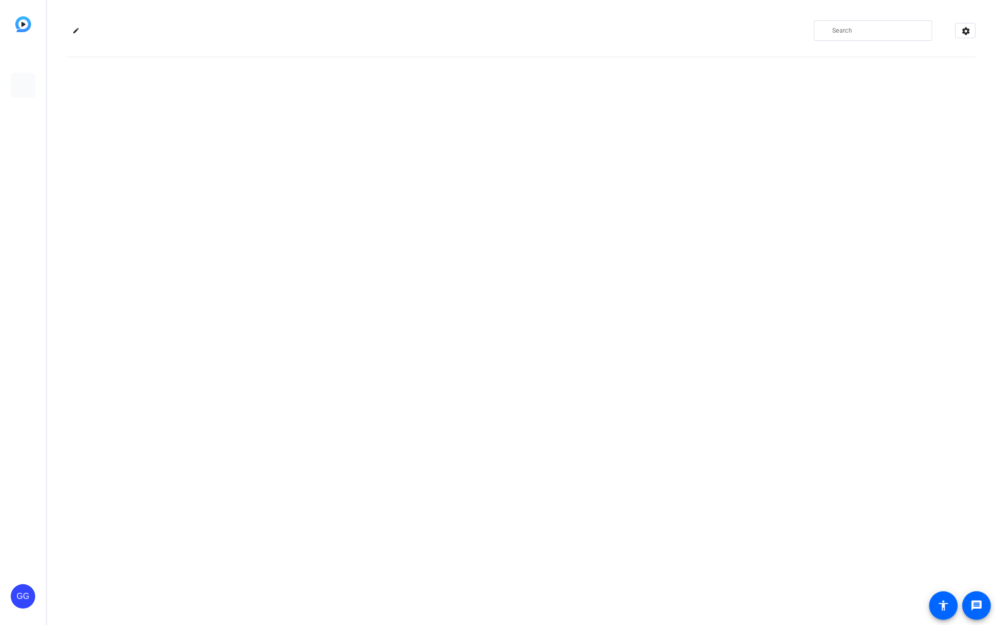
type input "[PERSON_NAME][EMAIL_ADDRESS][PERSON_NAME][PERSON_NAME][DOMAIN_NAME]"
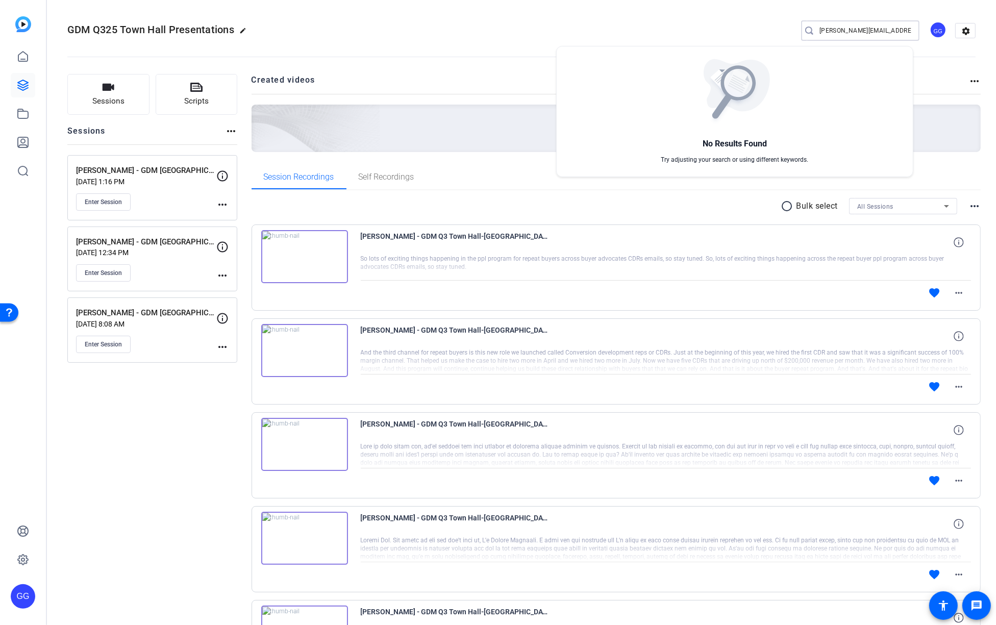
click at [461, 83] on div at bounding box center [498, 312] width 996 height 625
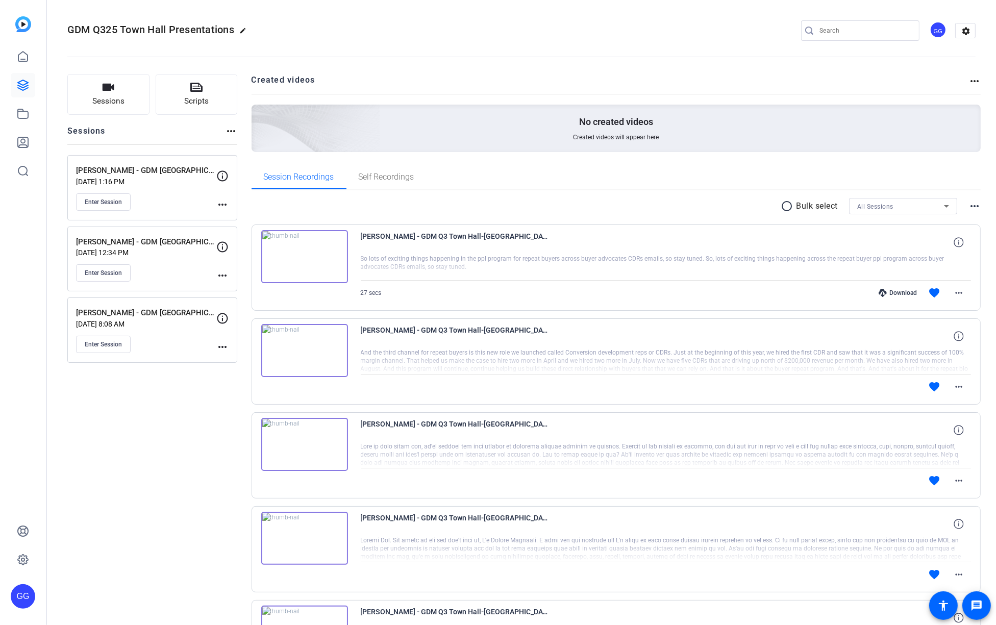
type input "[PERSON_NAME][EMAIL_ADDRESS][PERSON_NAME][PERSON_NAME][DOMAIN_NAME]"
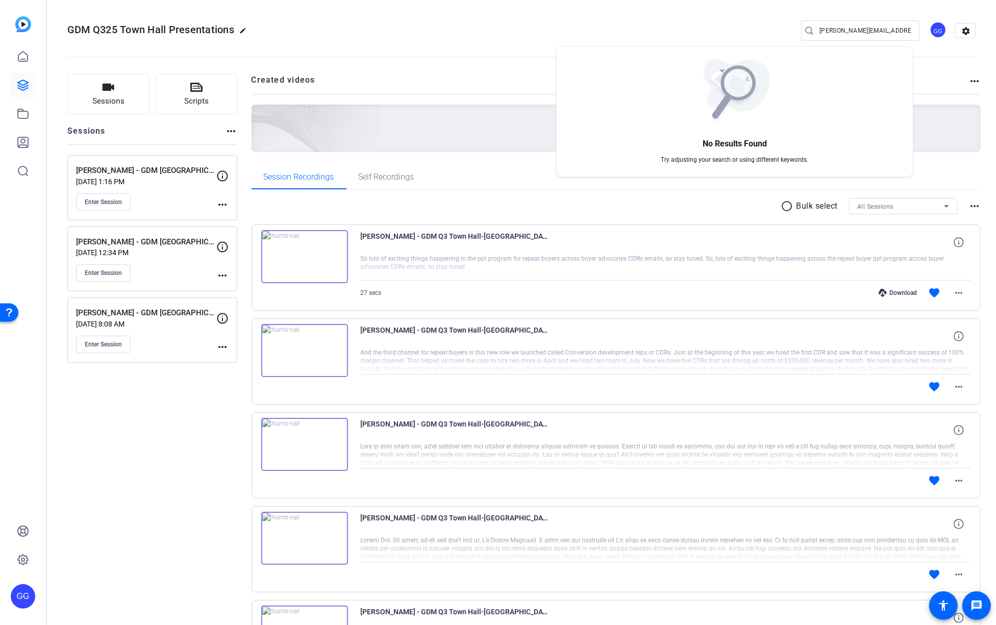
click at [486, 11] on div at bounding box center [498, 312] width 996 height 625
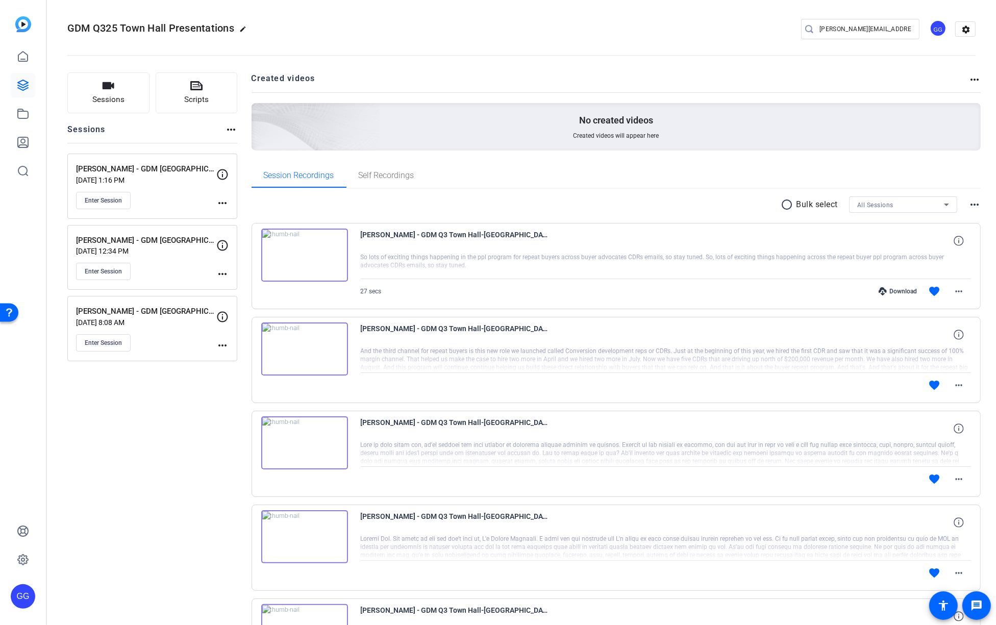
scroll to position [2, 0]
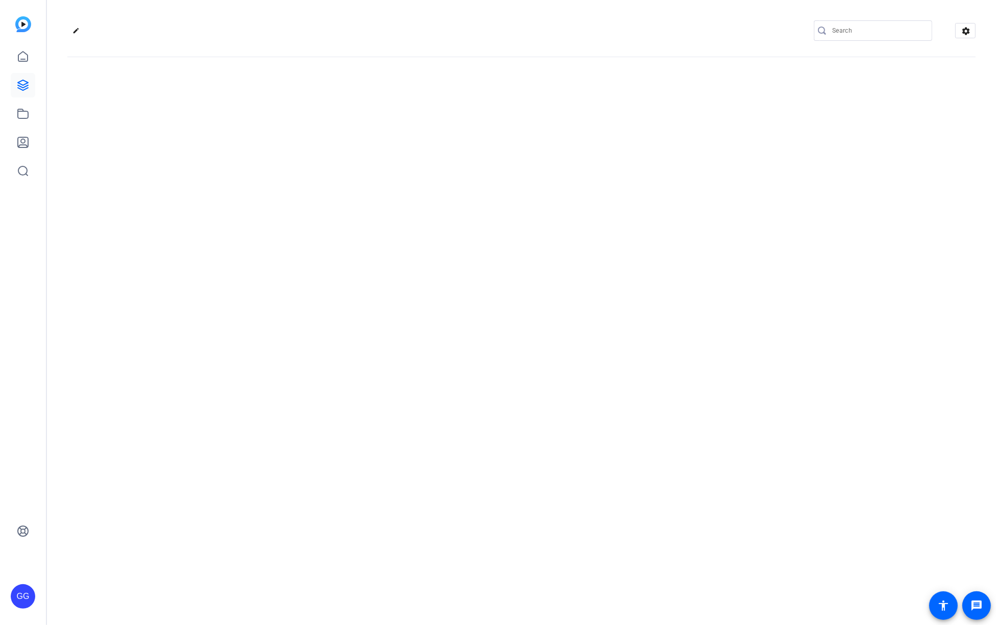
type input "[PERSON_NAME][EMAIL_ADDRESS][PERSON_NAME][PERSON_NAME][DOMAIN_NAME]"
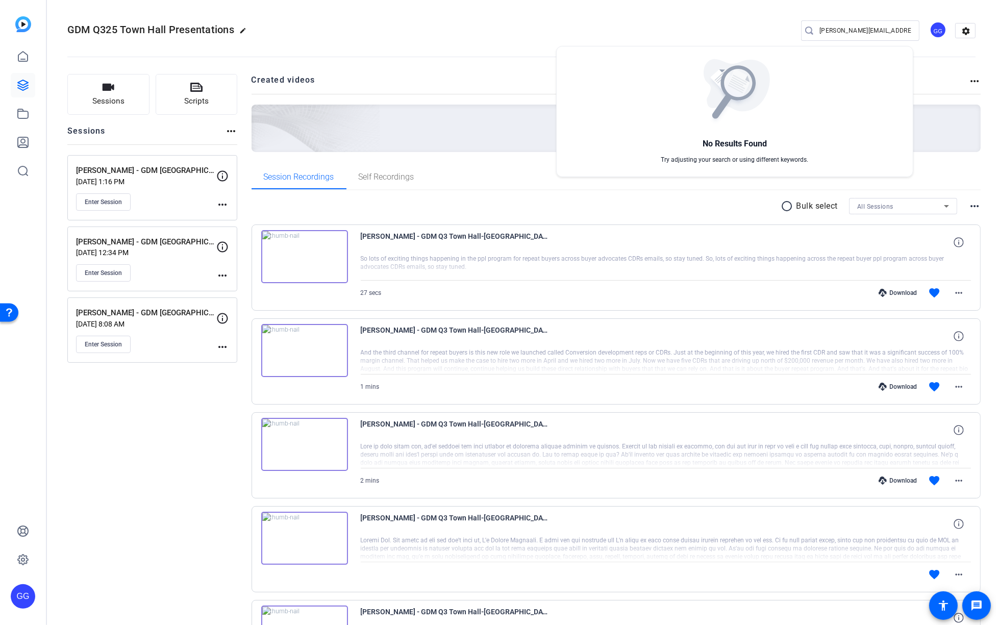
click at [524, 96] on div at bounding box center [498, 312] width 996 height 625
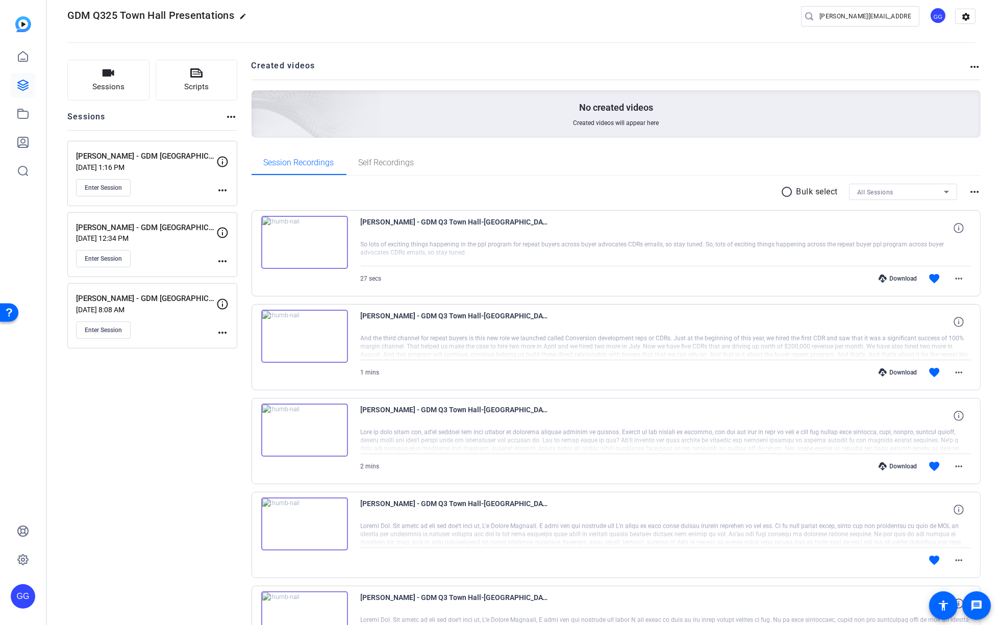
scroll to position [13, 0]
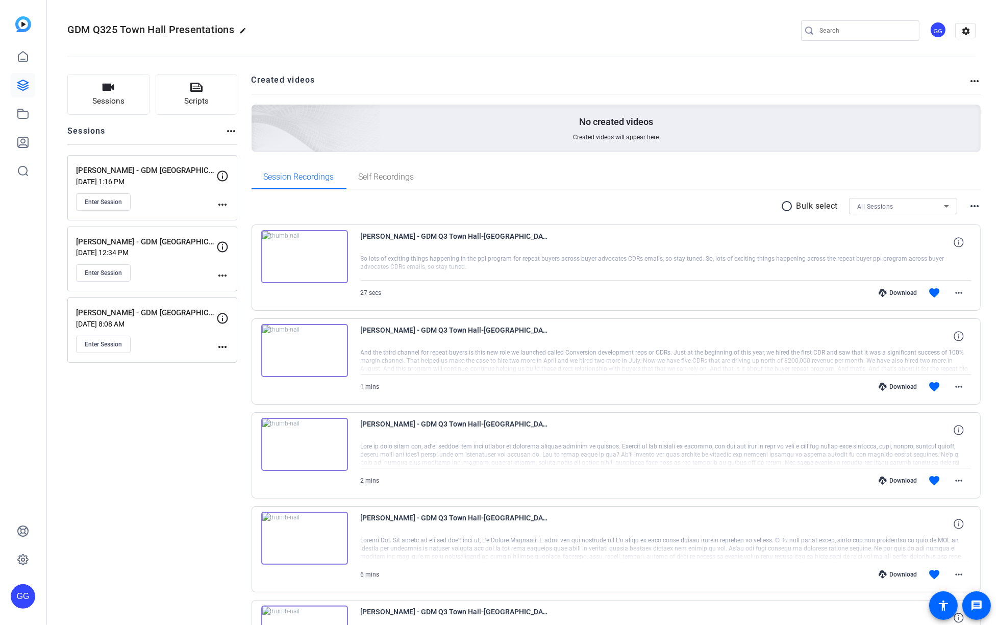
type input "[PERSON_NAME][EMAIL_ADDRESS][PERSON_NAME][PERSON_NAME][DOMAIN_NAME]"
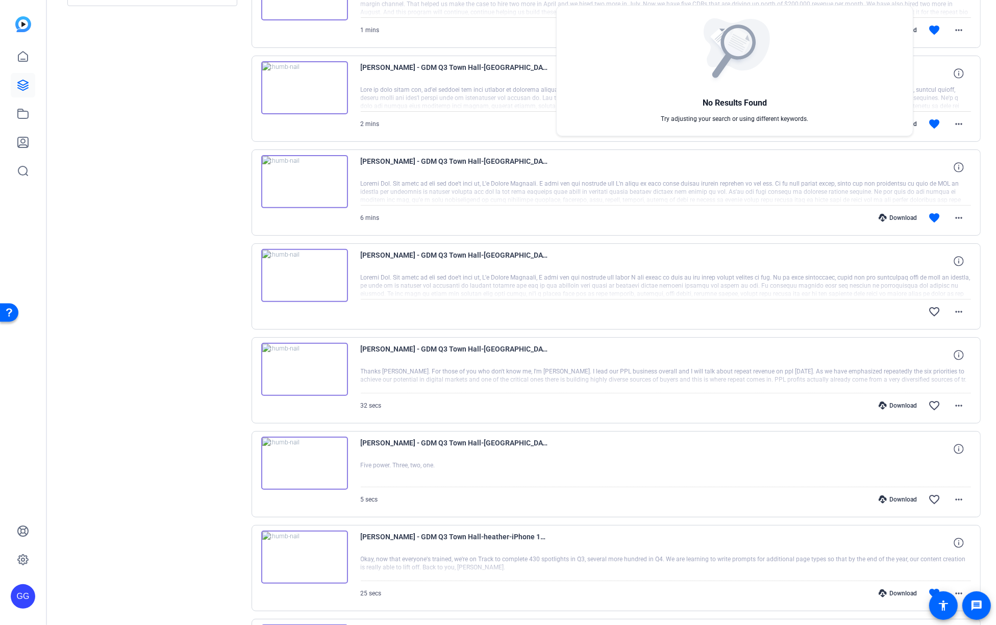
scroll to position [376, 0]
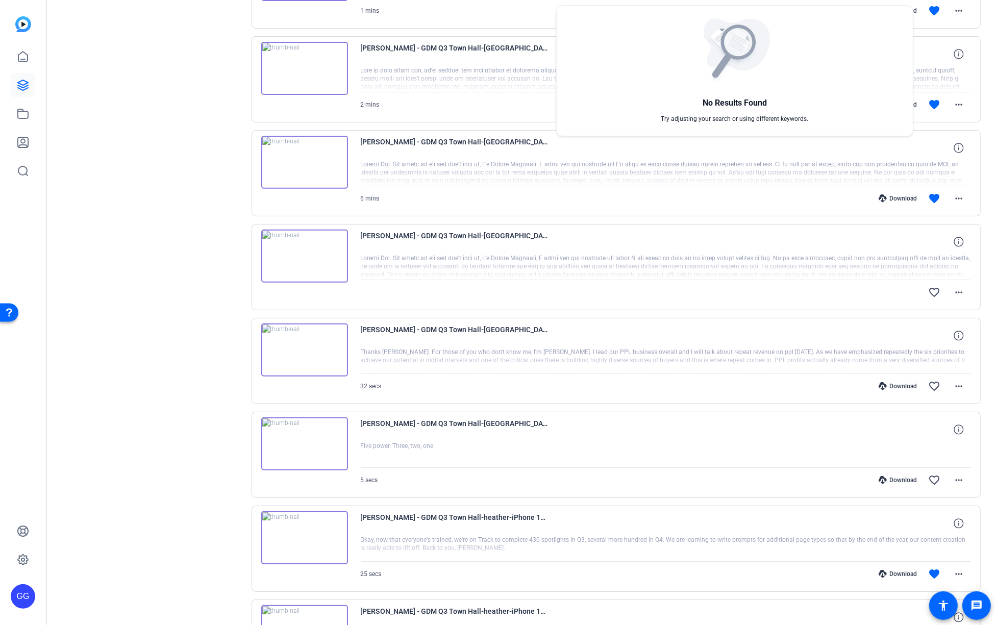
click at [212, 110] on div at bounding box center [498, 312] width 996 height 625
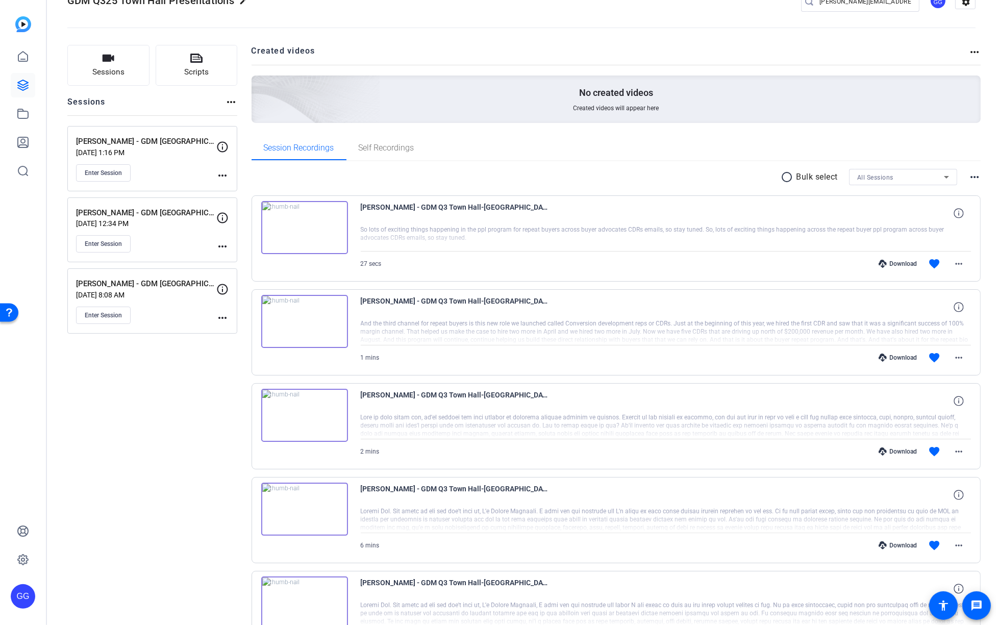
scroll to position [11, 0]
